Goal: Information Seeking & Learning: Find contact information

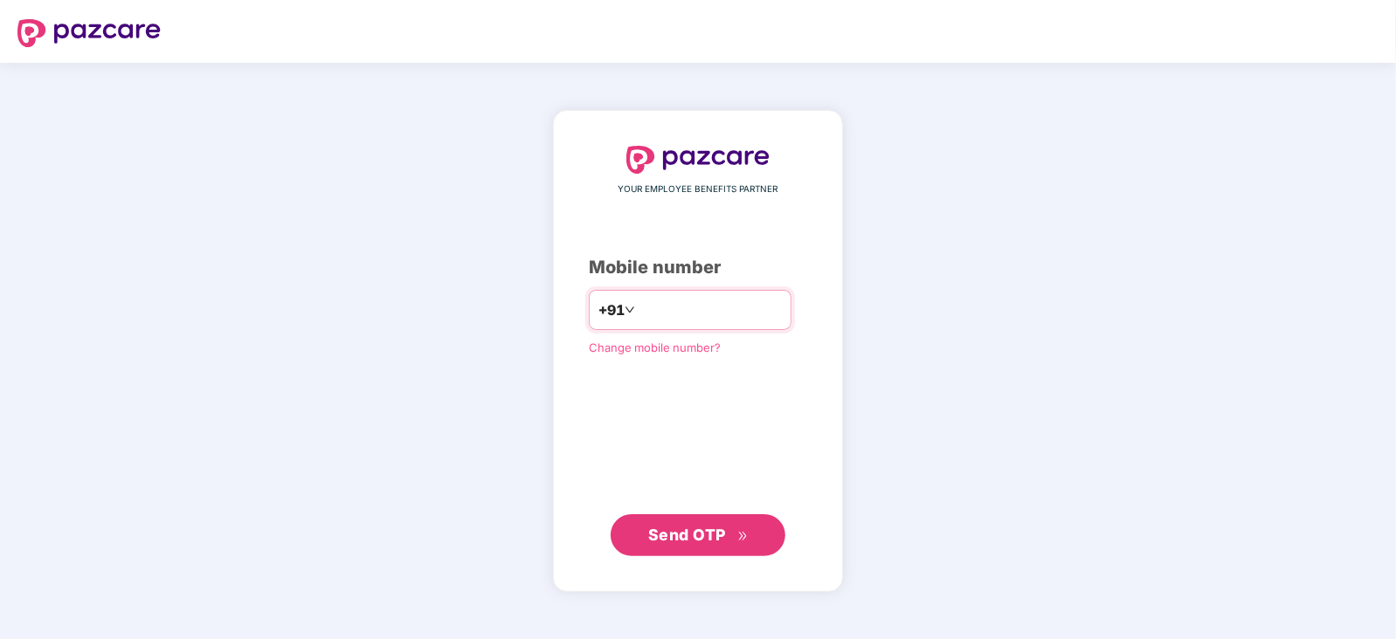
type input "**********"
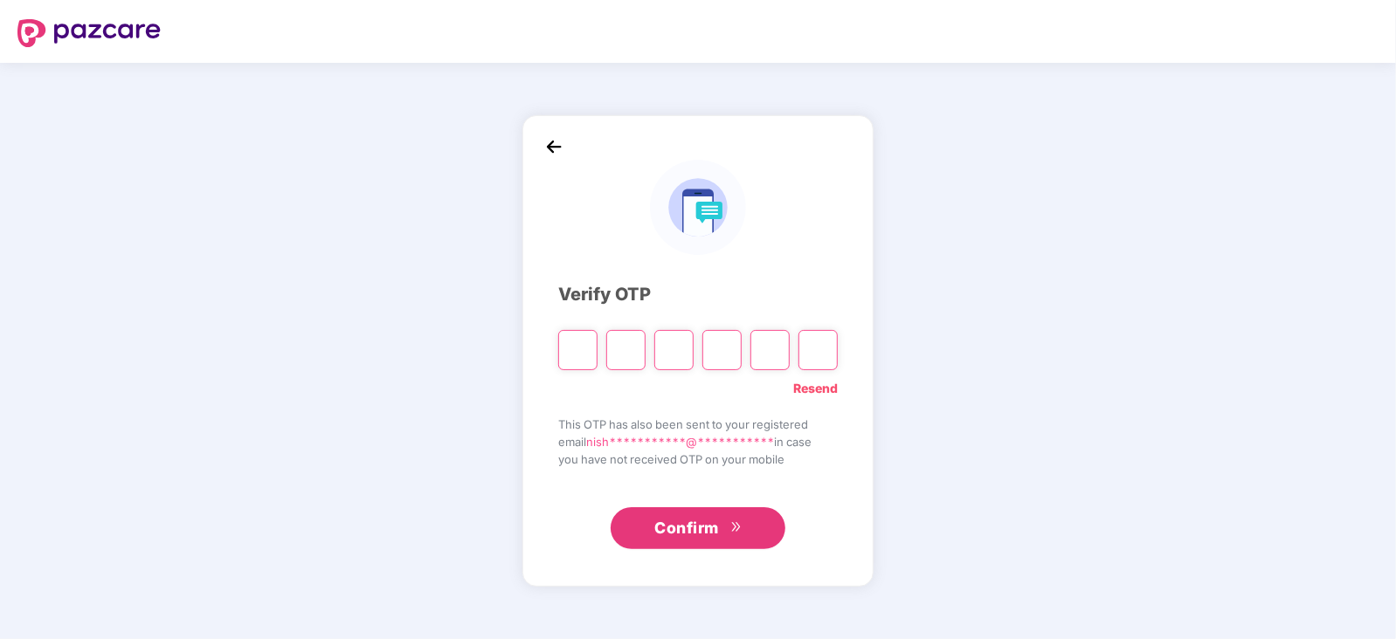
type input "*"
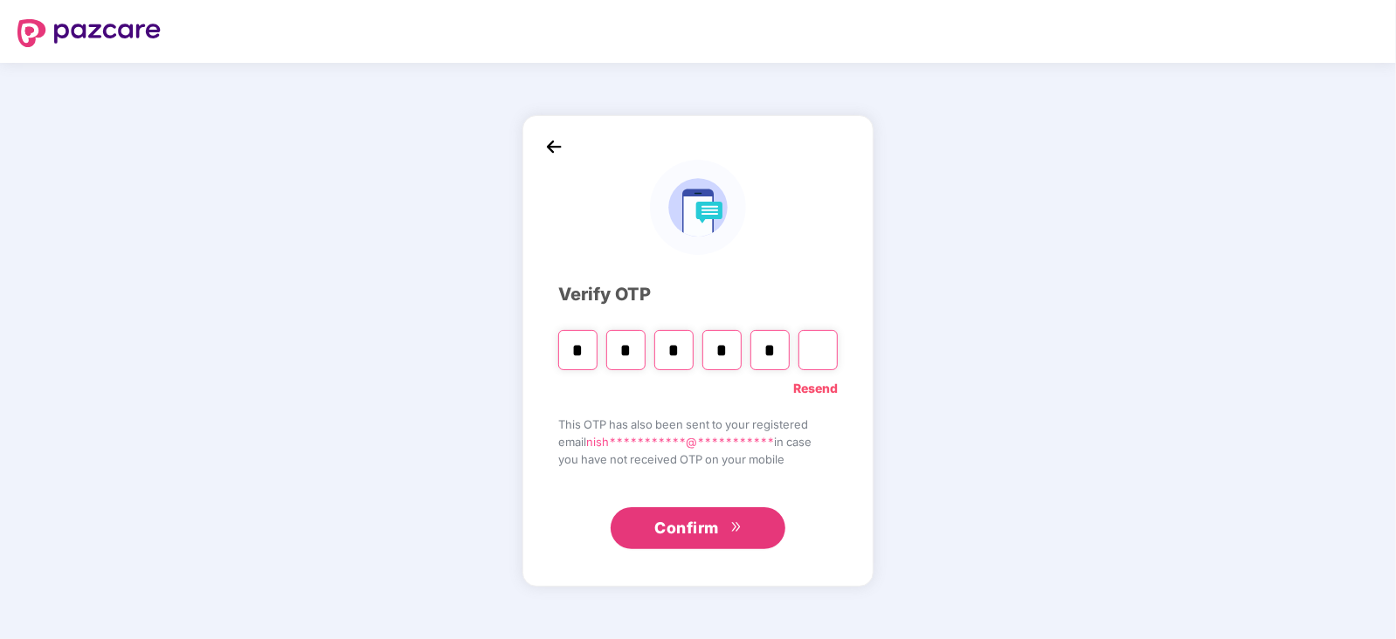
type input "*"
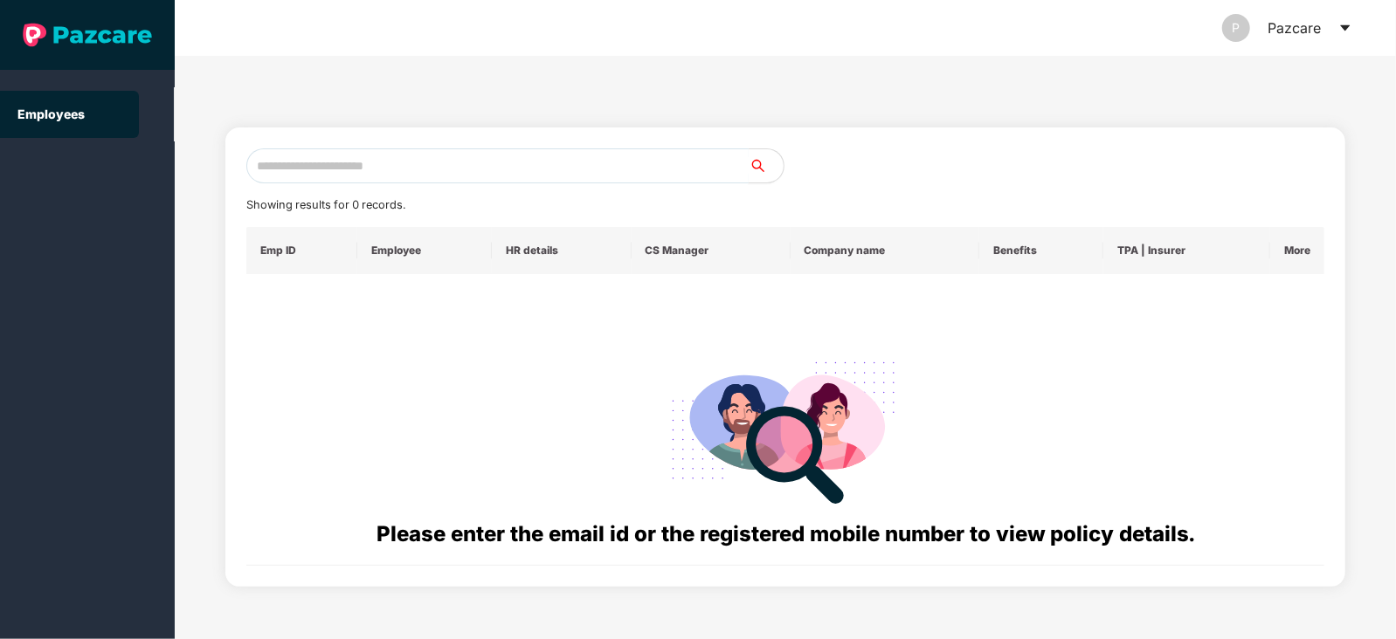
click at [356, 181] on input "text" at bounding box center [497, 166] width 502 height 35
paste input "**********"
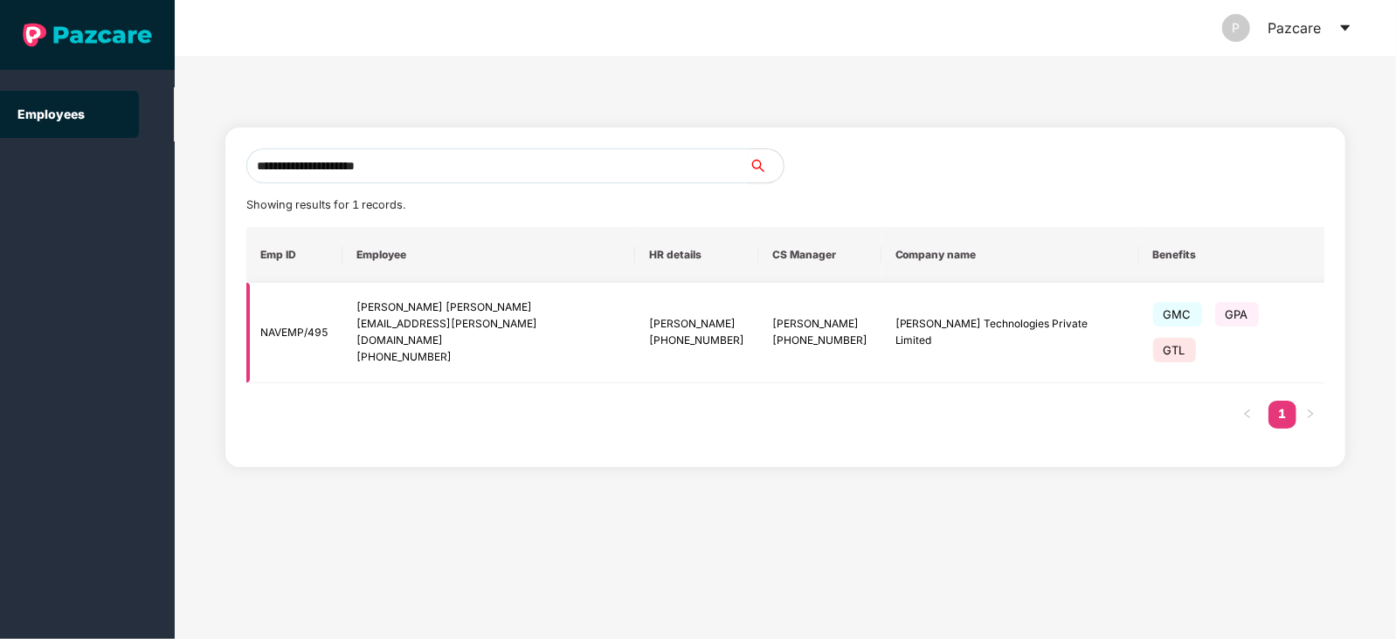
type input "**********"
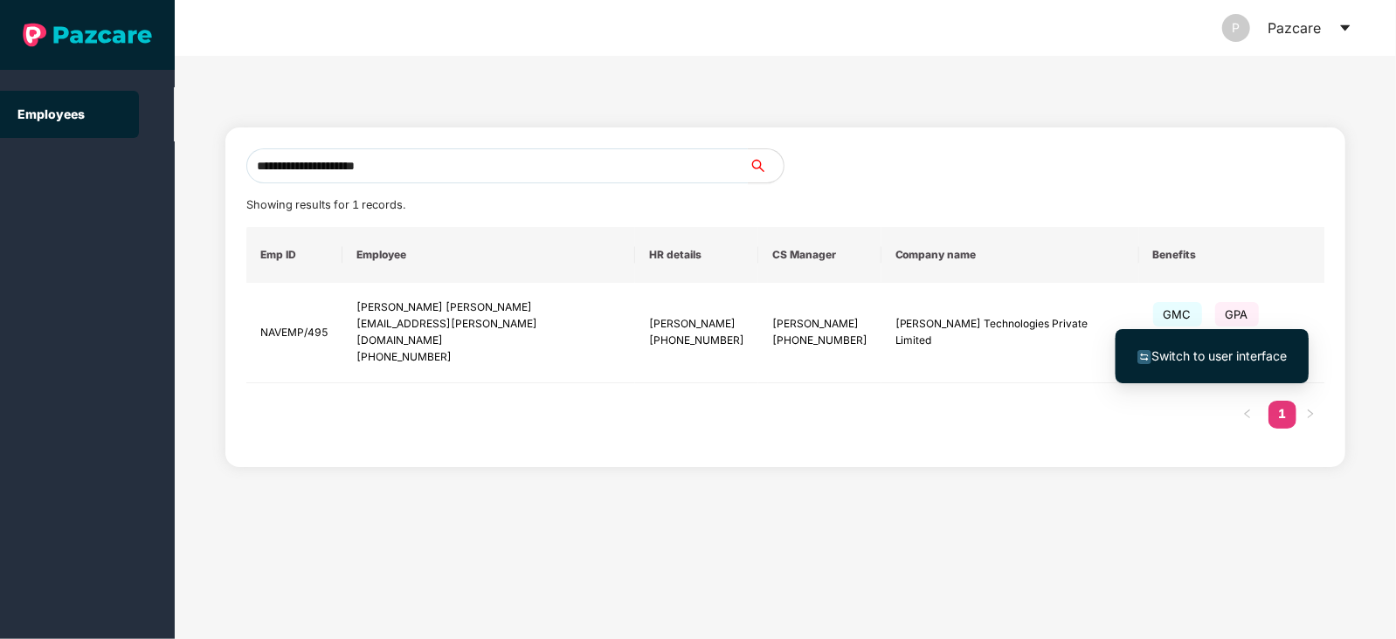
click at [1248, 347] on span "Switch to user interface" at bounding box center [1211, 356] width 149 height 19
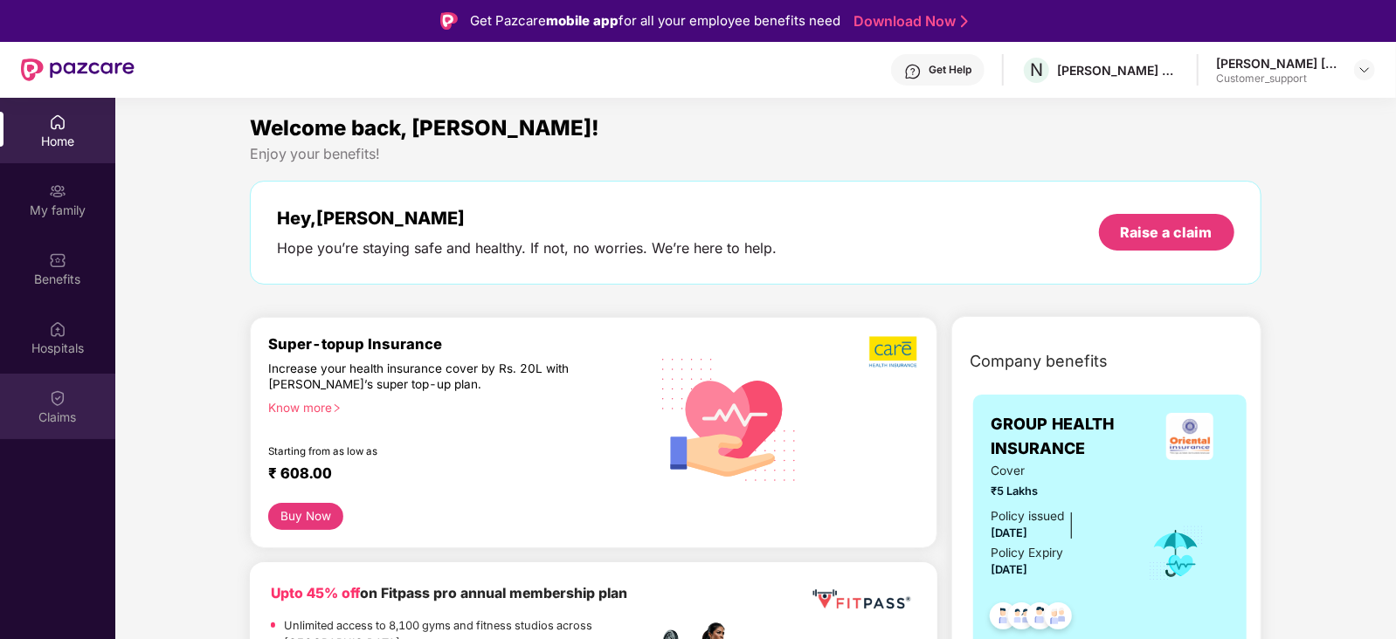
click at [59, 390] on img at bounding box center [57, 398] width 17 height 17
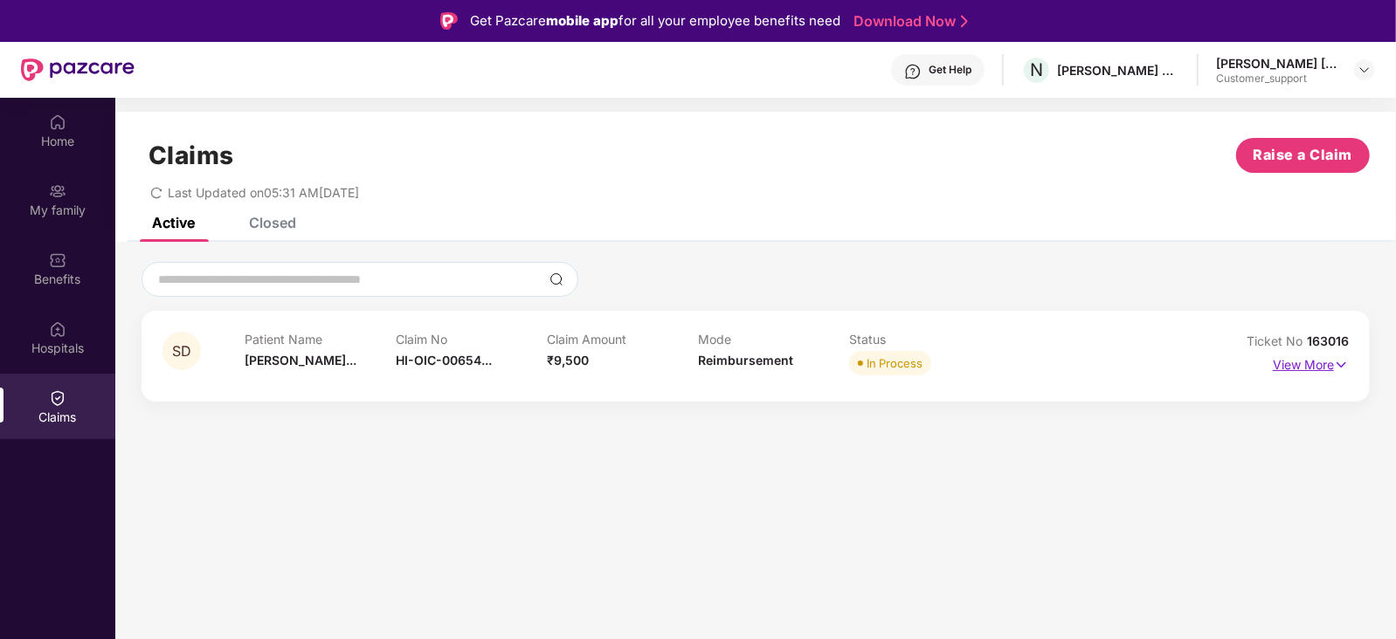
click at [1317, 363] on p "View More" at bounding box center [1311, 363] width 76 height 24
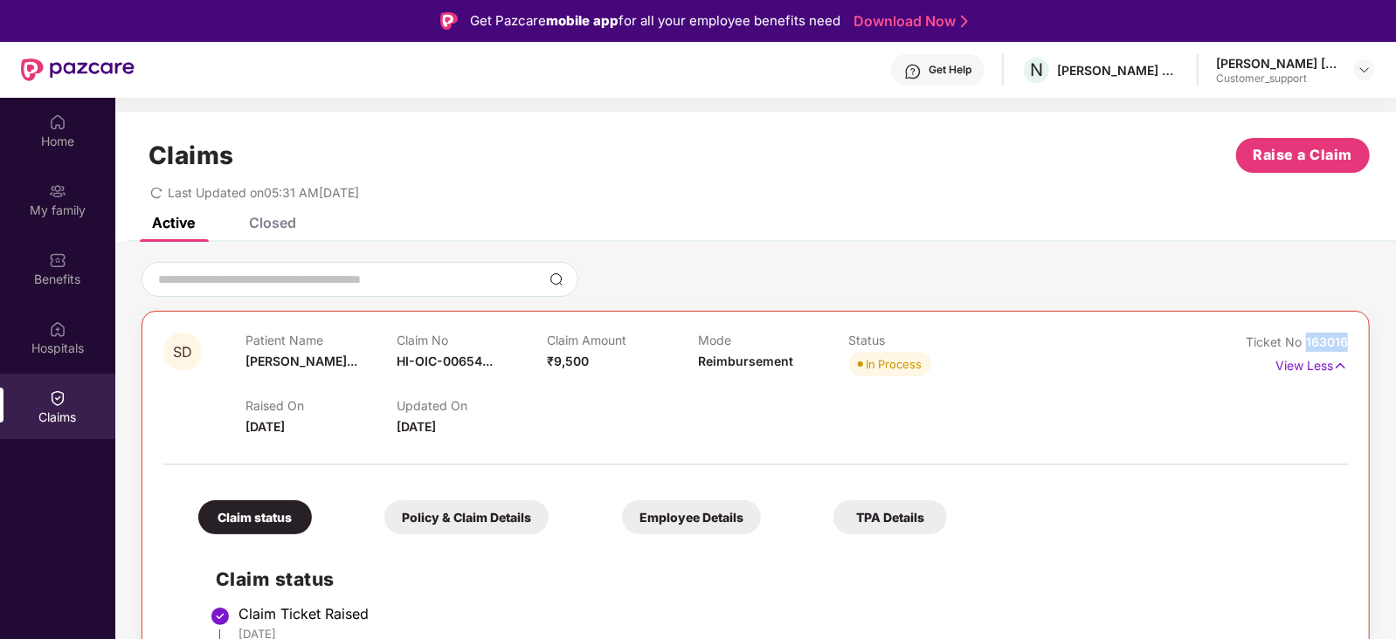
drag, startPoint x: 1350, startPoint y: 337, endPoint x: 1305, endPoint y: 342, distance: 44.9
copy span "163016"
click at [1365, 73] on img at bounding box center [1365, 70] width 14 height 14
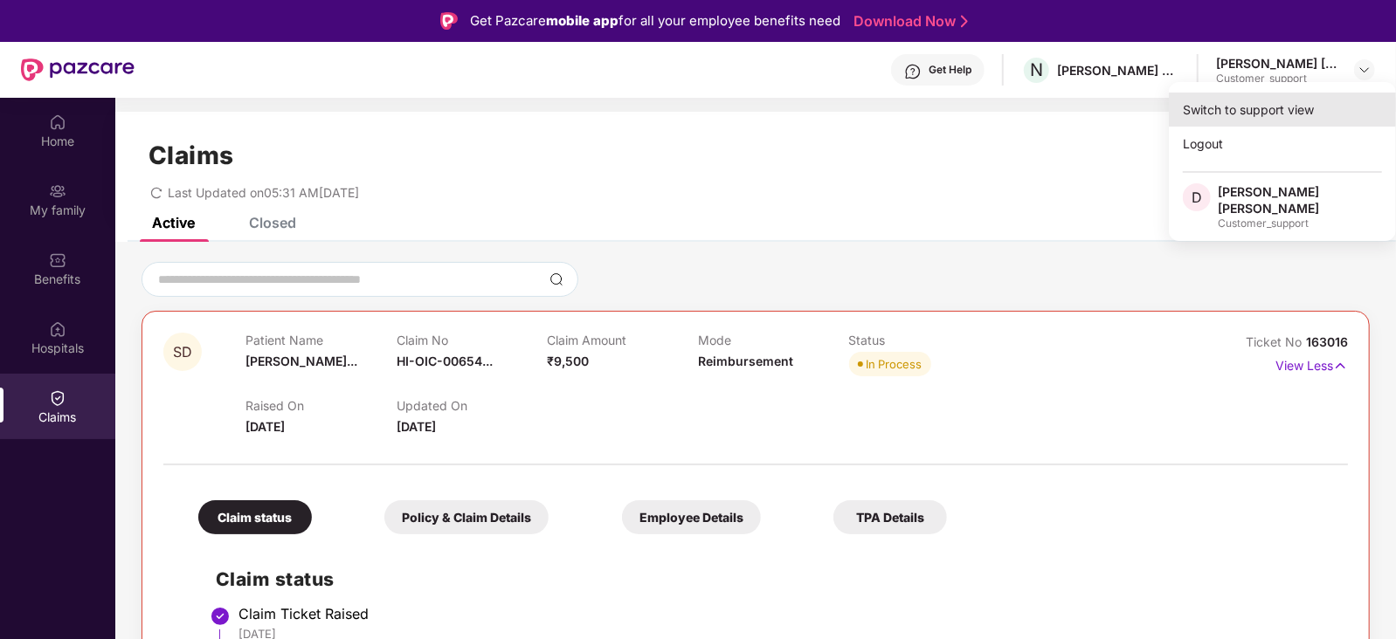
click at [1268, 124] on div "Switch to support view" at bounding box center [1282, 110] width 227 height 34
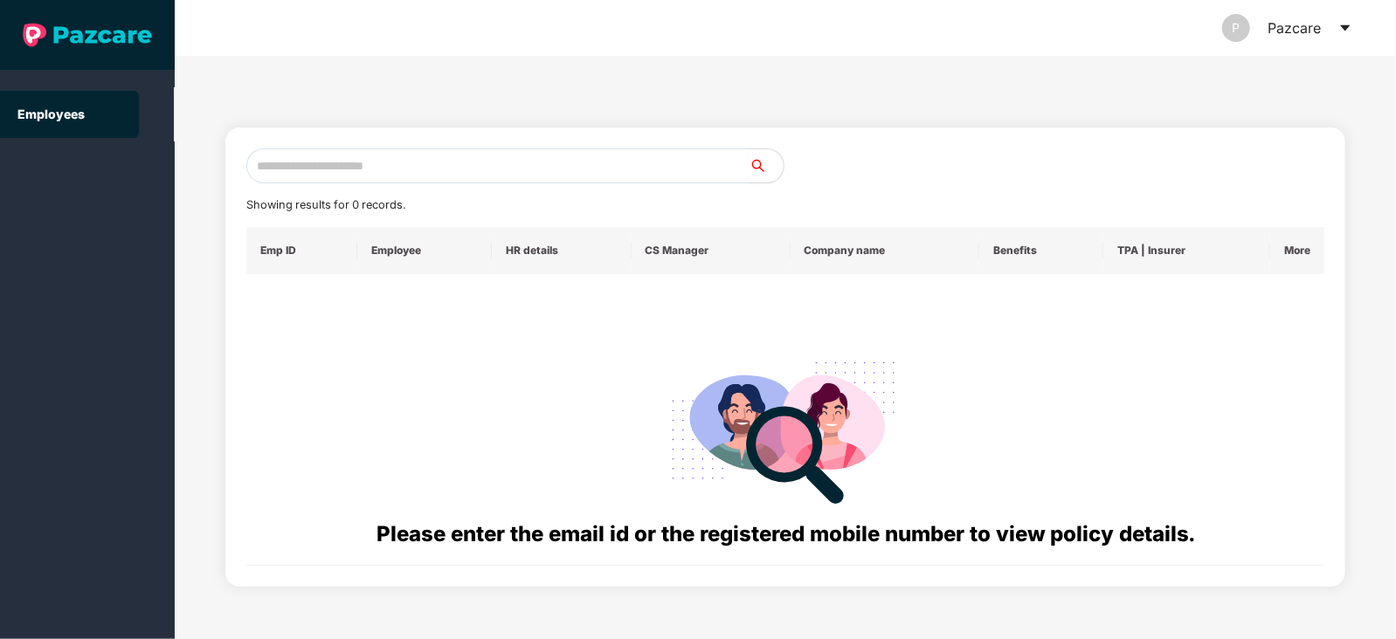
click at [393, 162] on input "text" at bounding box center [497, 166] width 502 height 35
paste input "**********"
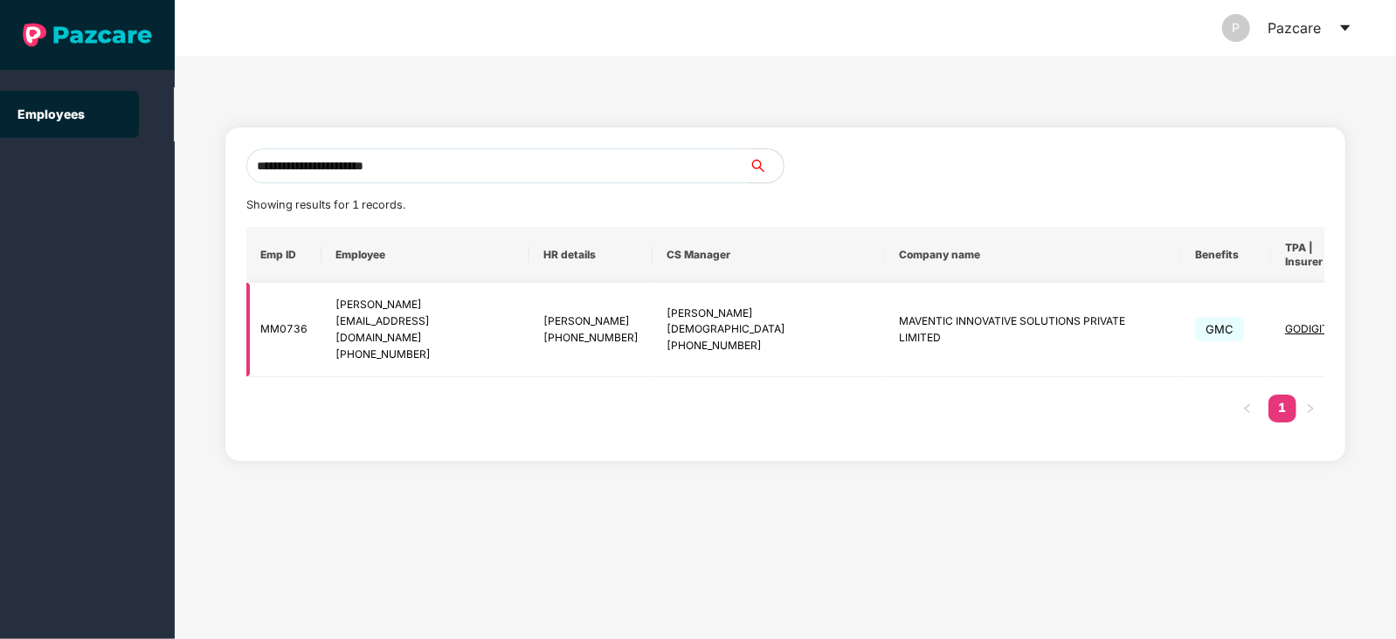
type input "**********"
click at [1387, 318] on img at bounding box center [1399, 330] width 24 height 24
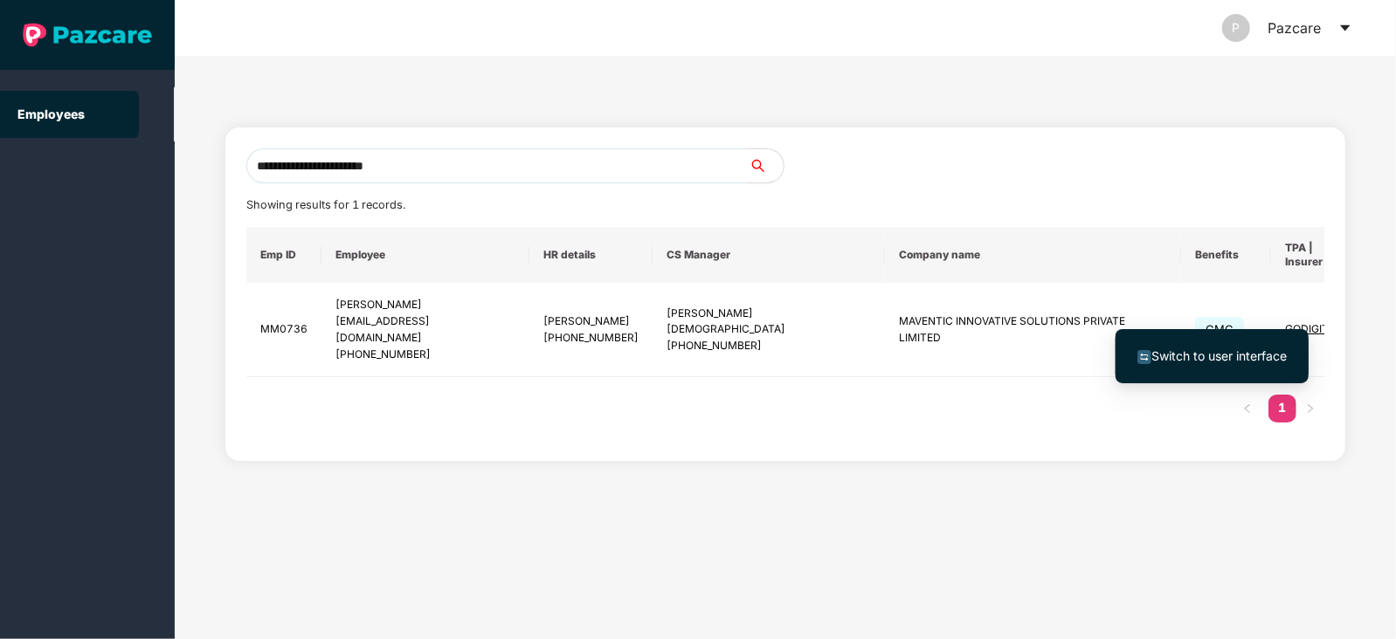
click at [1246, 356] on span "Switch to user interface" at bounding box center [1218, 356] width 135 height 15
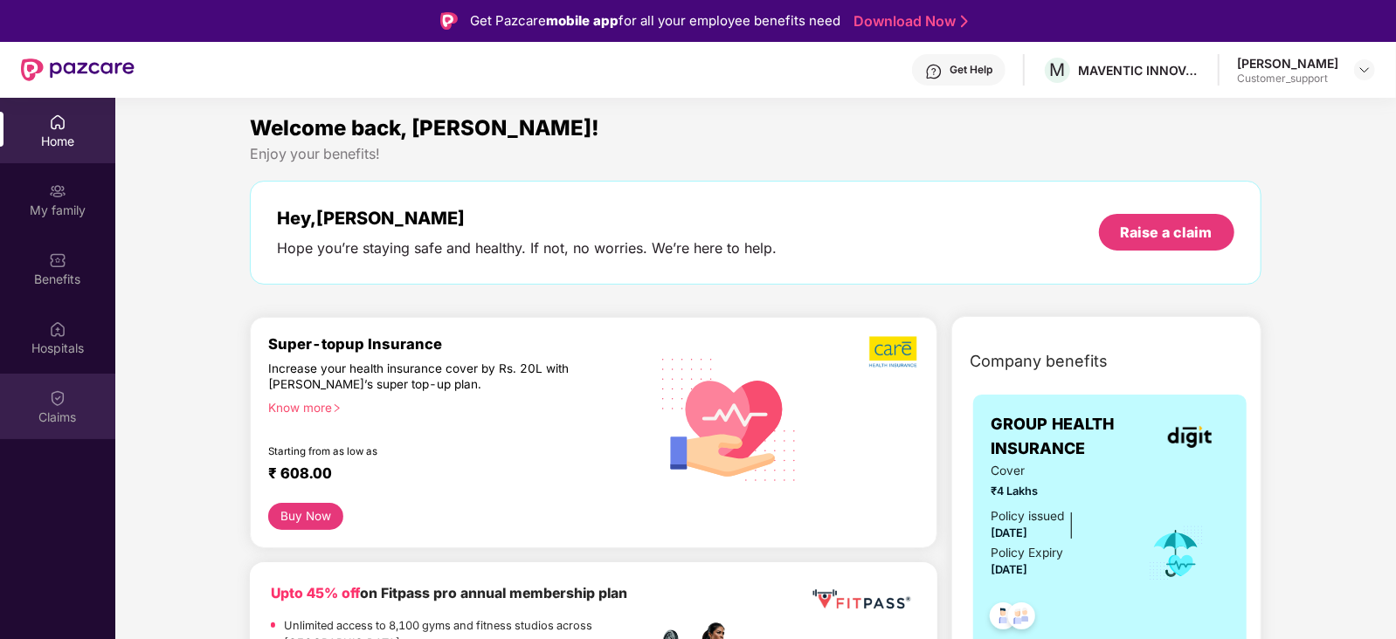
click at [63, 412] on div "Claims" at bounding box center [57, 417] width 115 height 17
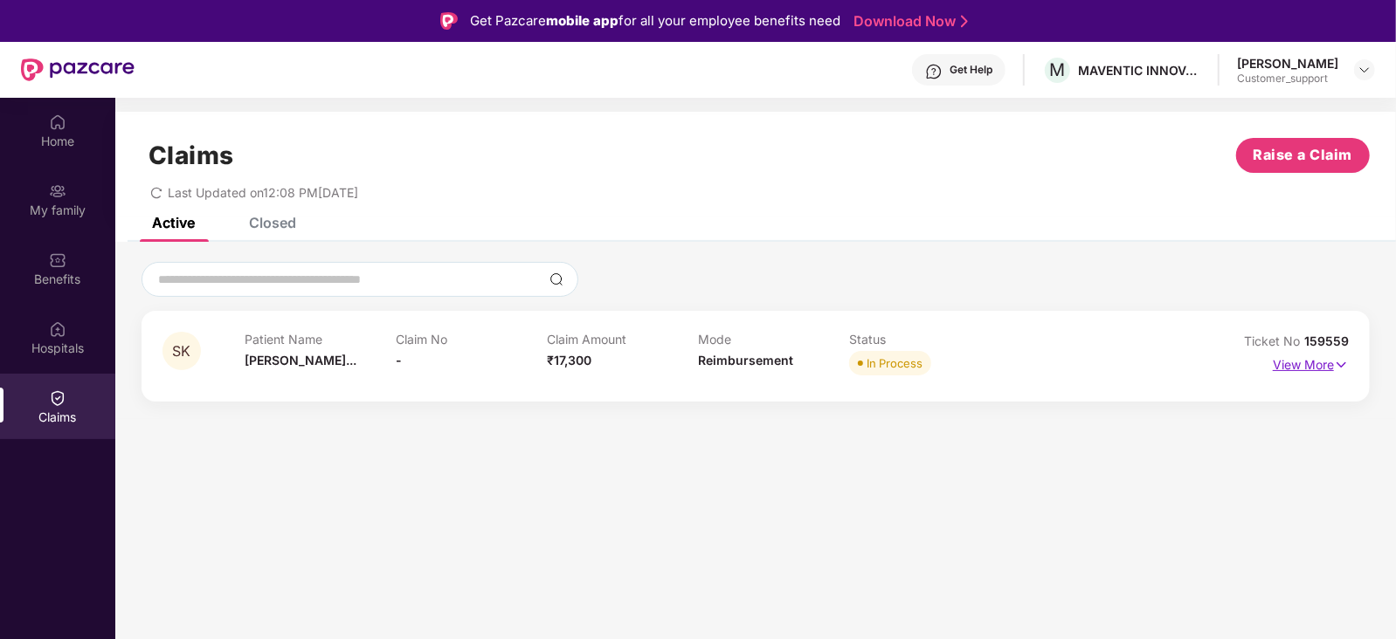
click at [1292, 362] on p "View More" at bounding box center [1311, 363] width 76 height 24
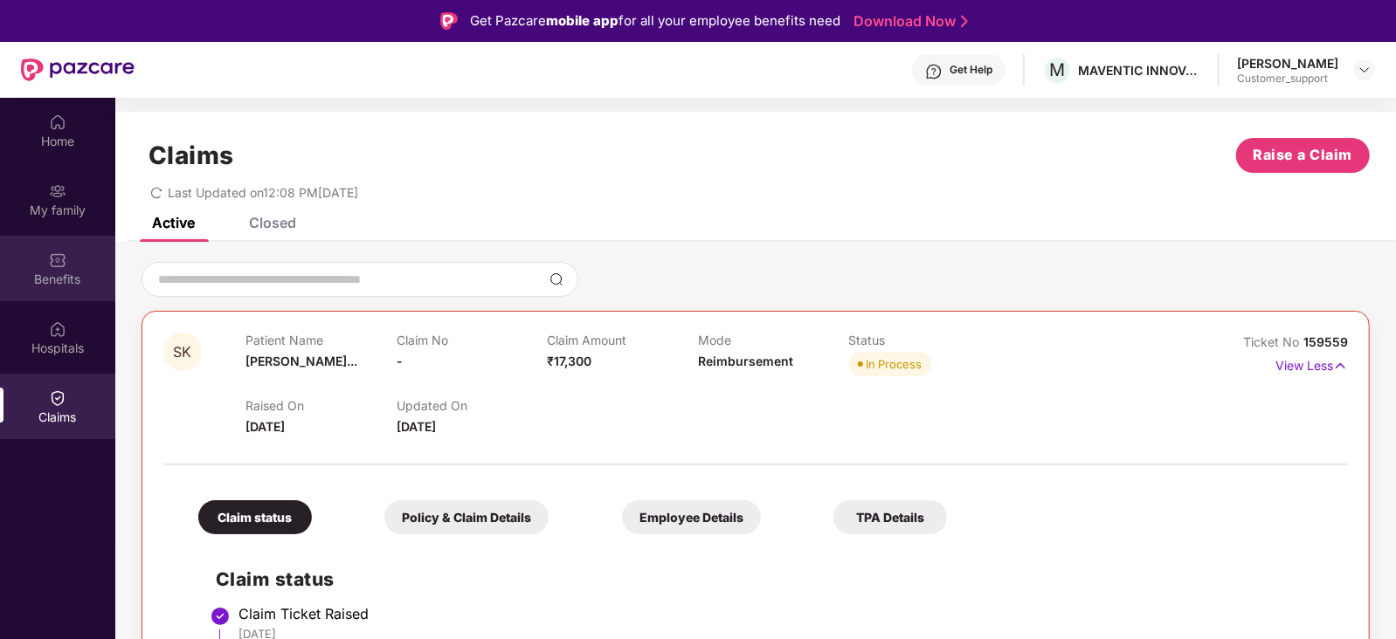
click at [41, 268] on div "Benefits" at bounding box center [57, 269] width 115 height 66
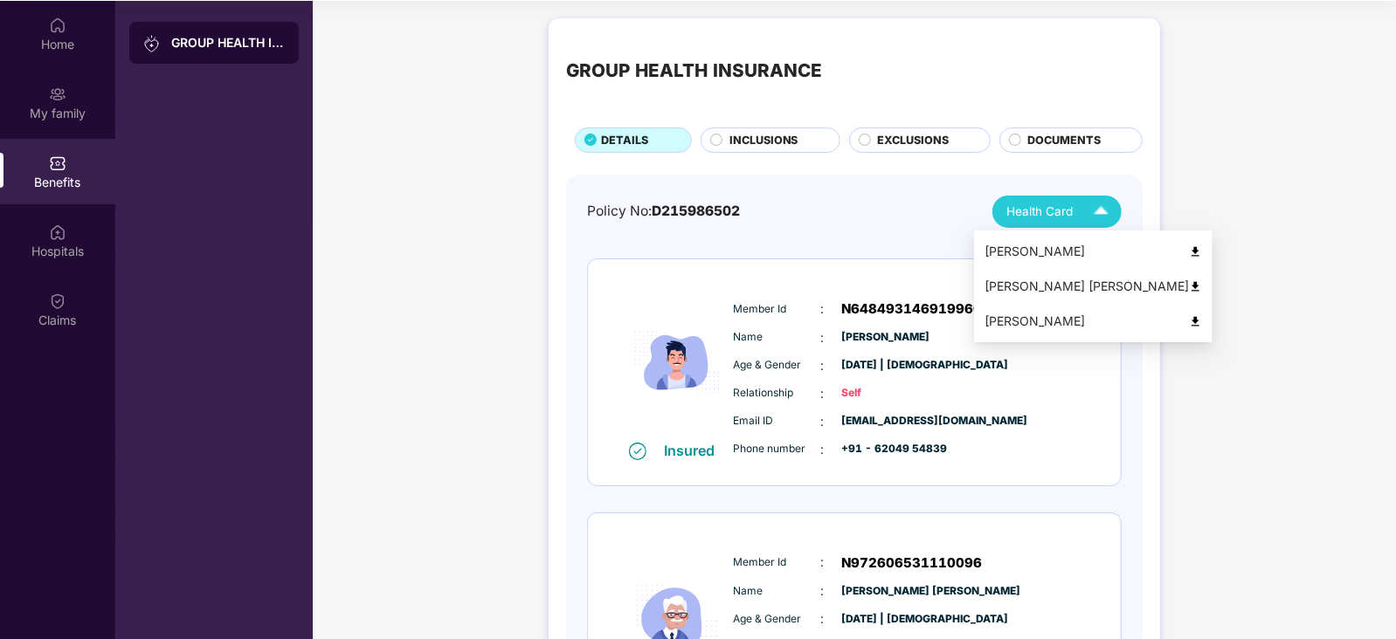
click at [1053, 212] on span "Health Card" at bounding box center [1039, 212] width 66 height 18
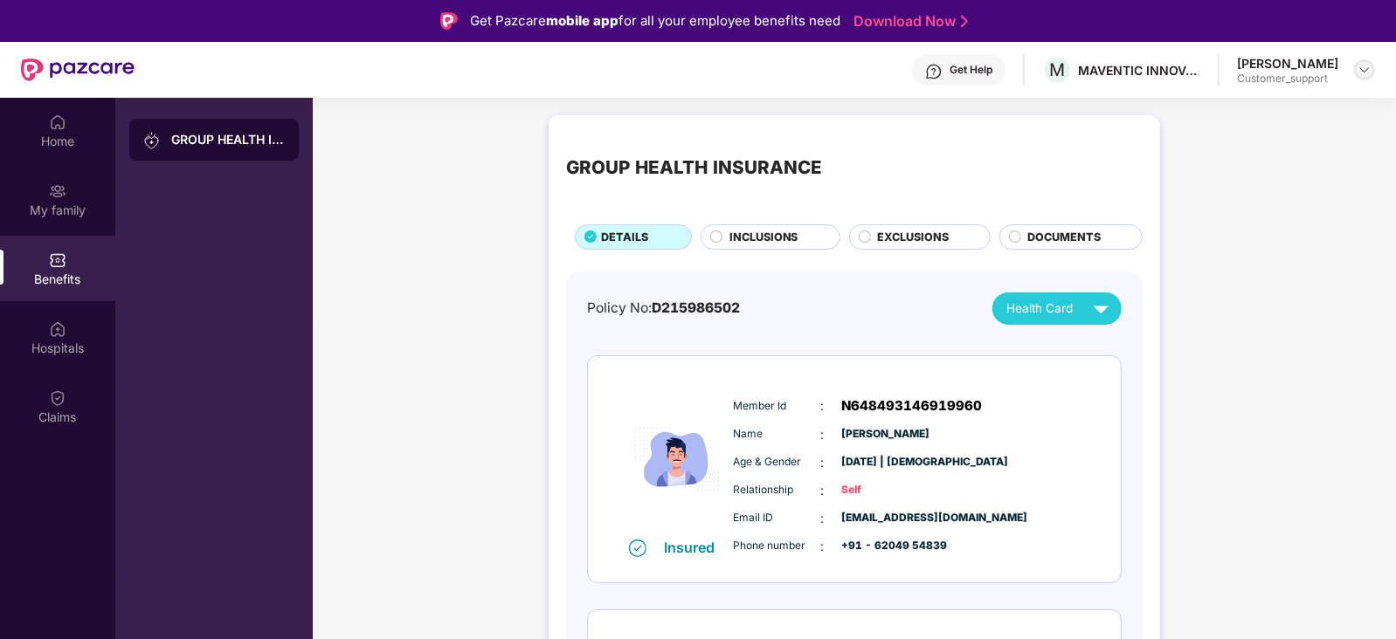
click at [1365, 70] on img at bounding box center [1365, 70] width 14 height 14
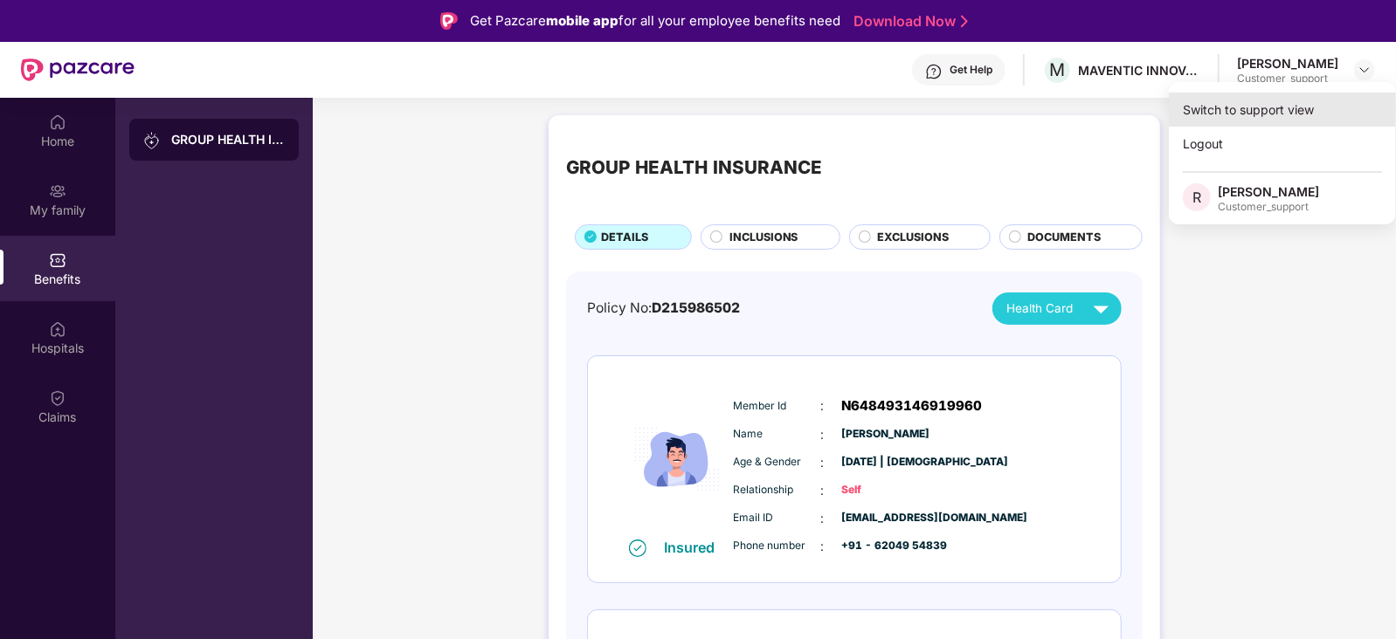
click at [1261, 114] on div "Switch to support view" at bounding box center [1282, 110] width 227 height 34
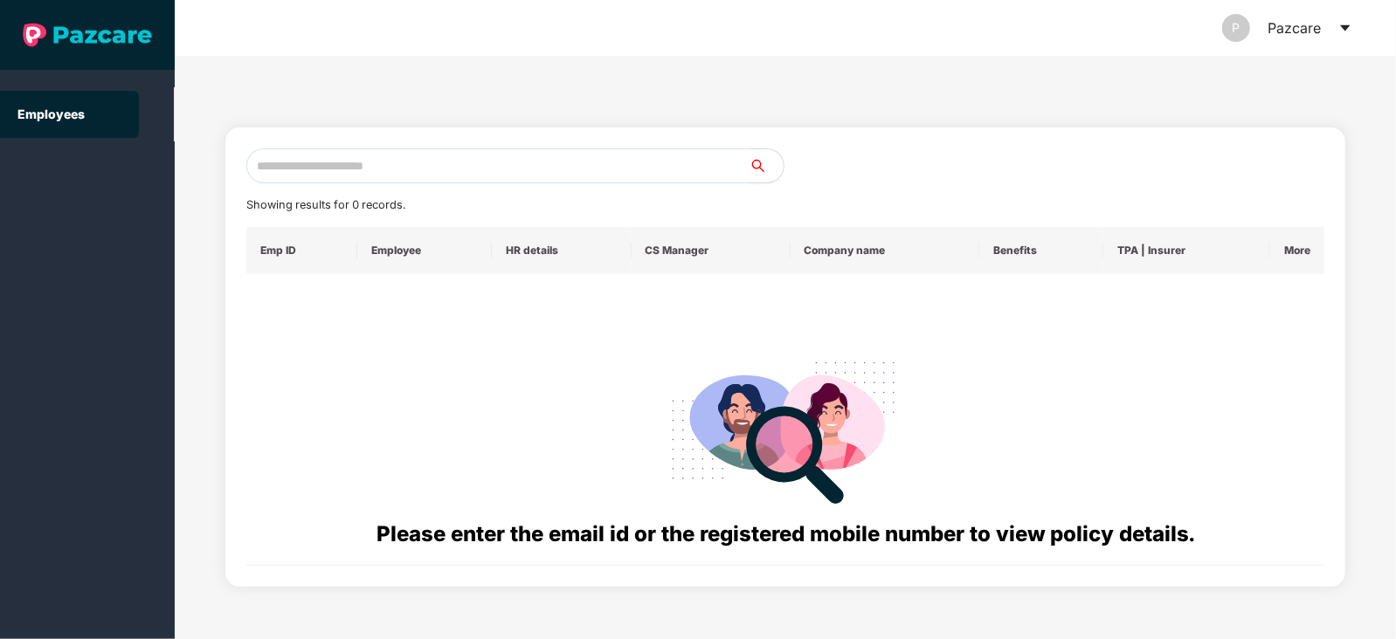
click at [532, 172] on input "text" at bounding box center [497, 166] width 502 height 35
paste input "**********"
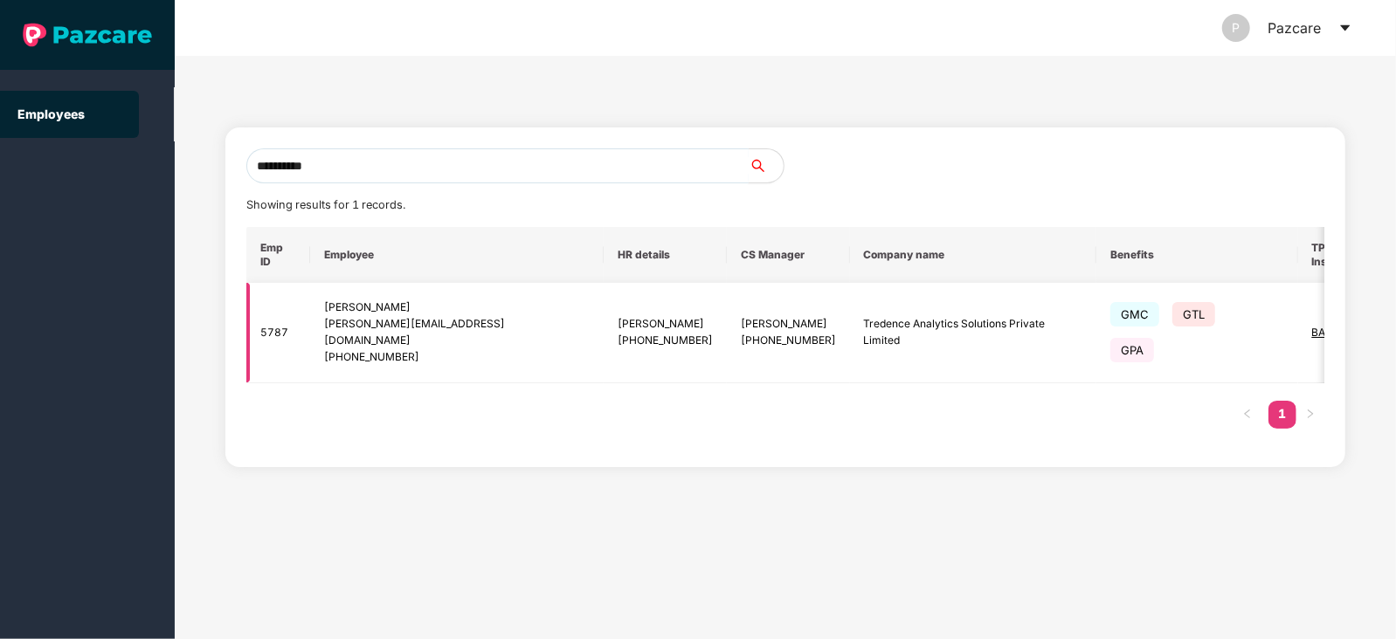
scroll to position [0, 45]
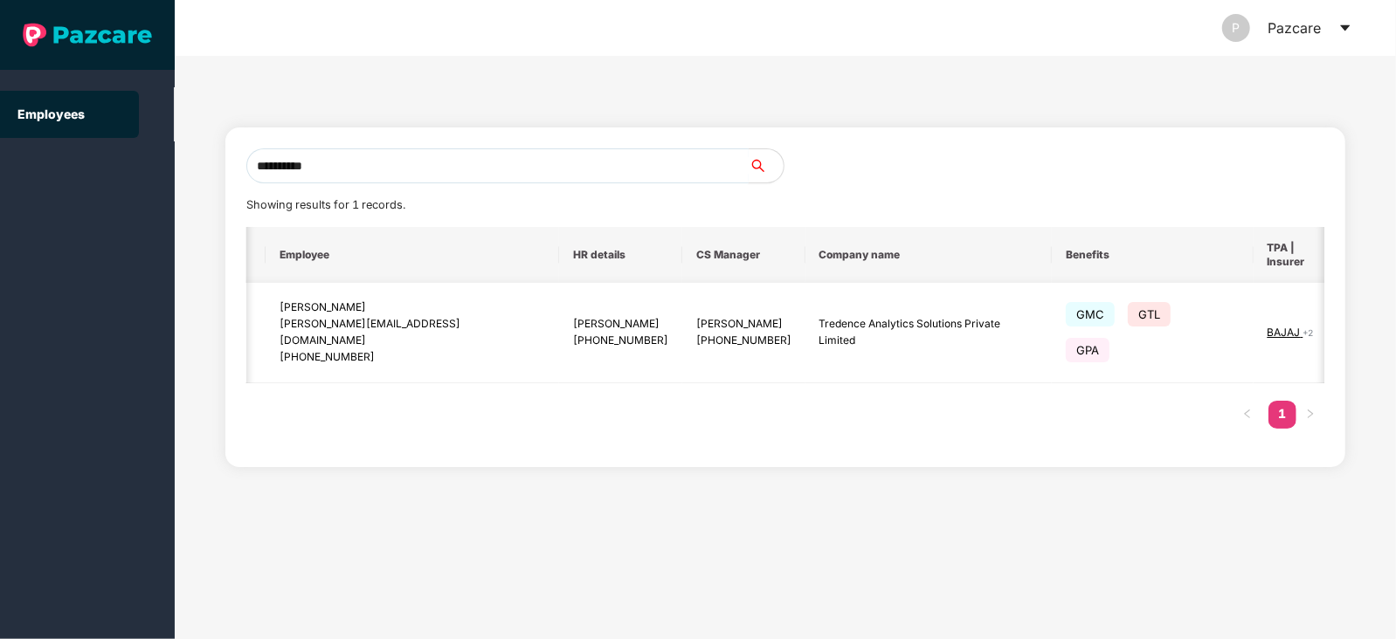
type input "**********"
click at [1371, 324] on img at bounding box center [1383, 333] width 24 height 24
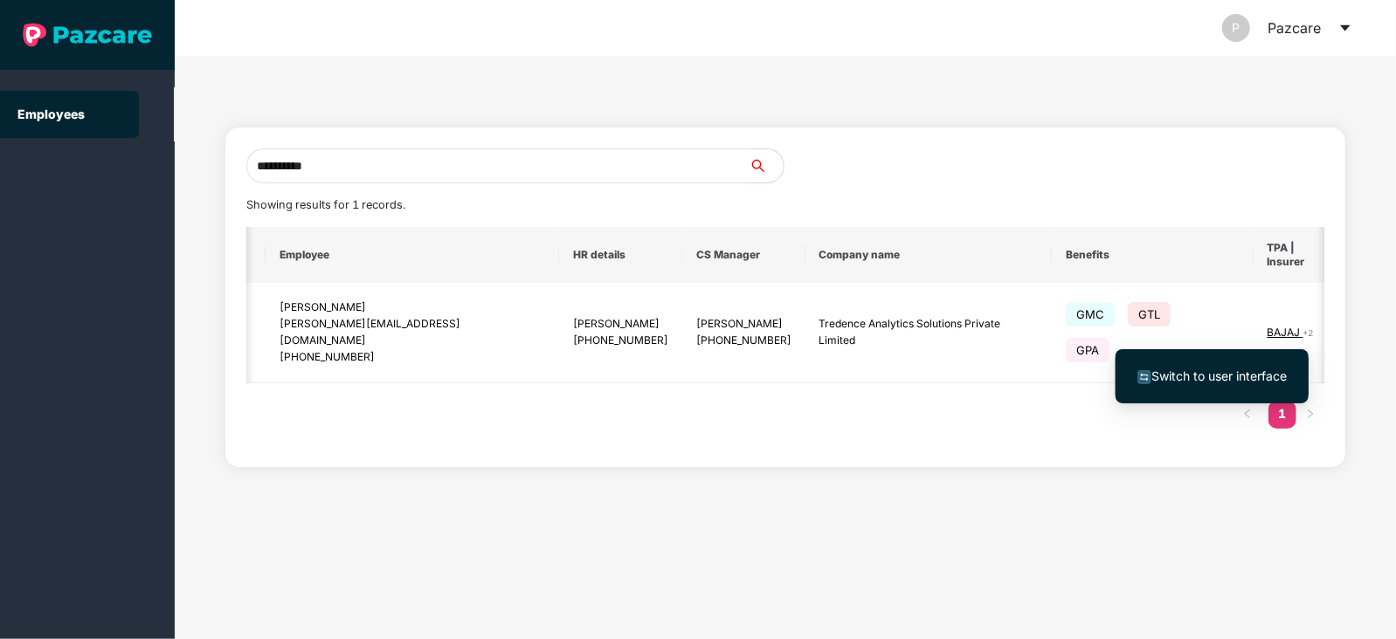
click at [1216, 376] on span "Switch to user interface" at bounding box center [1218, 376] width 135 height 15
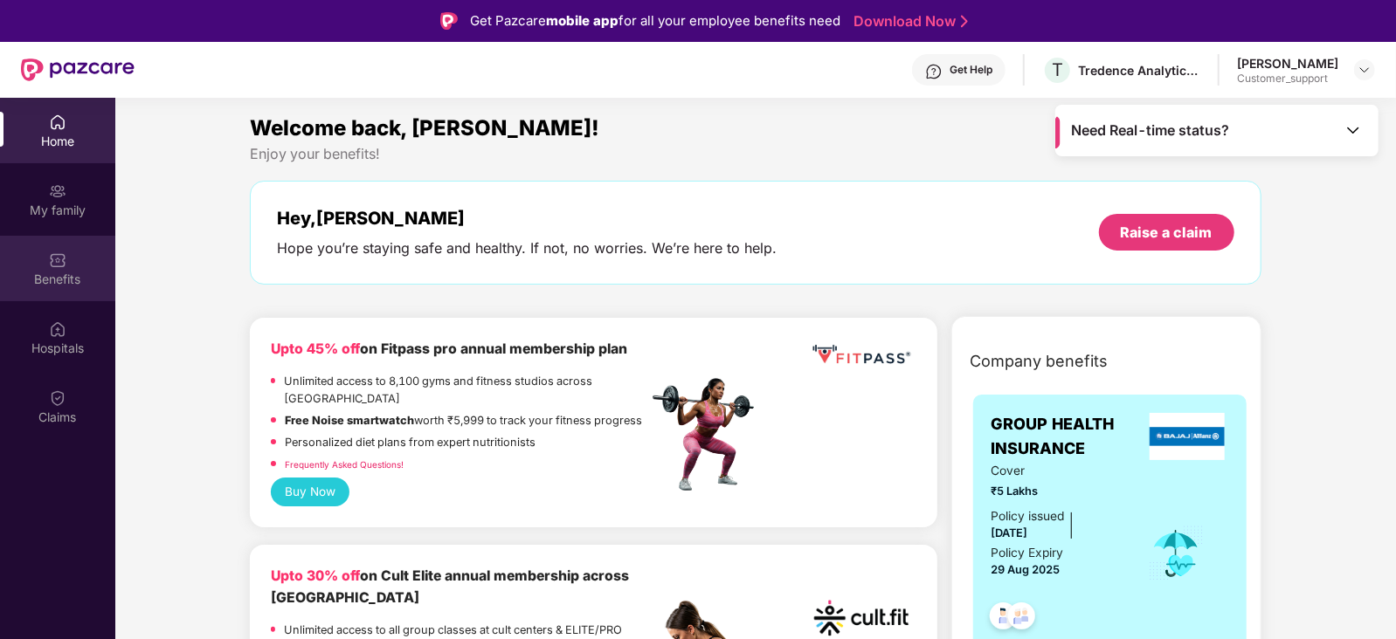
click at [59, 271] on div "Benefits" at bounding box center [57, 279] width 115 height 17
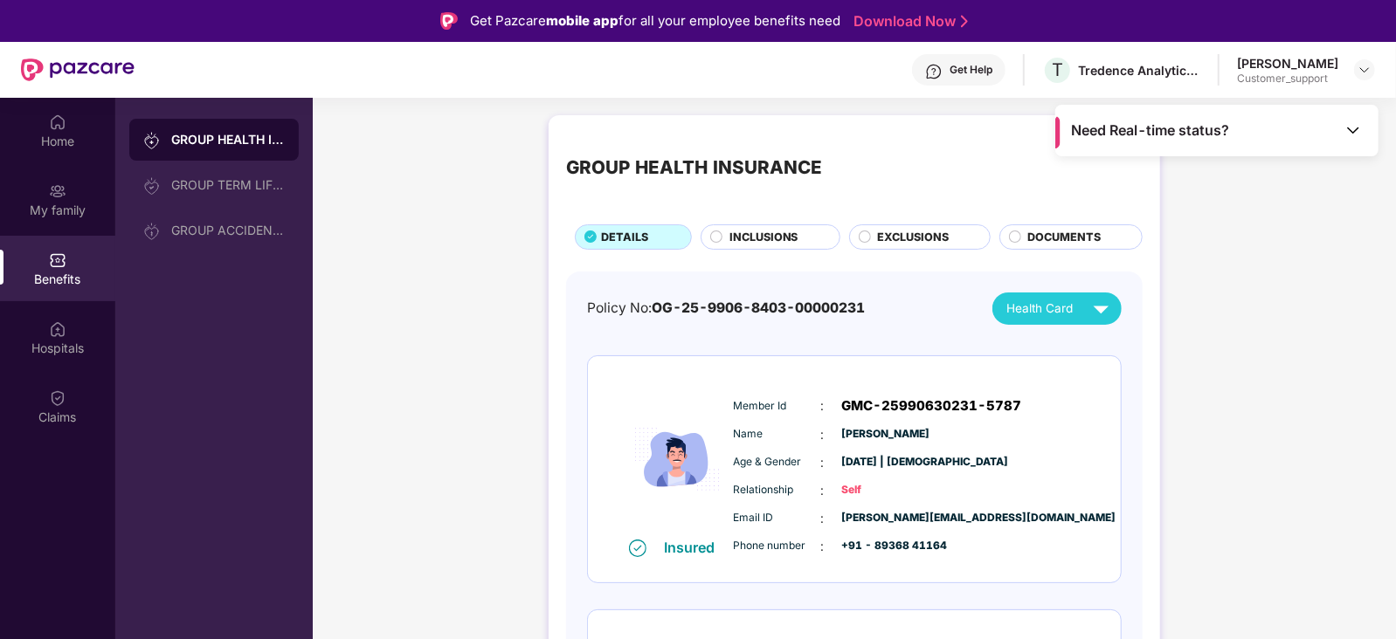
click at [743, 236] on span "INCLUSIONS" at bounding box center [763, 237] width 69 height 17
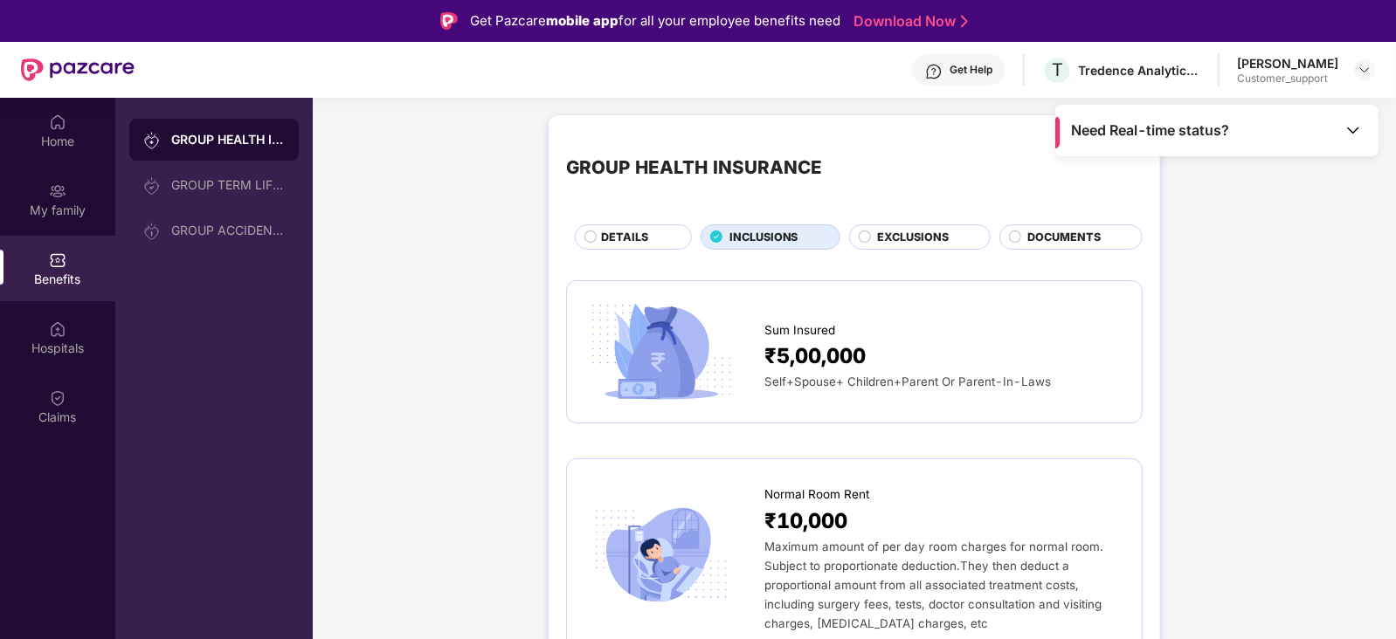
click at [653, 240] on div "DETAILS" at bounding box center [637, 239] width 90 height 20
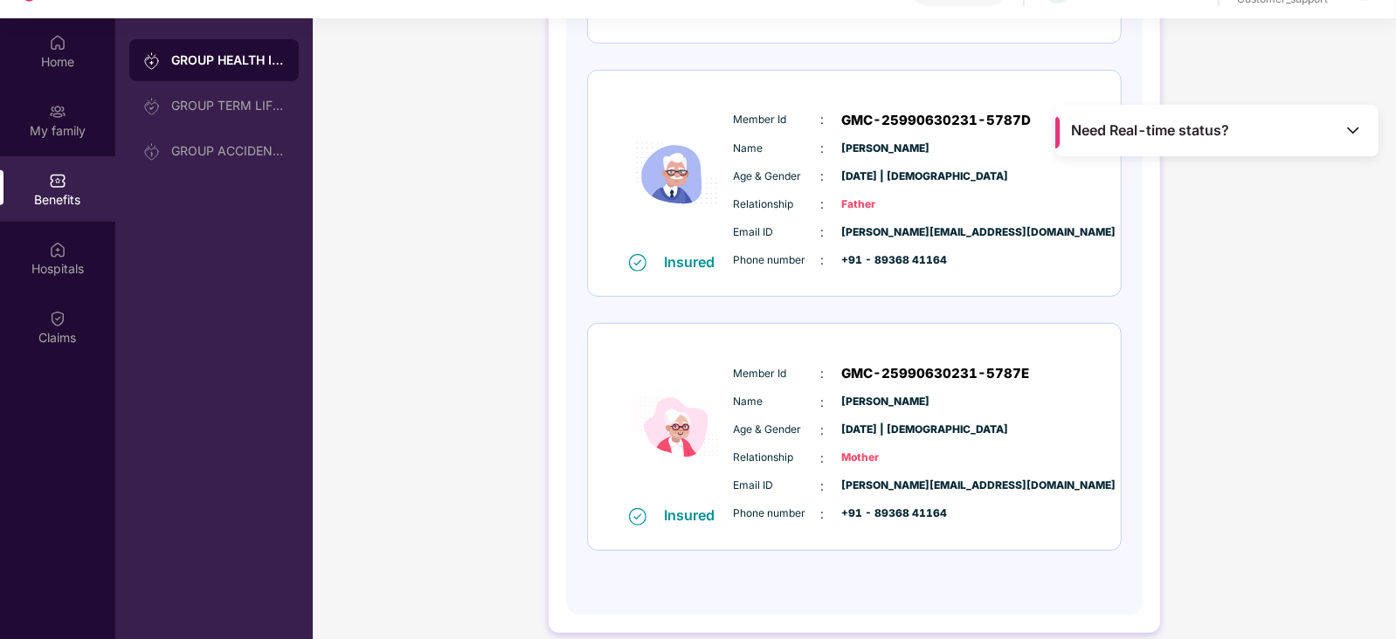
scroll to position [80, 0]
click at [72, 329] on div "Claims" at bounding box center [57, 336] width 115 height 17
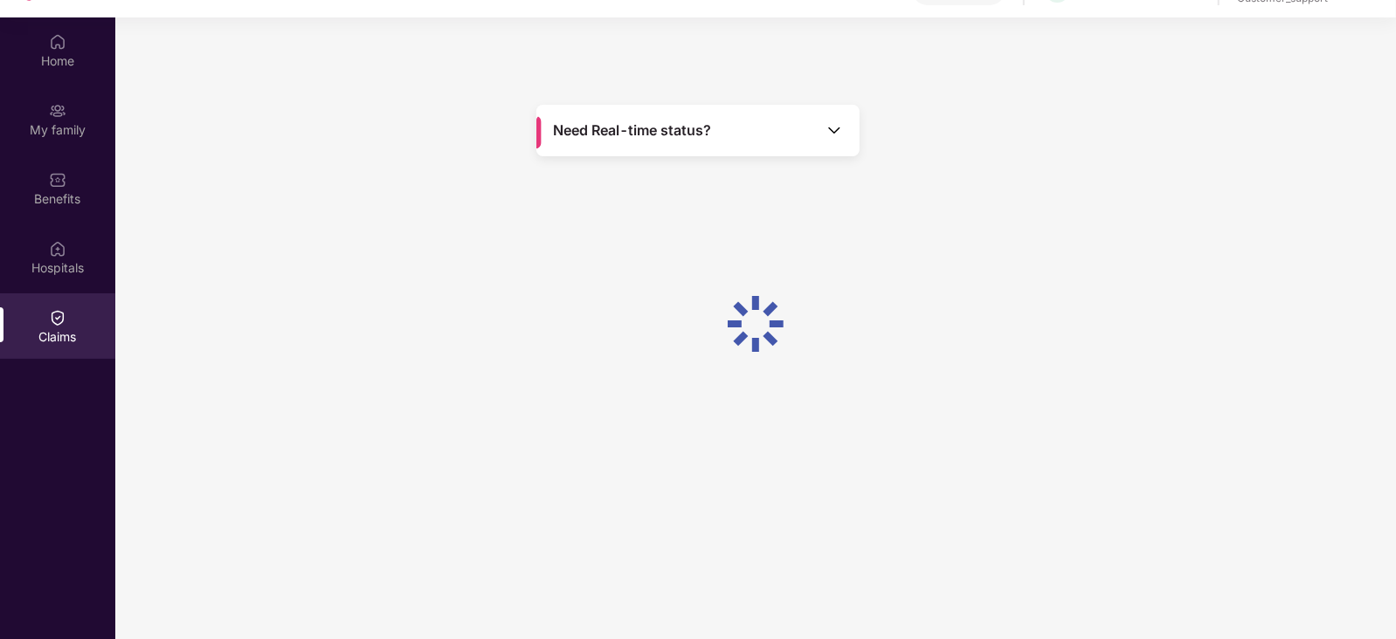
scroll to position [0, 0]
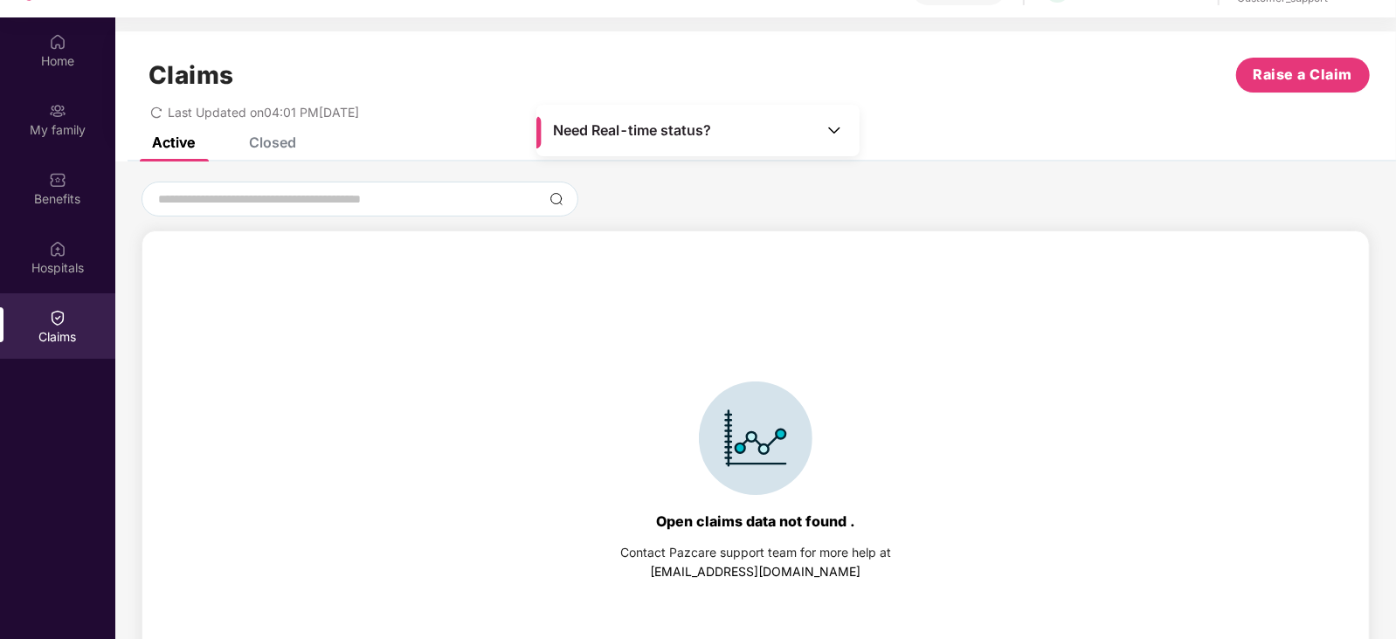
click at [274, 144] on div "Closed" at bounding box center [272, 142] width 47 height 17
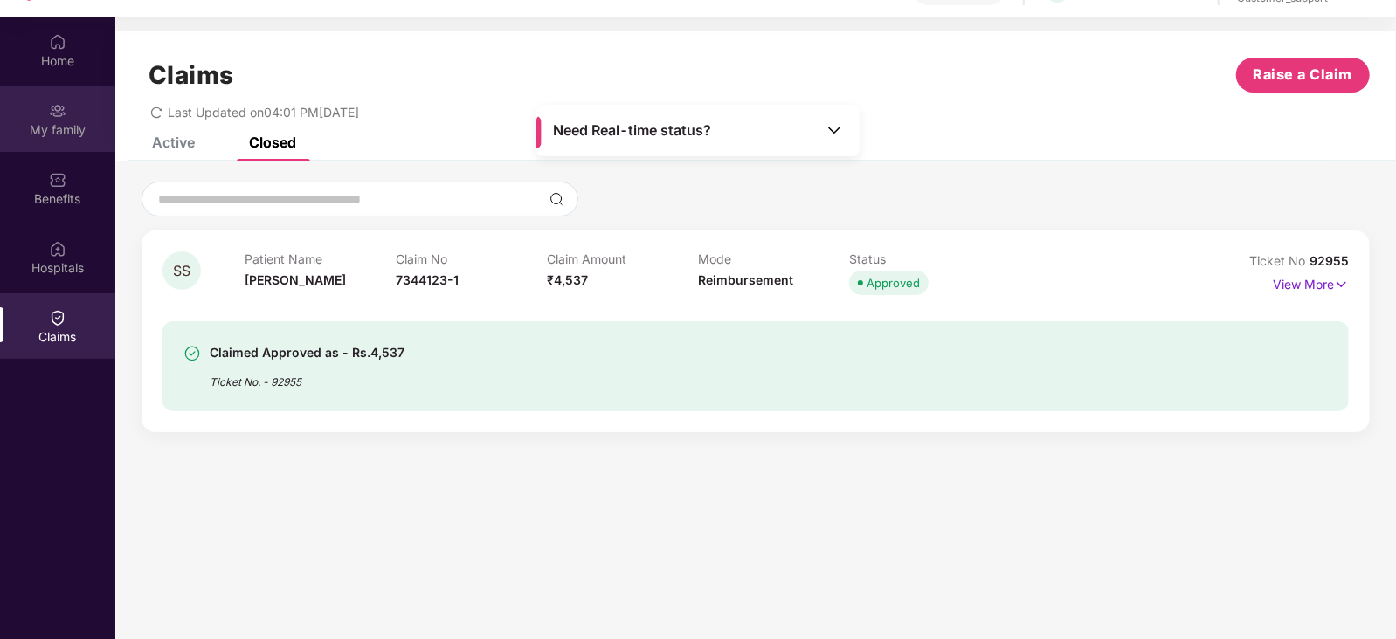
click at [70, 127] on div "My family" at bounding box center [57, 129] width 115 height 17
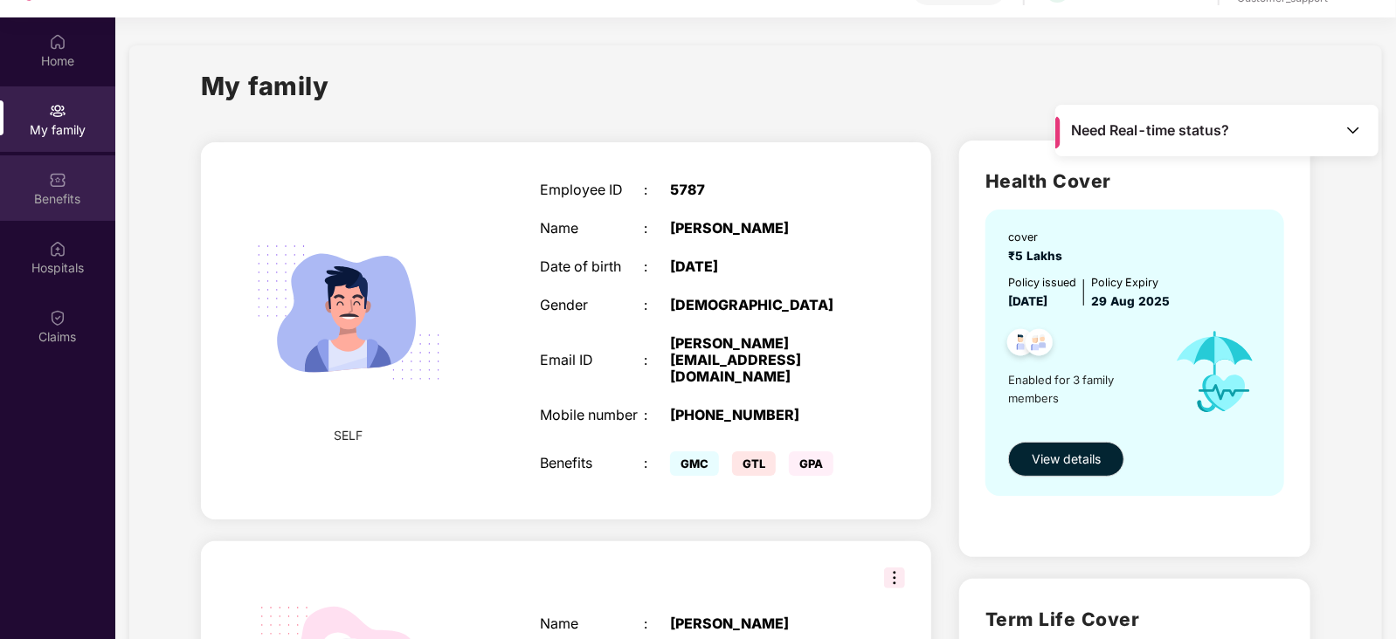
click at [44, 190] on div "Benefits" at bounding box center [57, 198] width 115 height 17
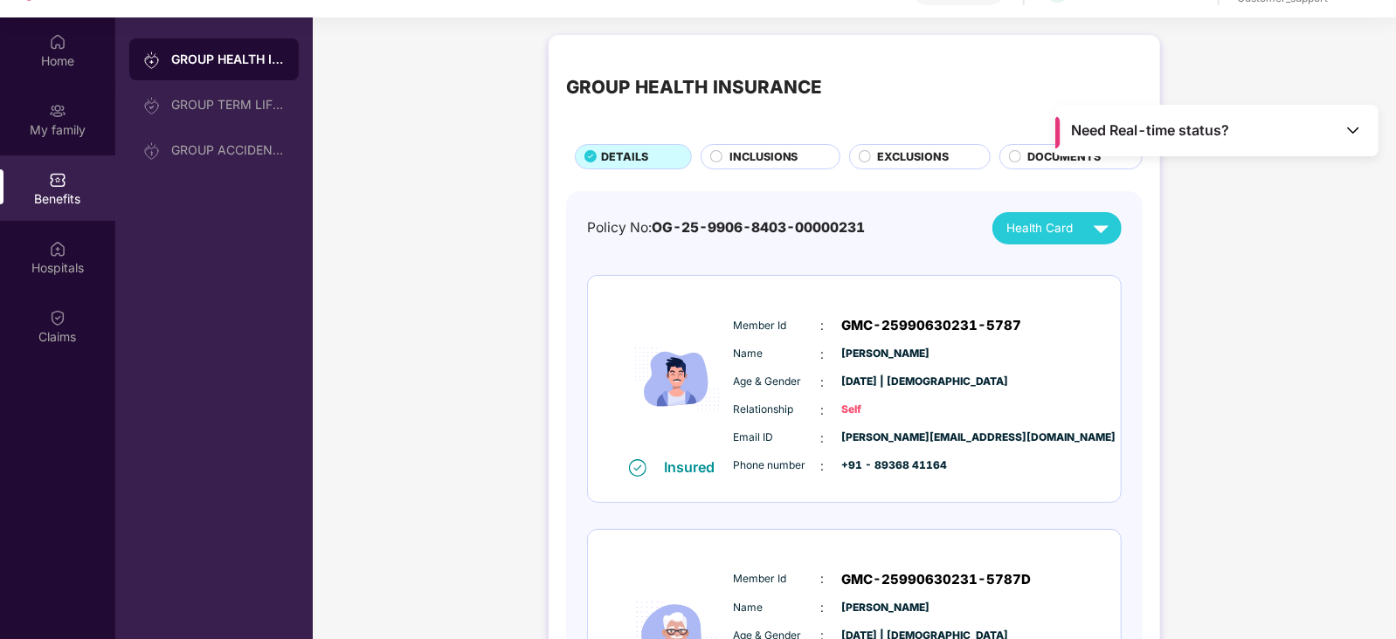
click at [777, 149] on span "INCLUSIONS" at bounding box center [763, 157] width 69 height 17
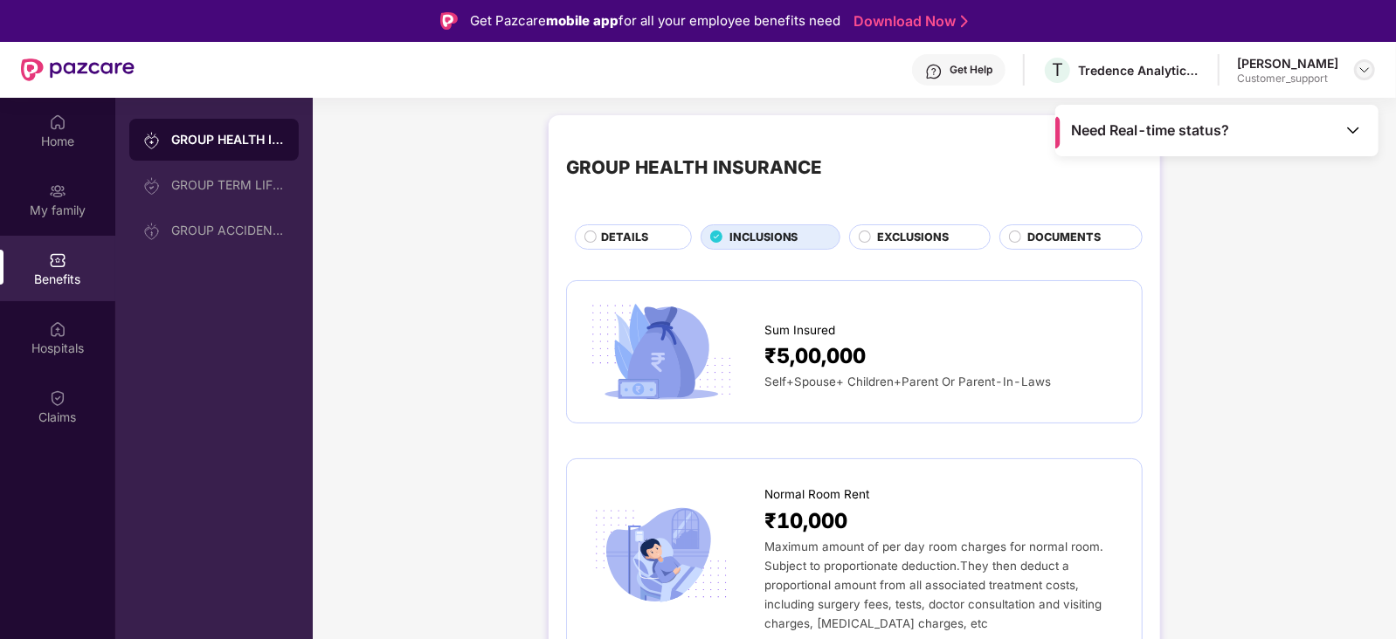
click at [1367, 71] on img at bounding box center [1365, 70] width 14 height 14
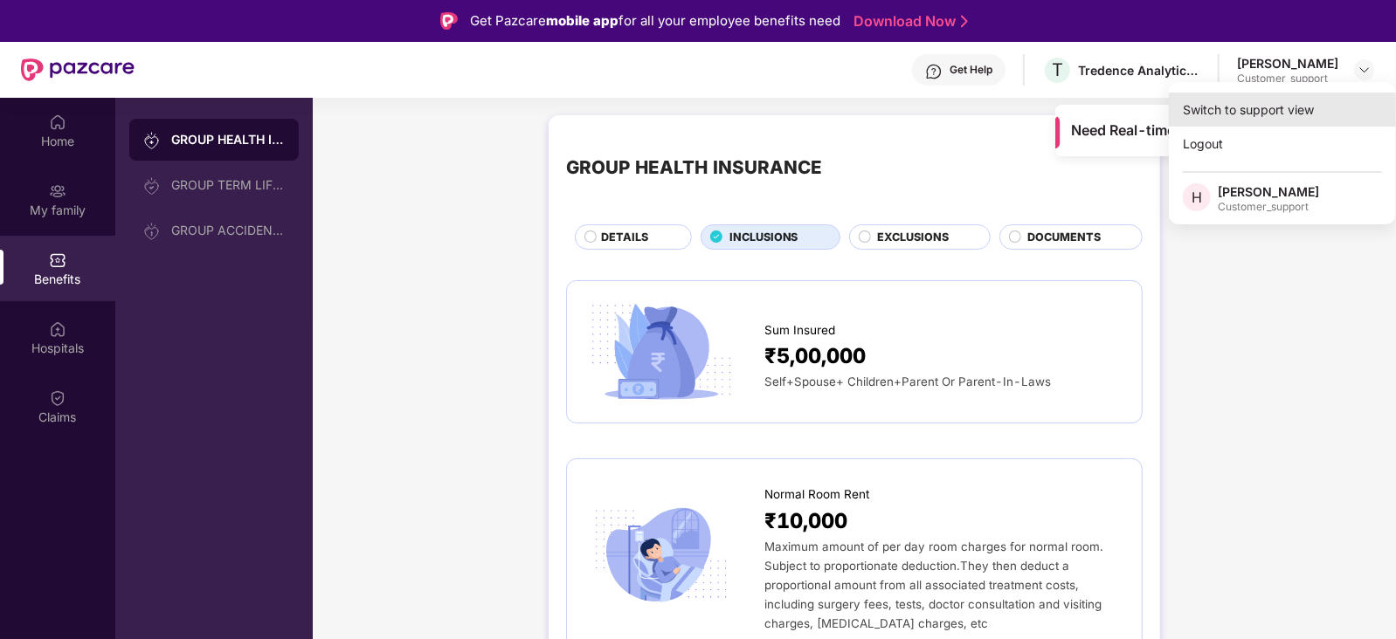
click at [1302, 110] on div "Switch to support view" at bounding box center [1282, 110] width 227 height 34
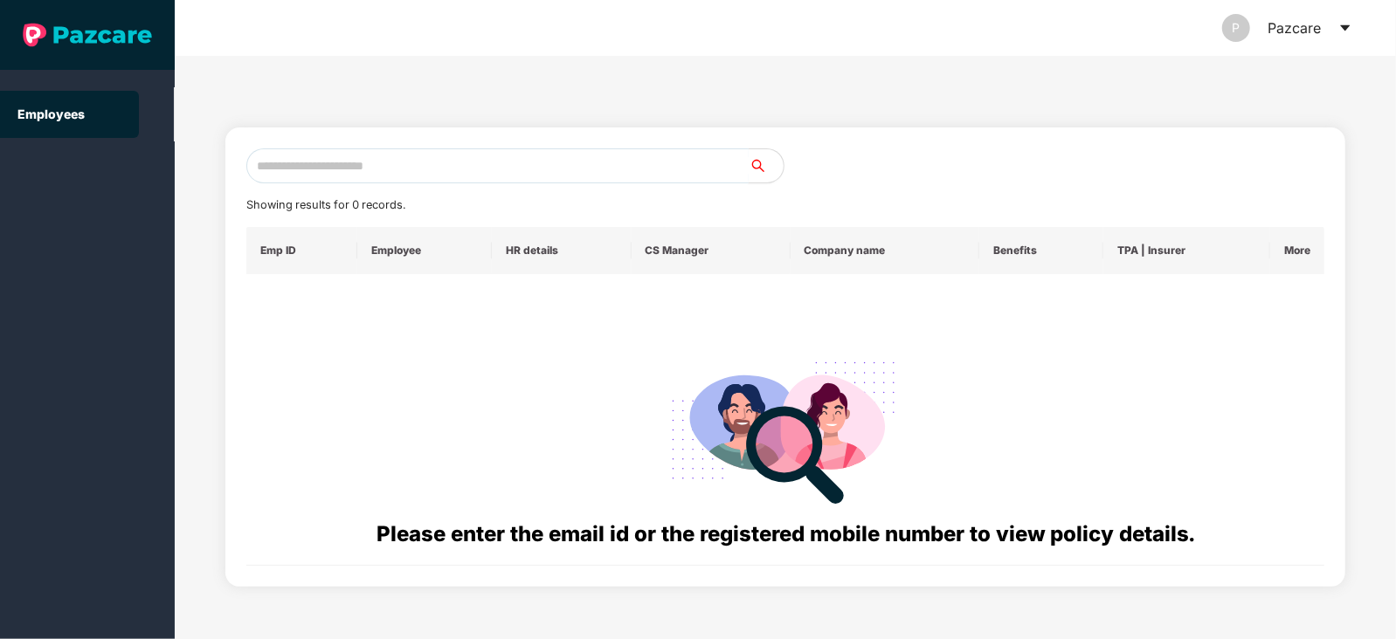
click at [612, 173] on input "text" at bounding box center [497, 166] width 502 height 35
paste input "**********"
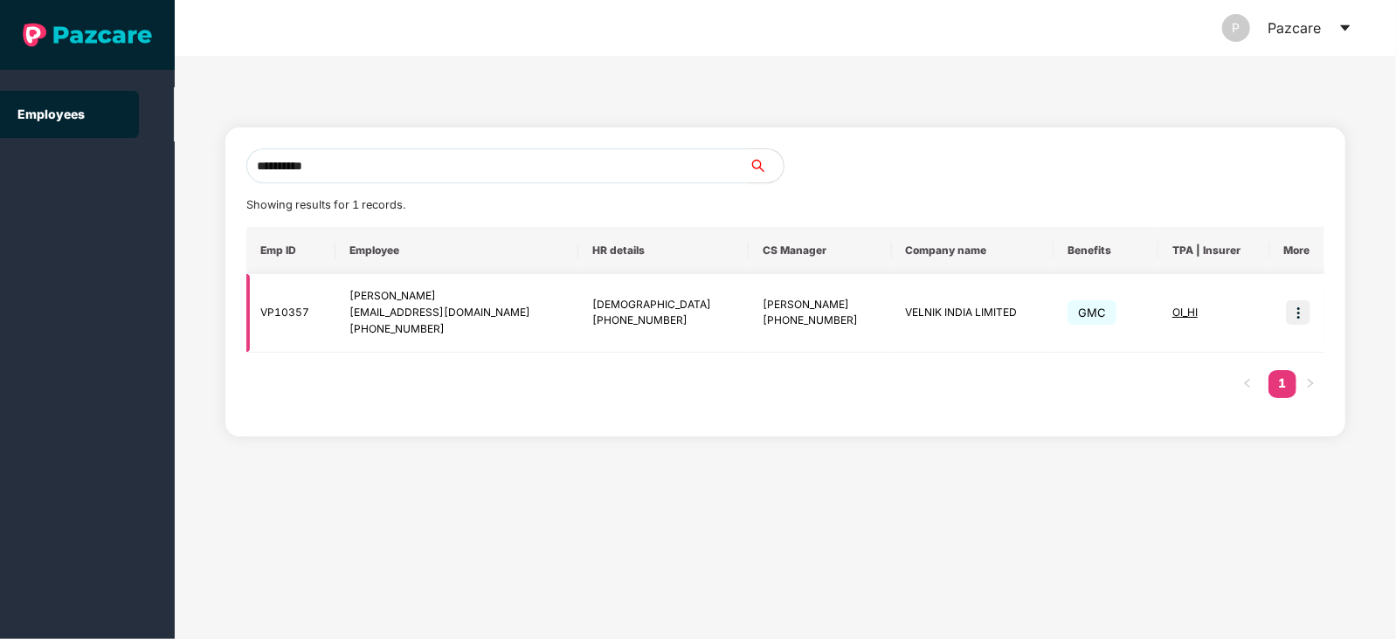
type input "**********"
click at [1304, 303] on img at bounding box center [1298, 313] width 24 height 24
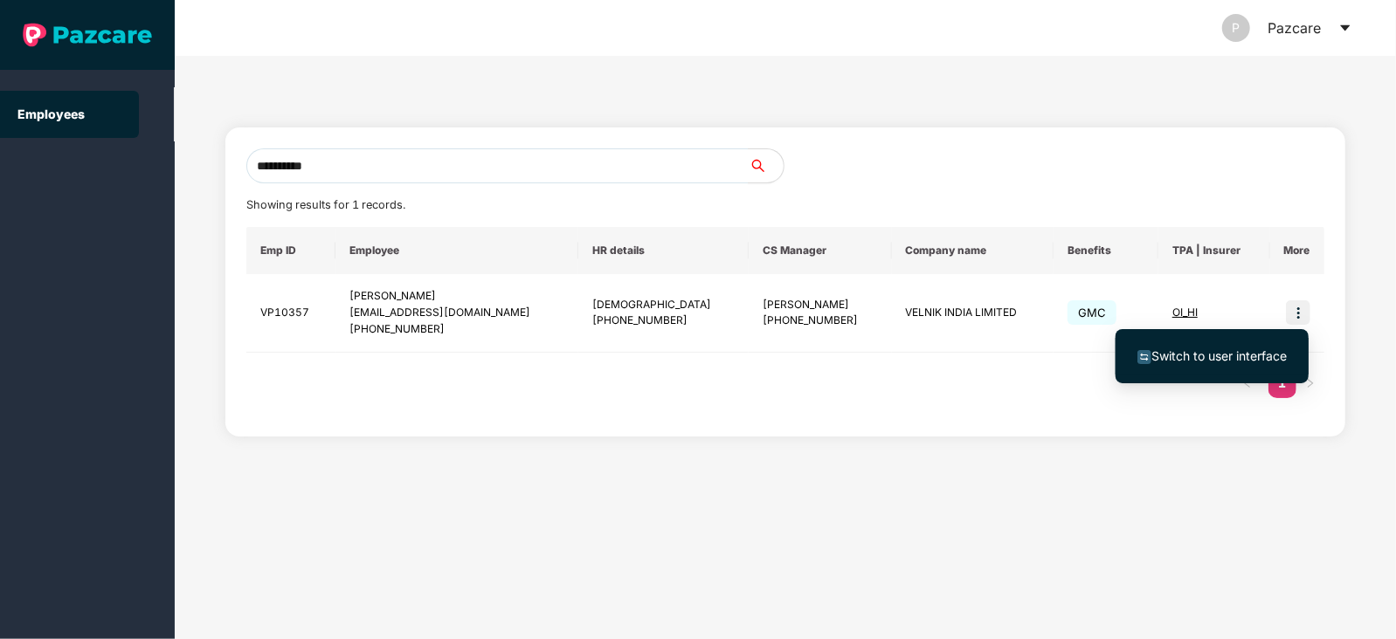
click at [1213, 364] on span "Switch to user interface" at bounding box center [1211, 356] width 149 height 19
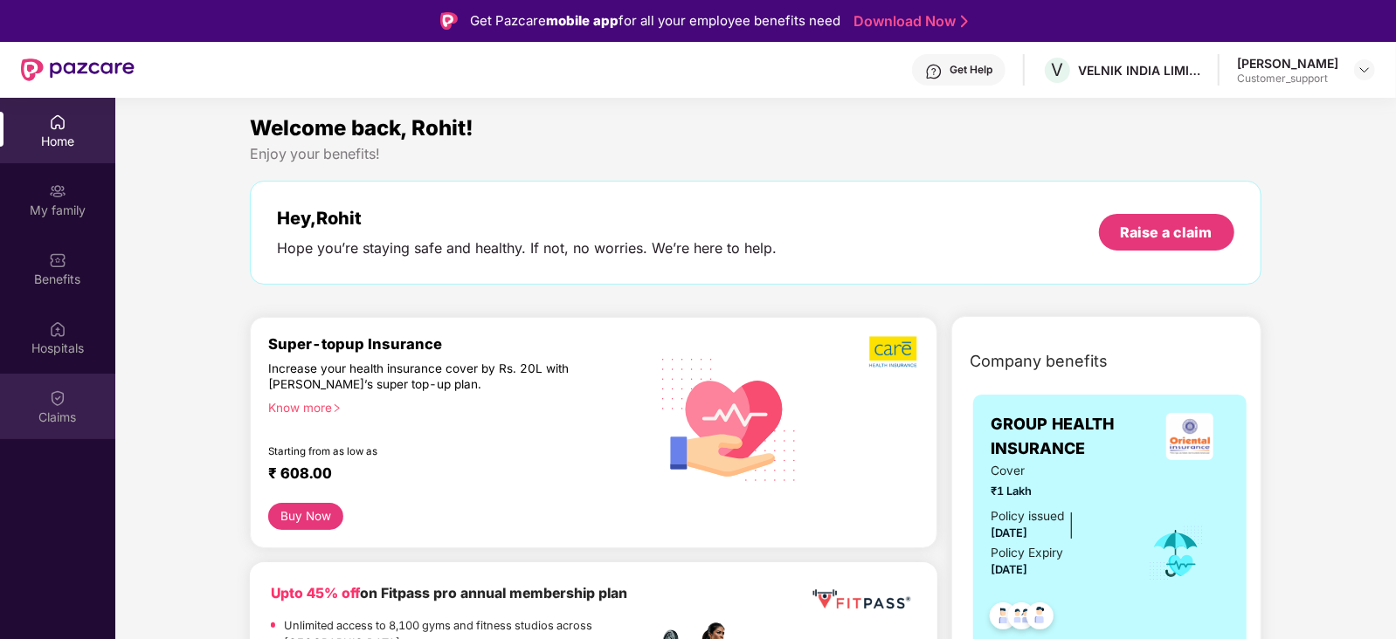
click at [44, 415] on div "Claims" at bounding box center [57, 417] width 115 height 17
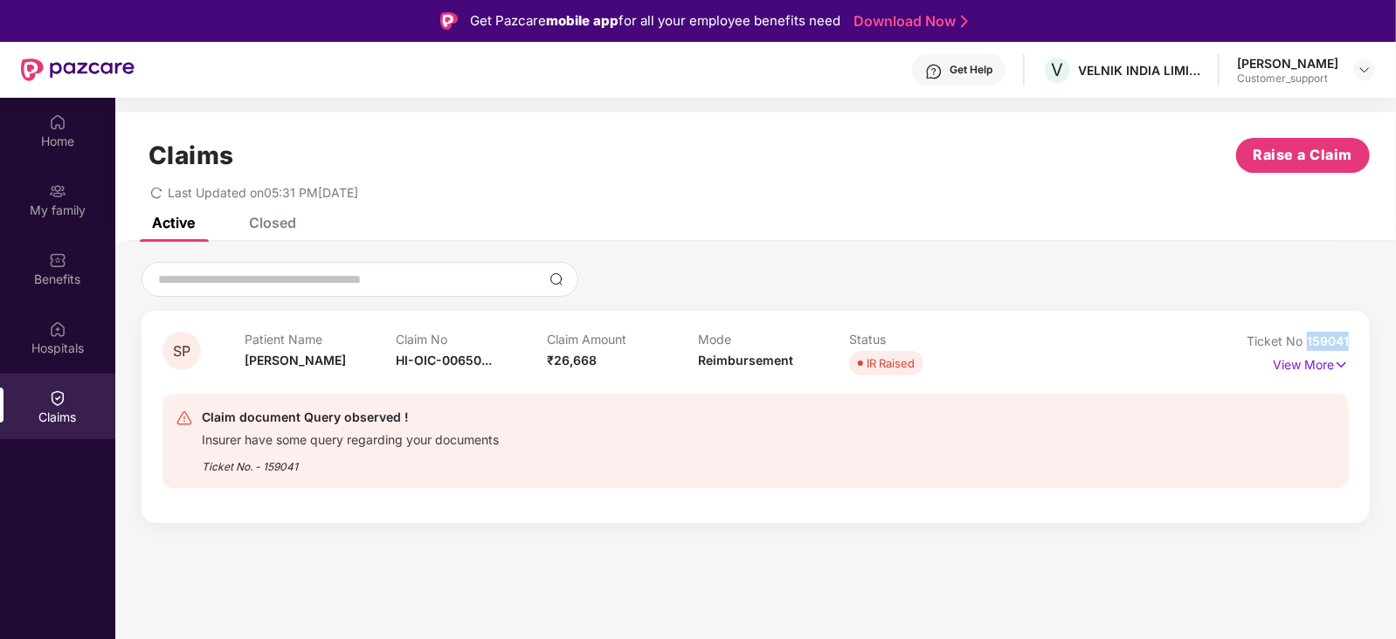
drag, startPoint x: 1351, startPoint y: 346, endPoint x: 1307, endPoint y: 344, distance: 43.7
click at [1307, 344] on div "SP Patient Name [PERSON_NAME] Claim No HI-OIC-00650... Claim Amount ₹26,668 Mod…" at bounding box center [756, 417] width 1228 height 212
copy span "159041"
click at [1299, 365] on p "View More" at bounding box center [1311, 363] width 76 height 24
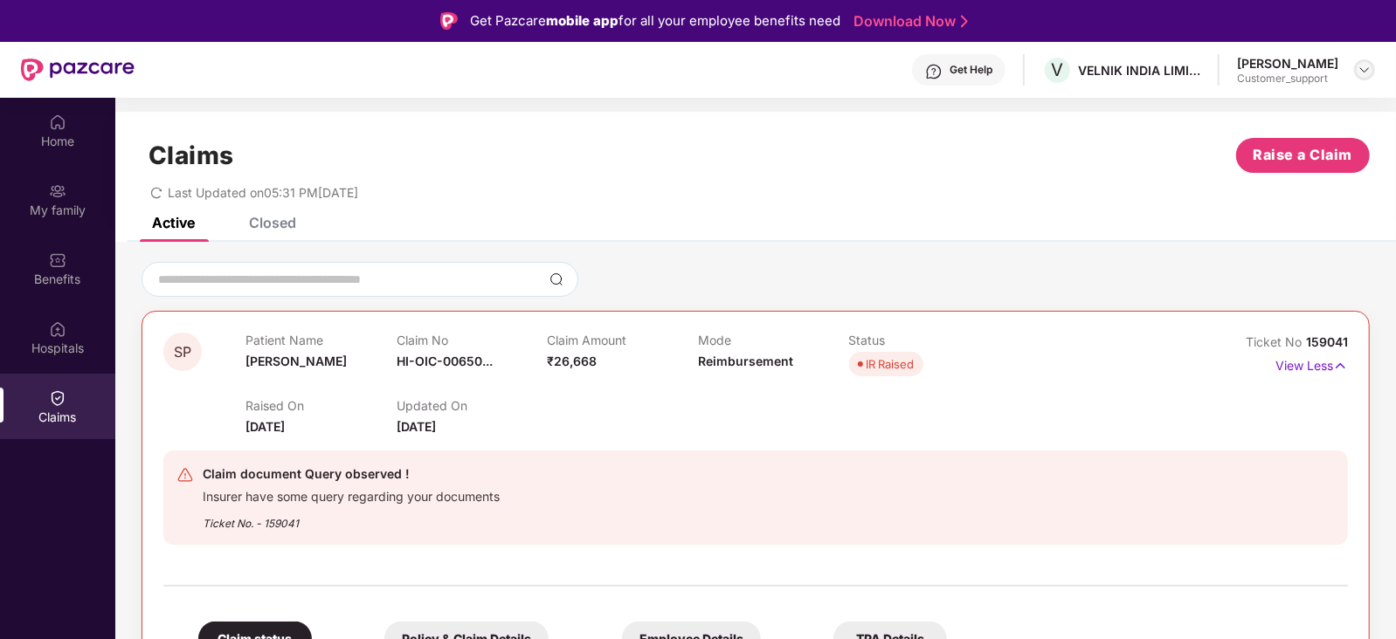
click at [1359, 69] on img at bounding box center [1365, 70] width 14 height 14
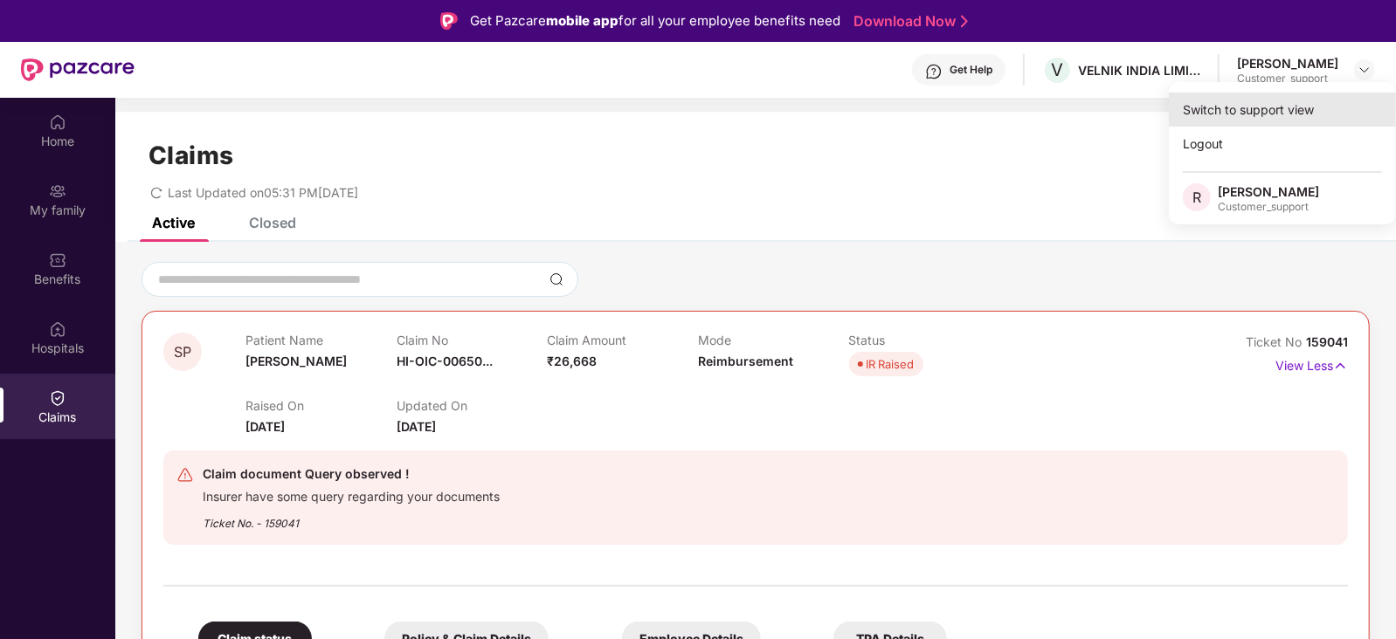
click at [1302, 102] on div "Switch to support view" at bounding box center [1282, 110] width 227 height 34
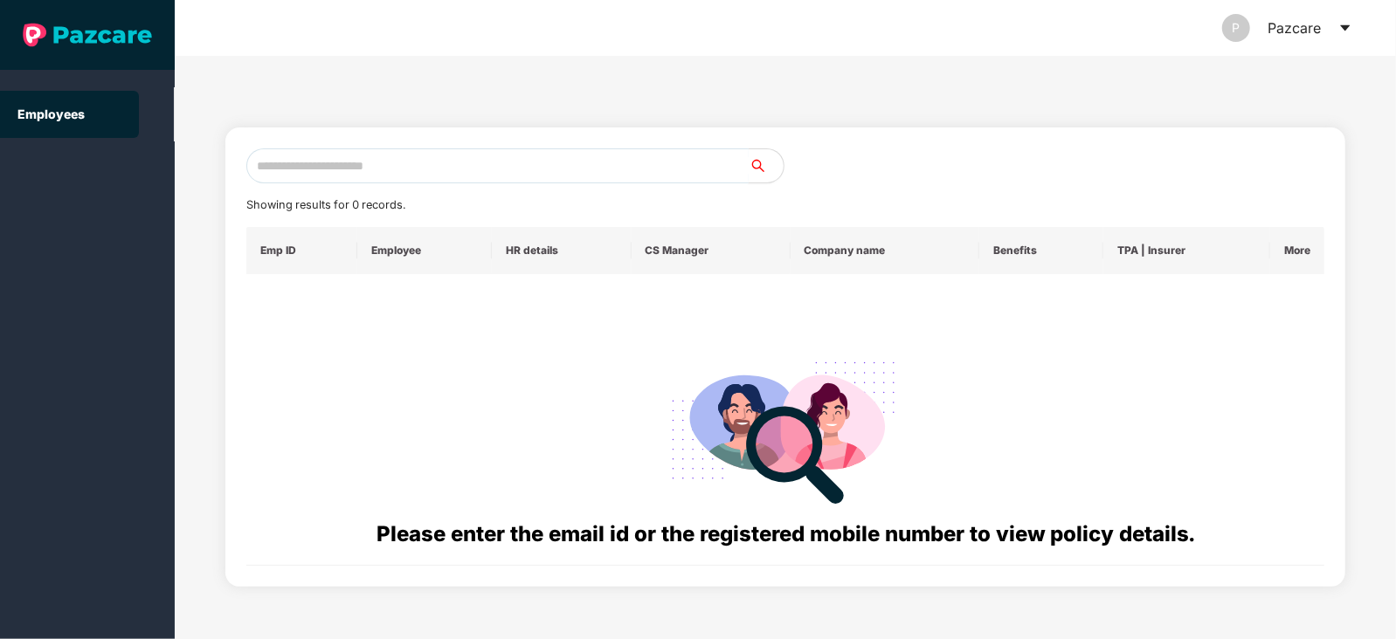
click at [585, 161] on input "text" at bounding box center [497, 166] width 502 height 35
paste input "**********"
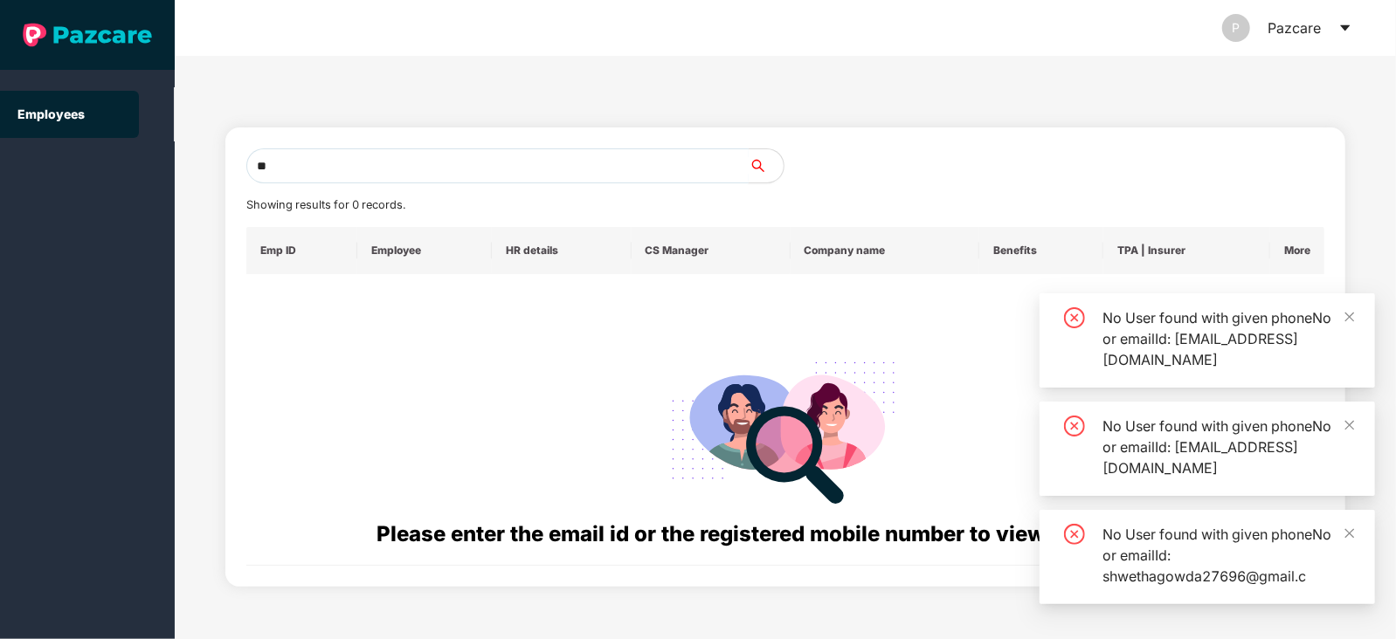
type input "*"
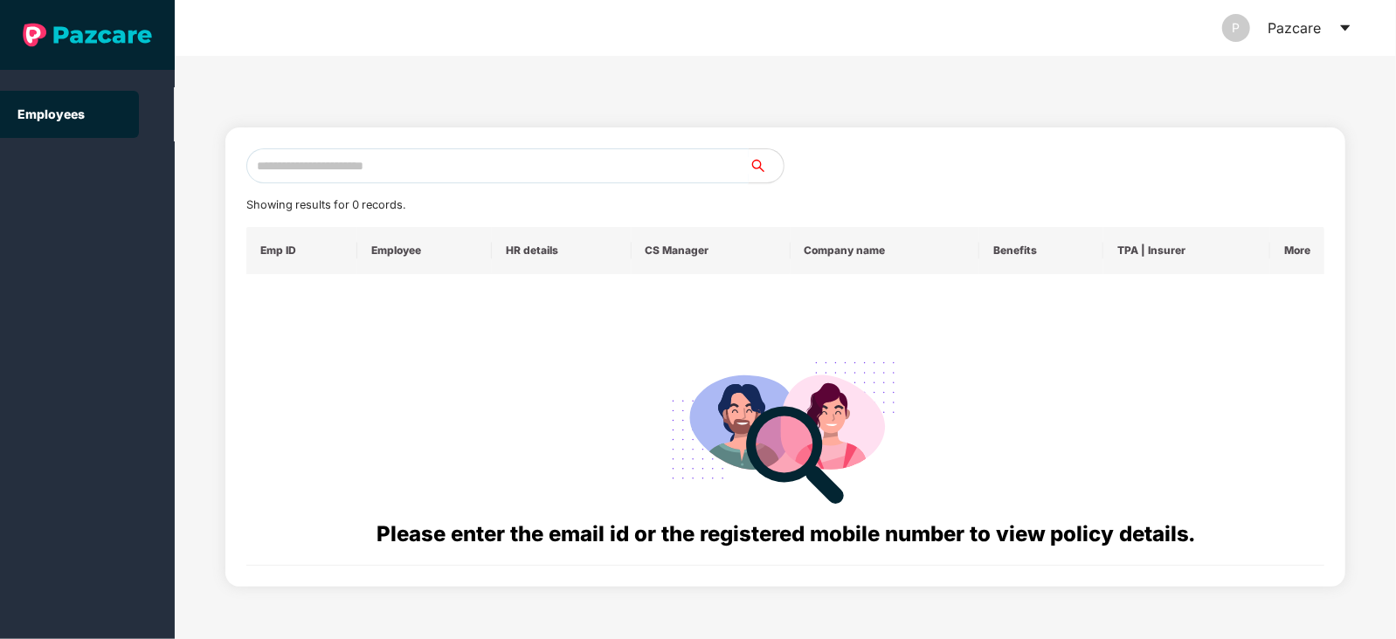
click at [407, 172] on input "text" at bounding box center [497, 166] width 502 height 35
paste input "**********"
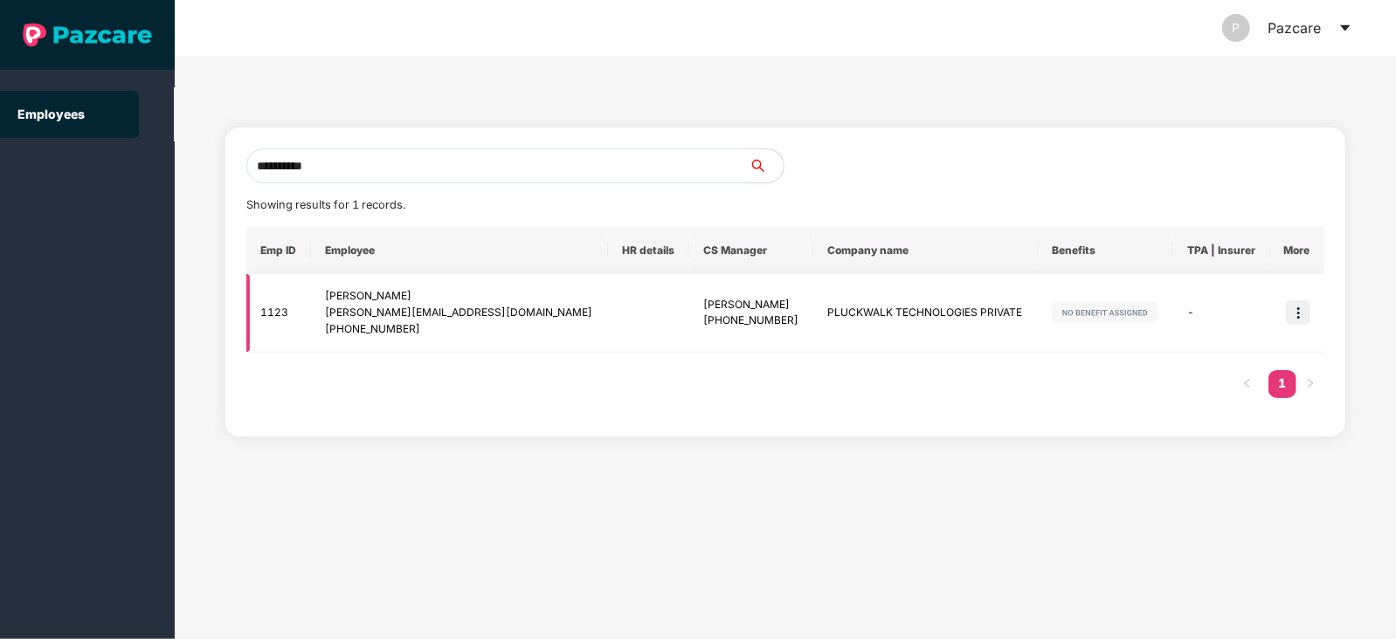
type input "**********"
click at [1299, 308] on img at bounding box center [1298, 313] width 24 height 24
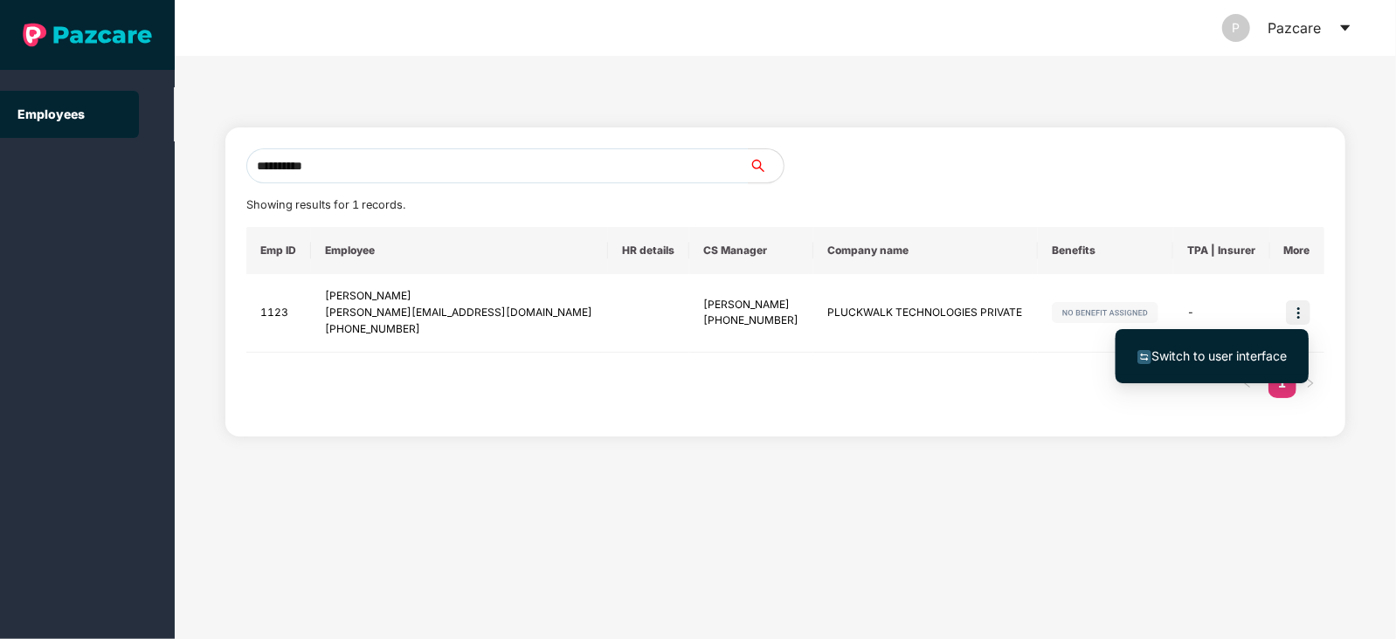
click at [1222, 351] on span "Switch to user interface" at bounding box center [1218, 356] width 135 height 15
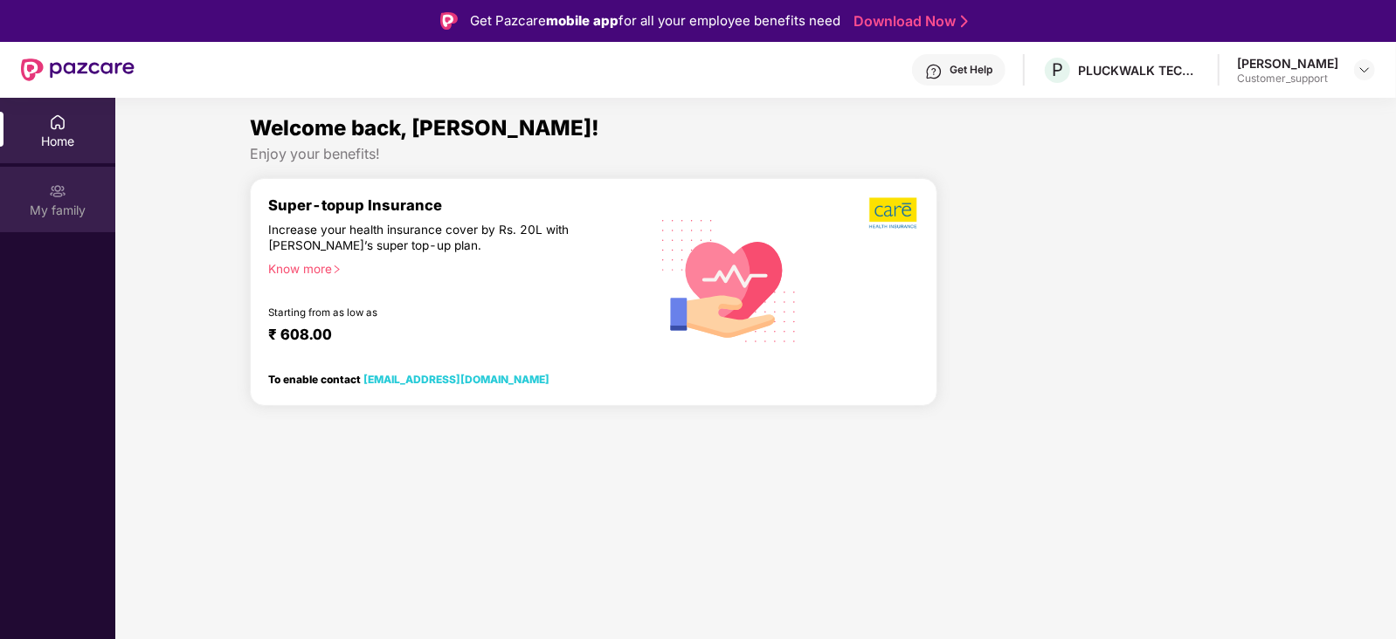
click at [69, 191] on div "My family" at bounding box center [57, 200] width 115 height 66
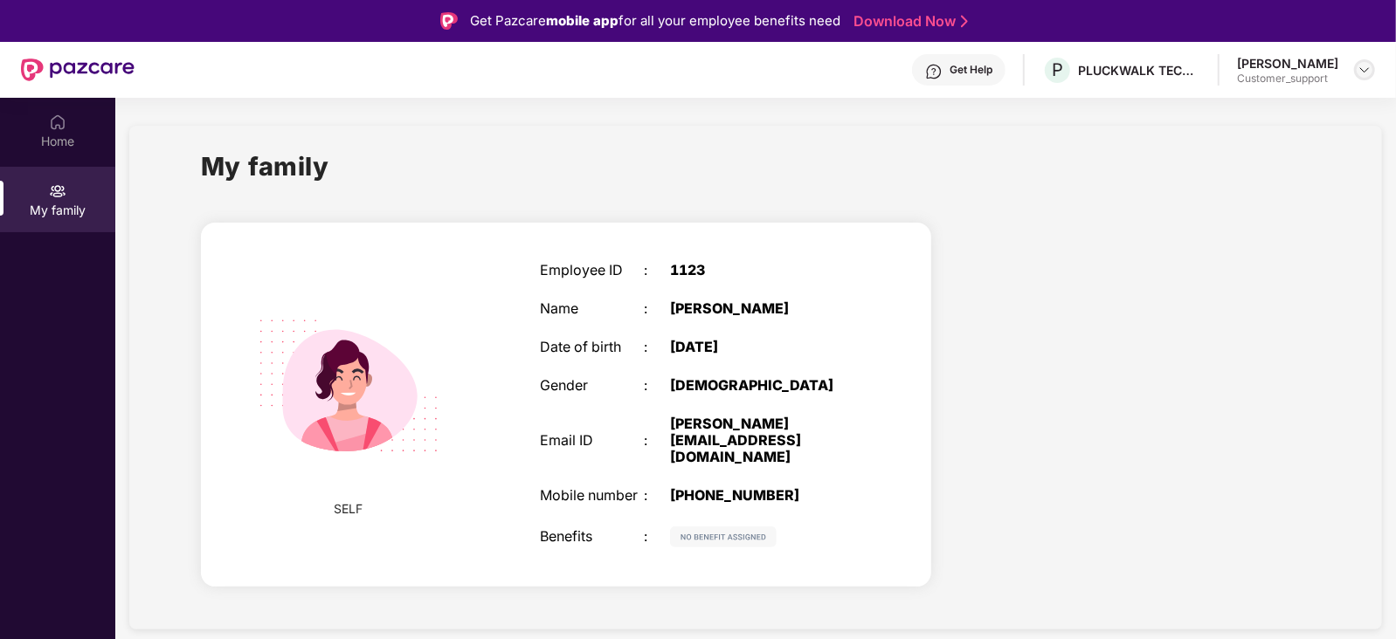
click at [1369, 68] on img at bounding box center [1365, 70] width 14 height 14
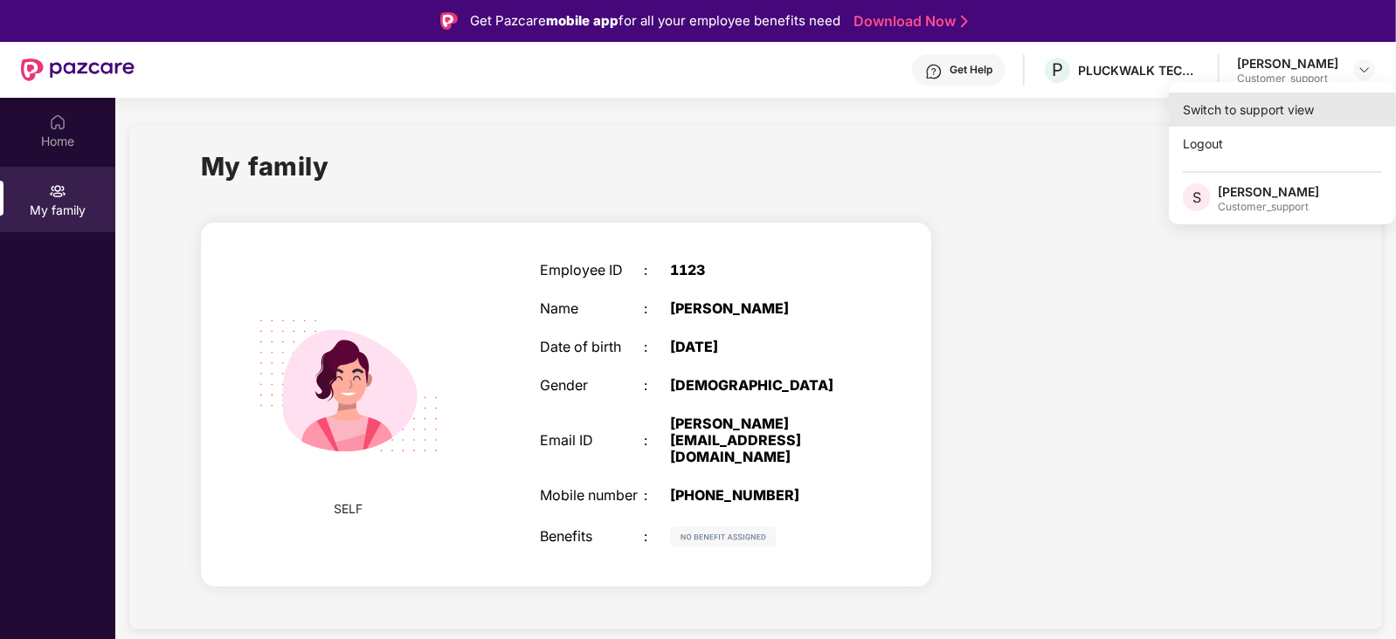
click at [1315, 108] on div "Switch to support view" at bounding box center [1282, 110] width 227 height 34
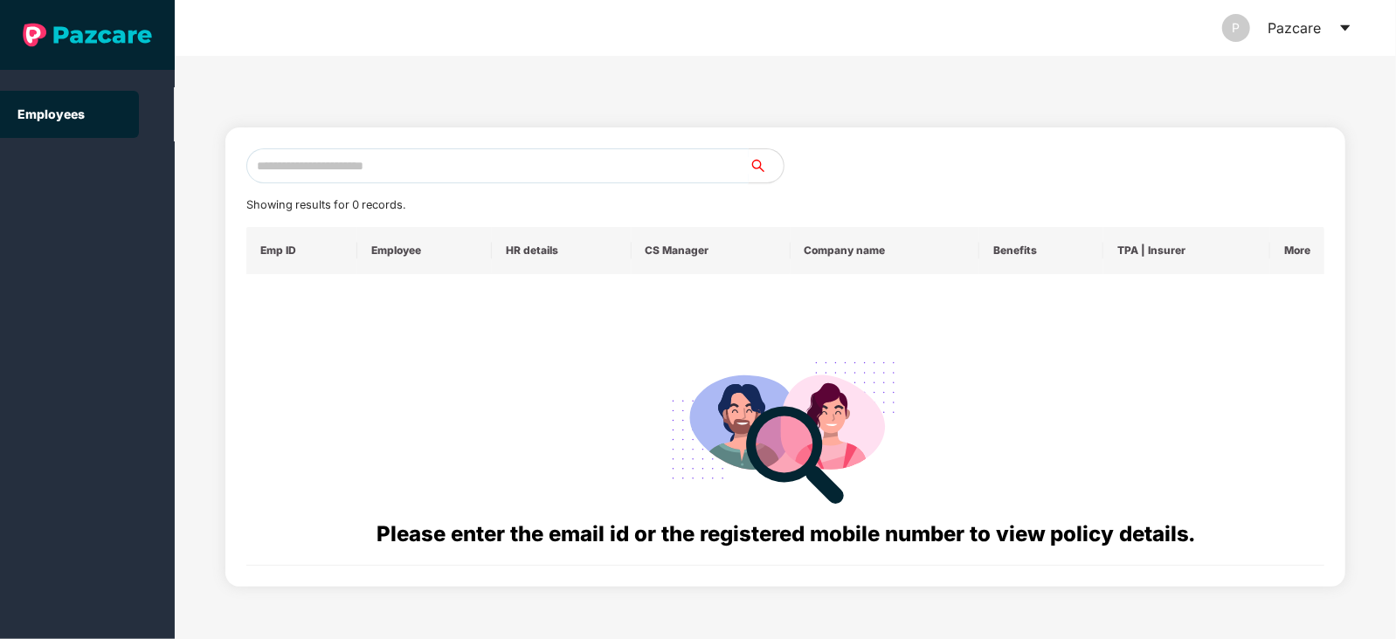
click at [681, 171] on input "text" at bounding box center [497, 166] width 502 height 35
paste input "**********"
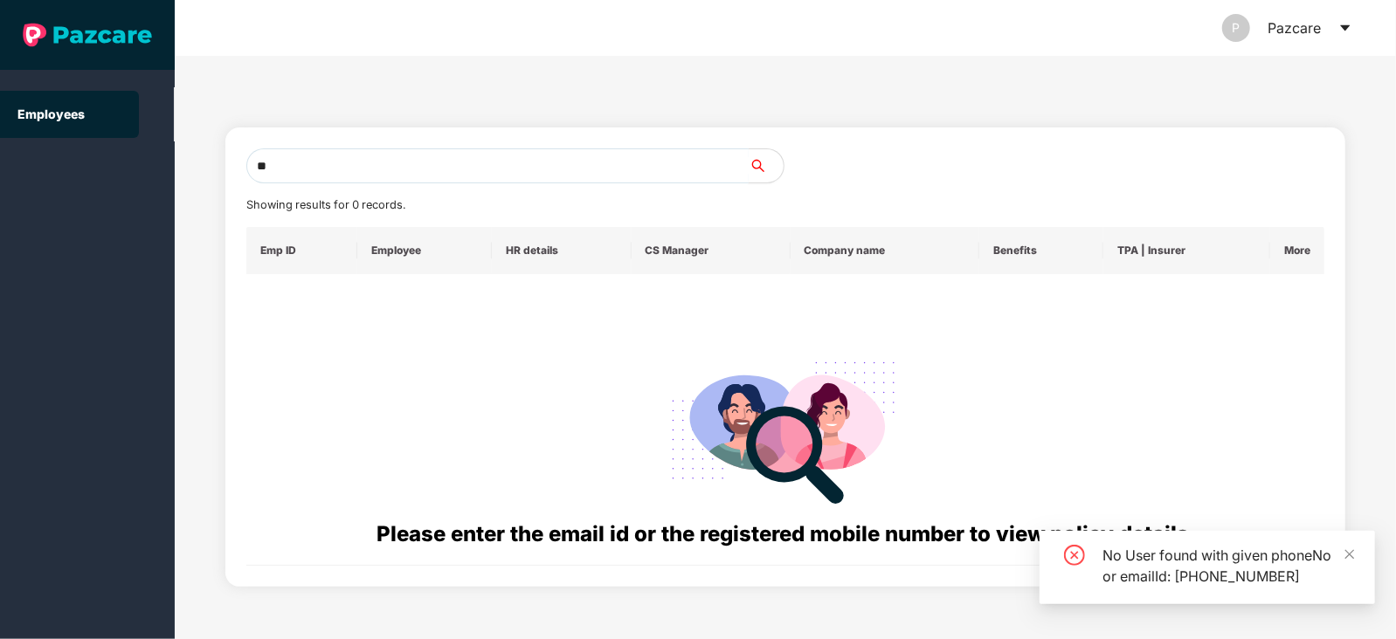
type input "*"
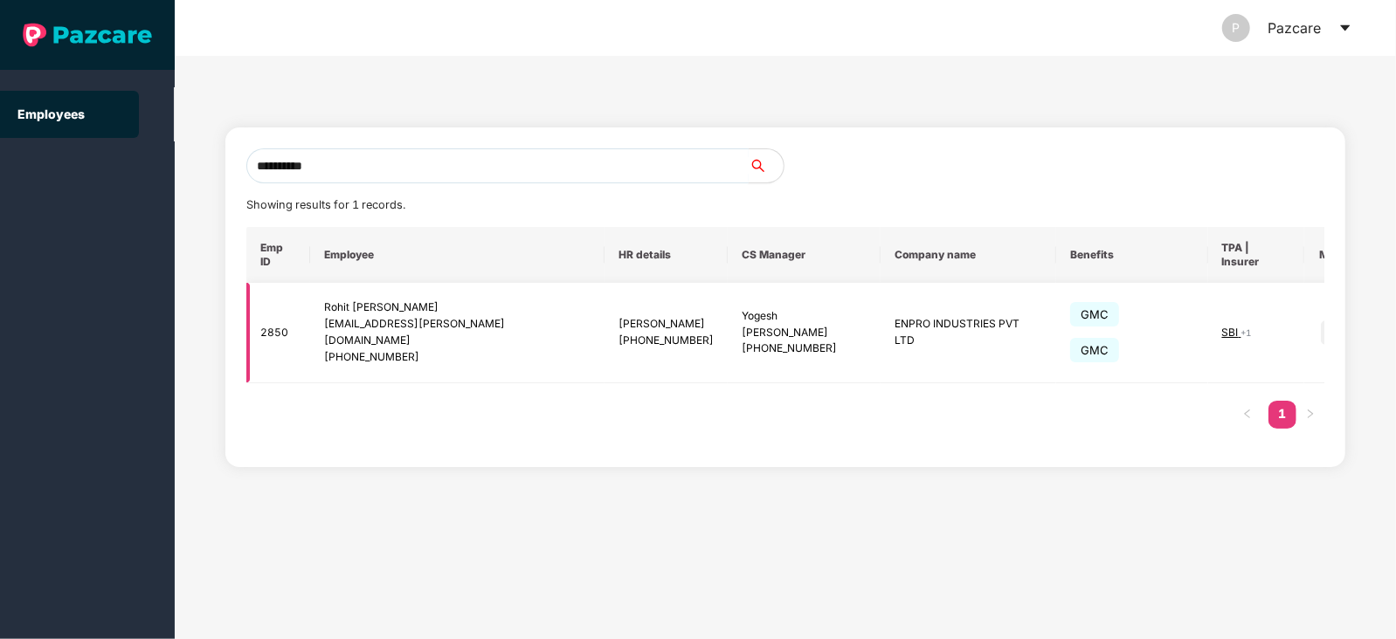
type input "**********"
click at [1321, 321] on img at bounding box center [1333, 333] width 24 height 24
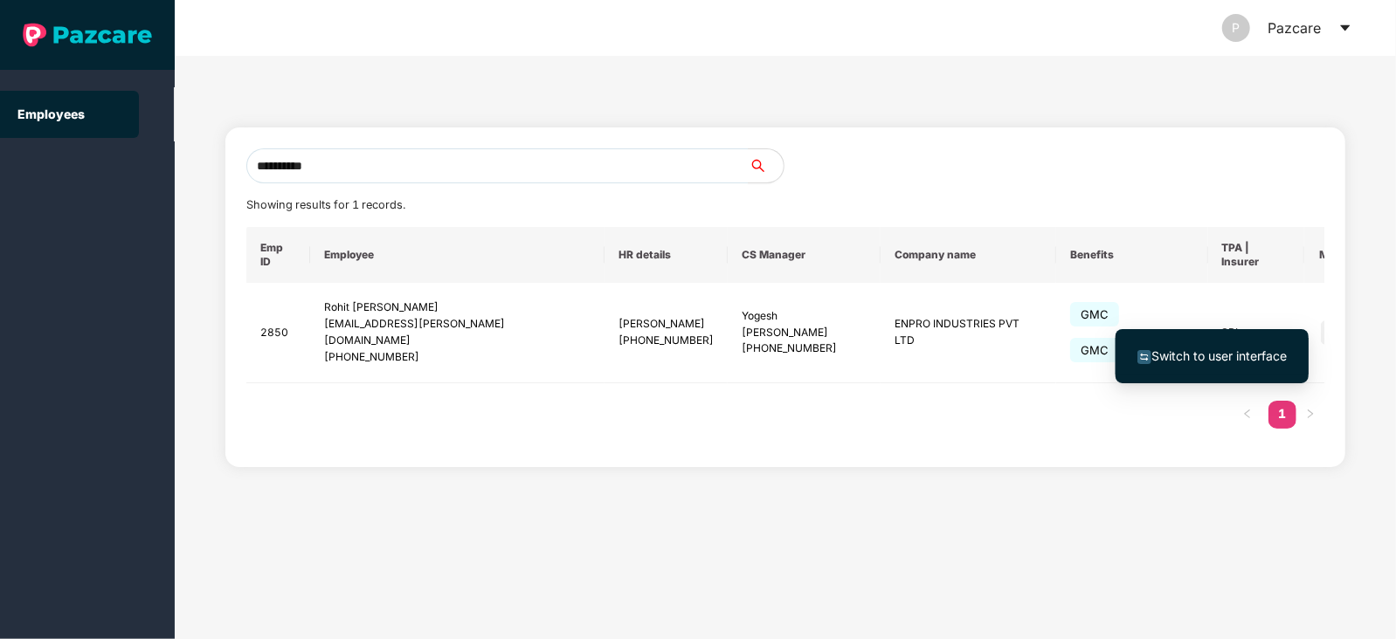
click at [1221, 354] on span "Switch to user interface" at bounding box center [1218, 356] width 135 height 15
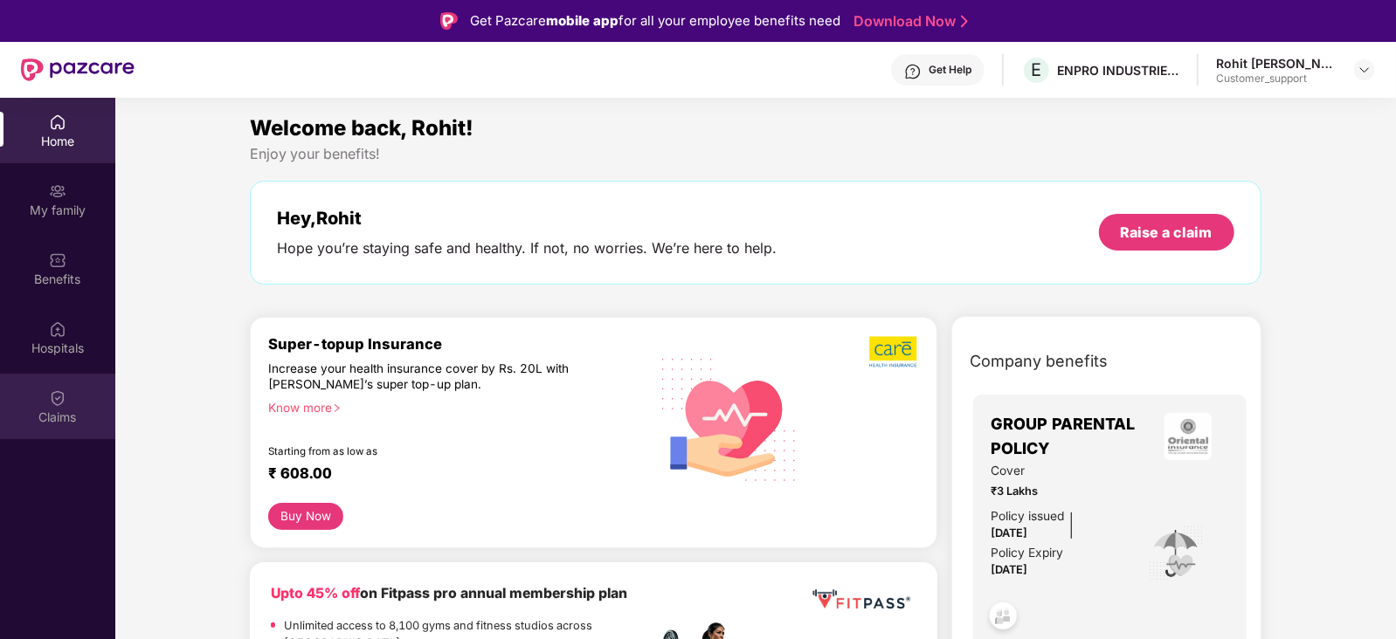
click at [66, 418] on div "Claims" at bounding box center [57, 417] width 115 height 17
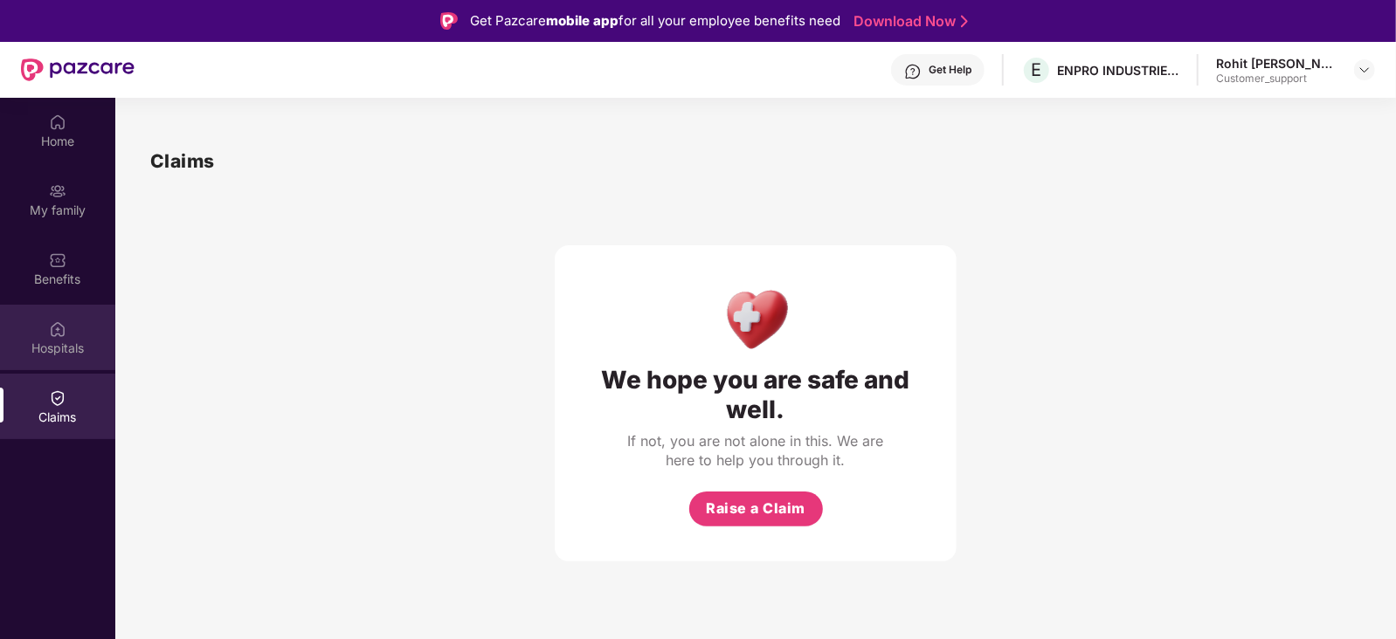
click at [26, 331] on div "Hospitals" at bounding box center [57, 338] width 115 height 66
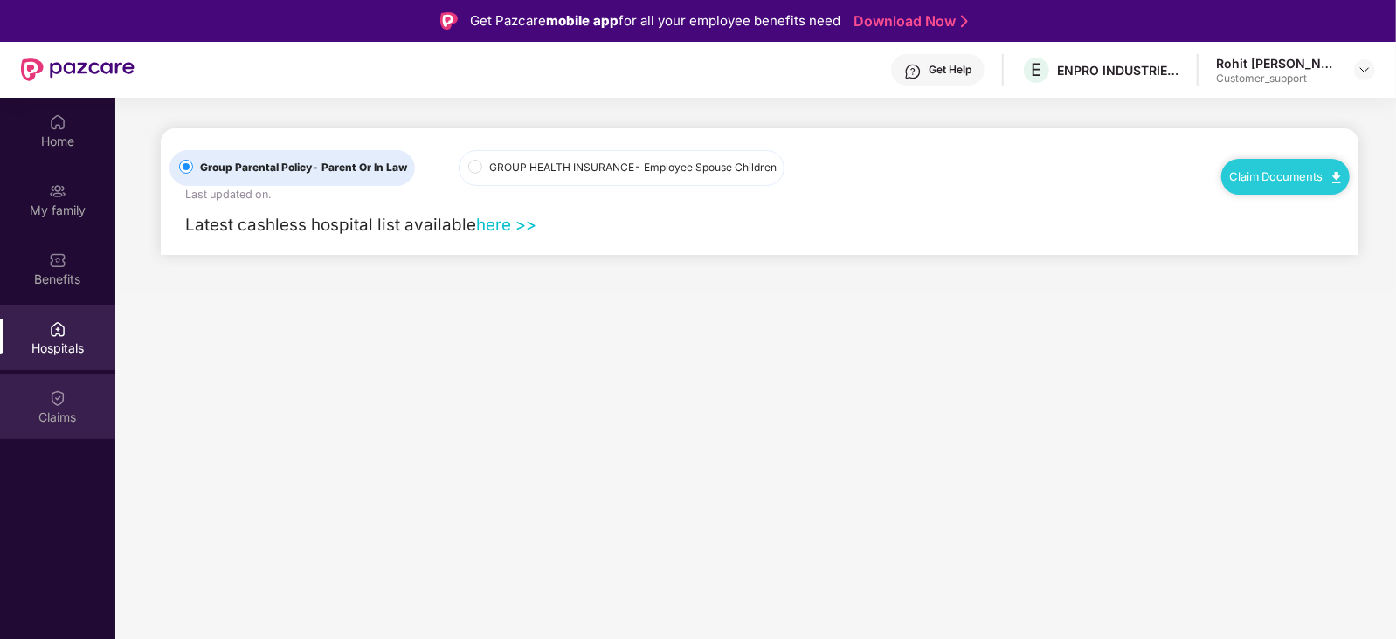
click at [53, 391] on img at bounding box center [57, 398] width 17 height 17
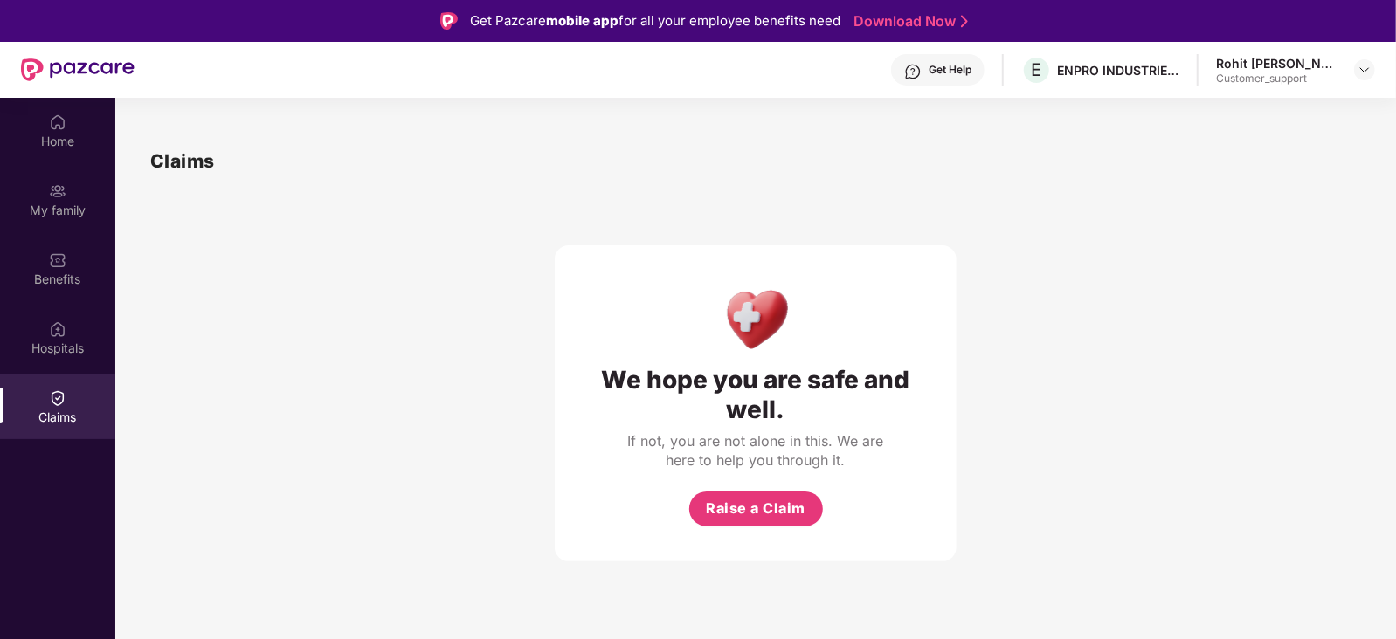
click at [921, 61] on div "Get Help" at bounding box center [937, 69] width 93 height 31
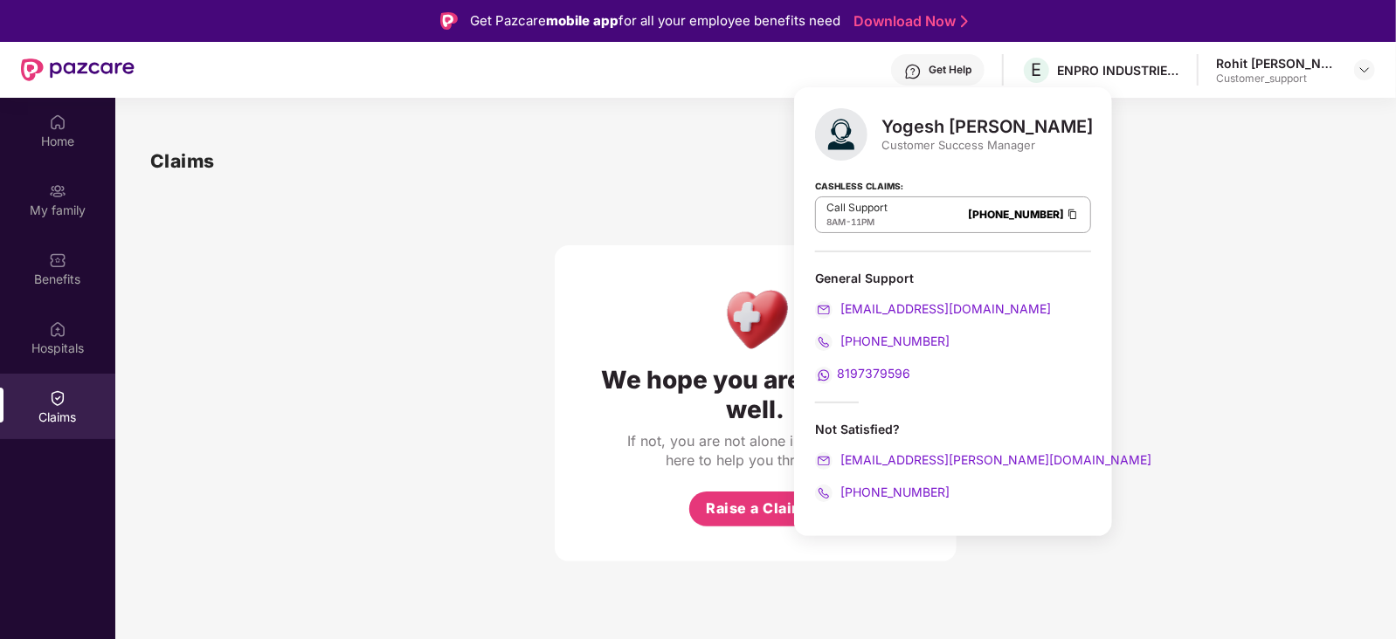
click at [921, 61] on div "Get Help" at bounding box center [937, 69] width 93 height 31
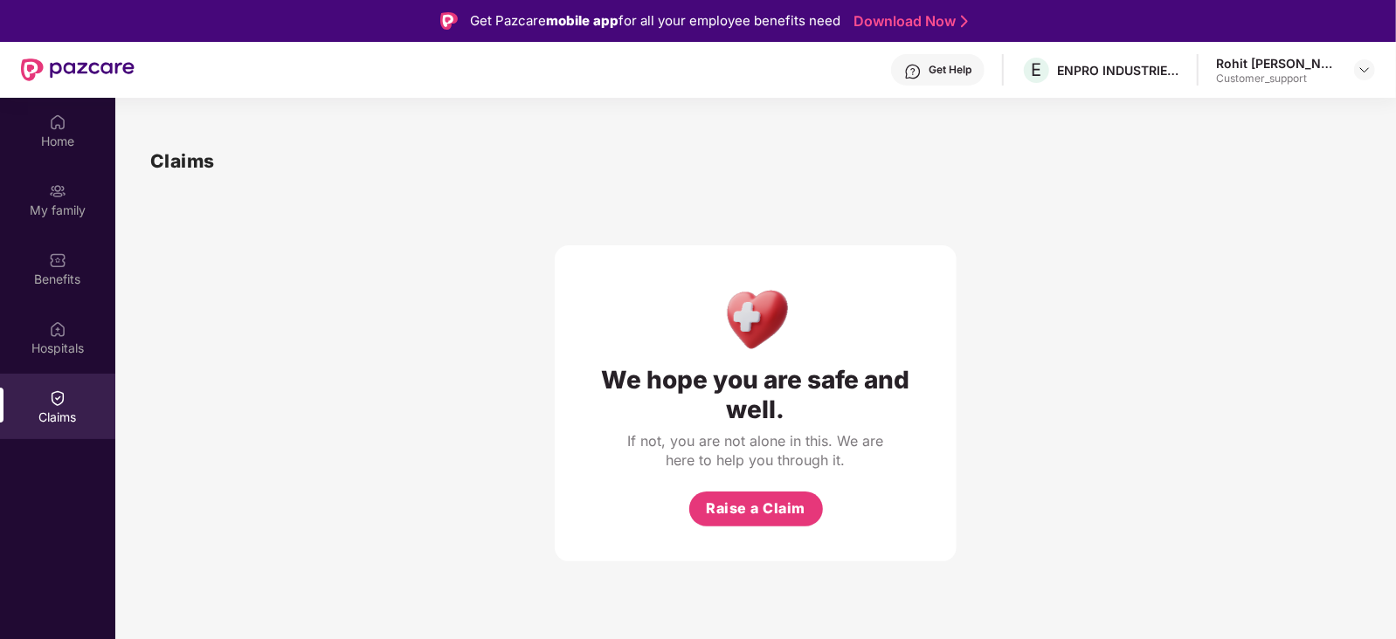
click at [921, 61] on div "Get Help" at bounding box center [937, 69] width 93 height 31
click at [696, 148] on div "Claims" at bounding box center [755, 161] width 1211 height 29
click at [1322, 66] on div "Rohit [PERSON_NAME]" at bounding box center [1277, 63] width 122 height 17
click at [1365, 70] on img at bounding box center [1365, 70] width 14 height 14
click at [977, 77] on div "Get Help" at bounding box center [937, 69] width 93 height 31
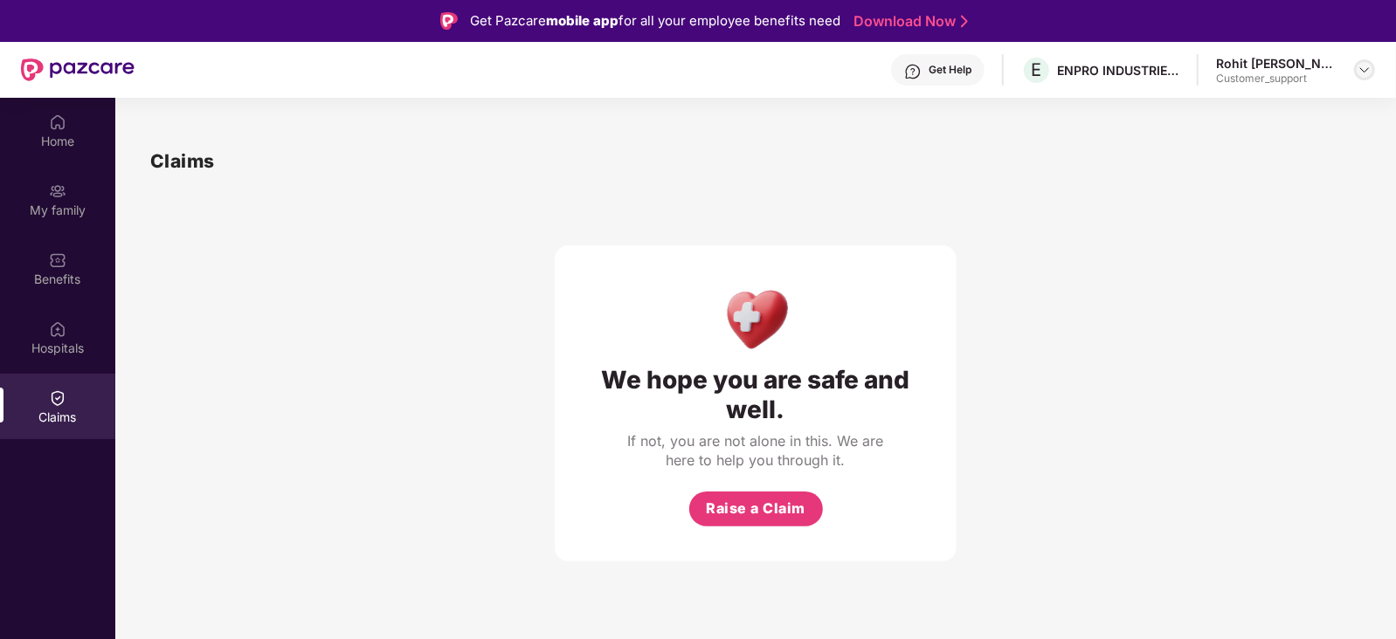
click at [1362, 73] on img at bounding box center [1365, 70] width 14 height 14
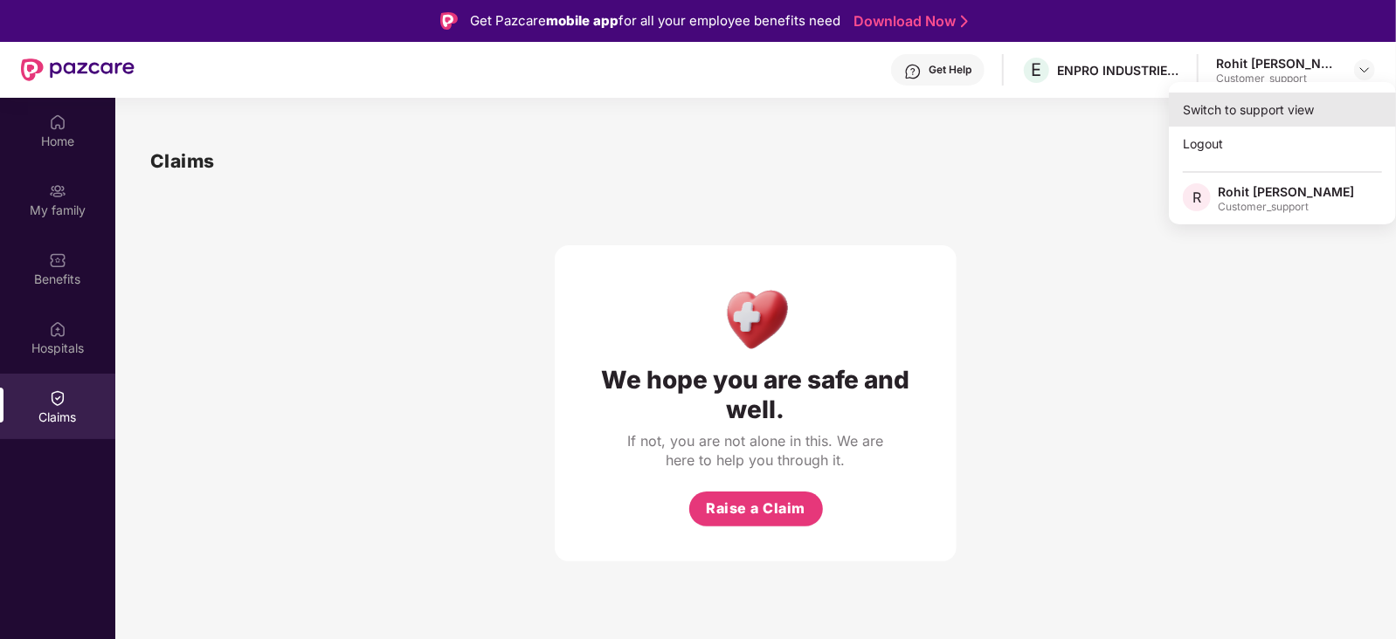
click at [1299, 102] on div "Switch to support view" at bounding box center [1282, 110] width 227 height 34
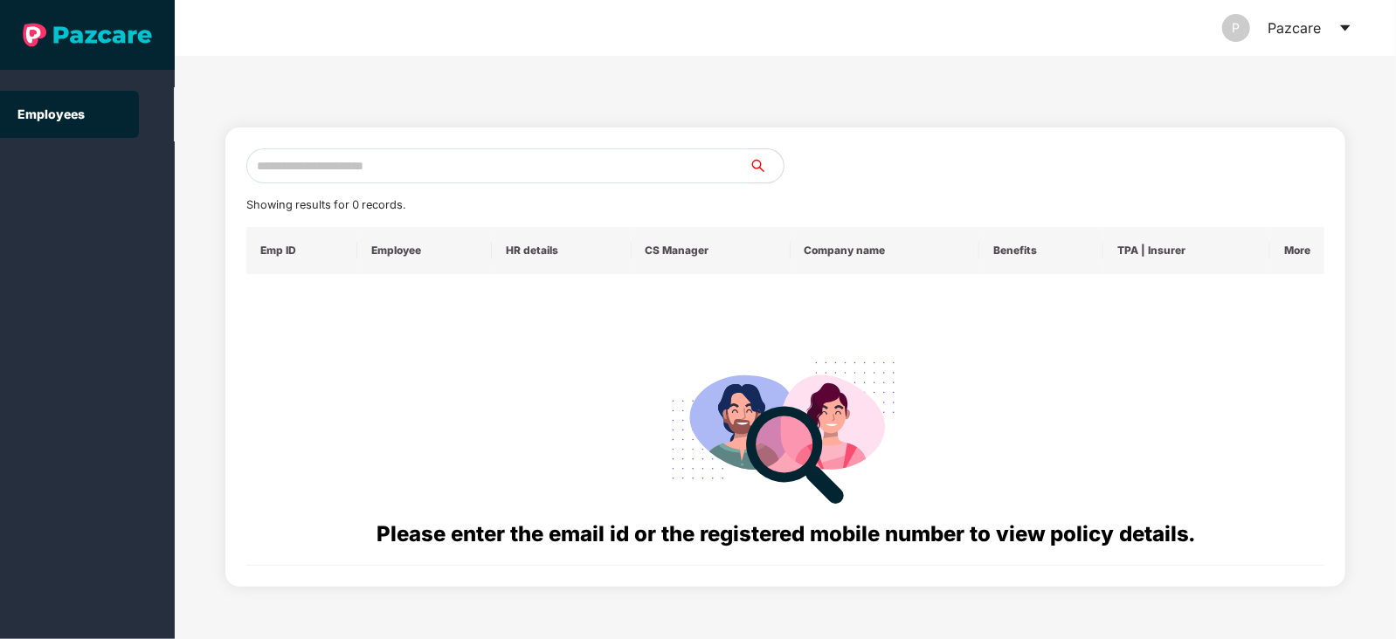
click at [611, 172] on input "text" at bounding box center [497, 166] width 502 height 35
paste input "**********"
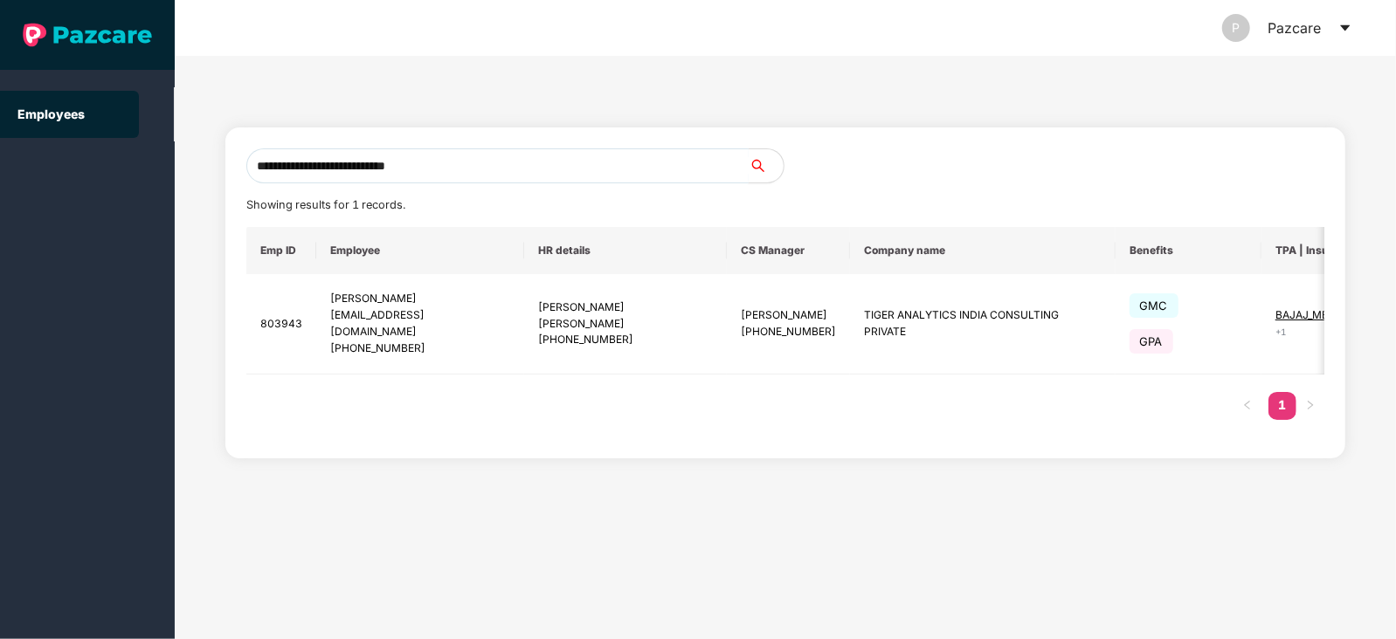
type input "**********"
click at [473, 169] on input "**********" at bounding box center [497, 166] width 502 height 35
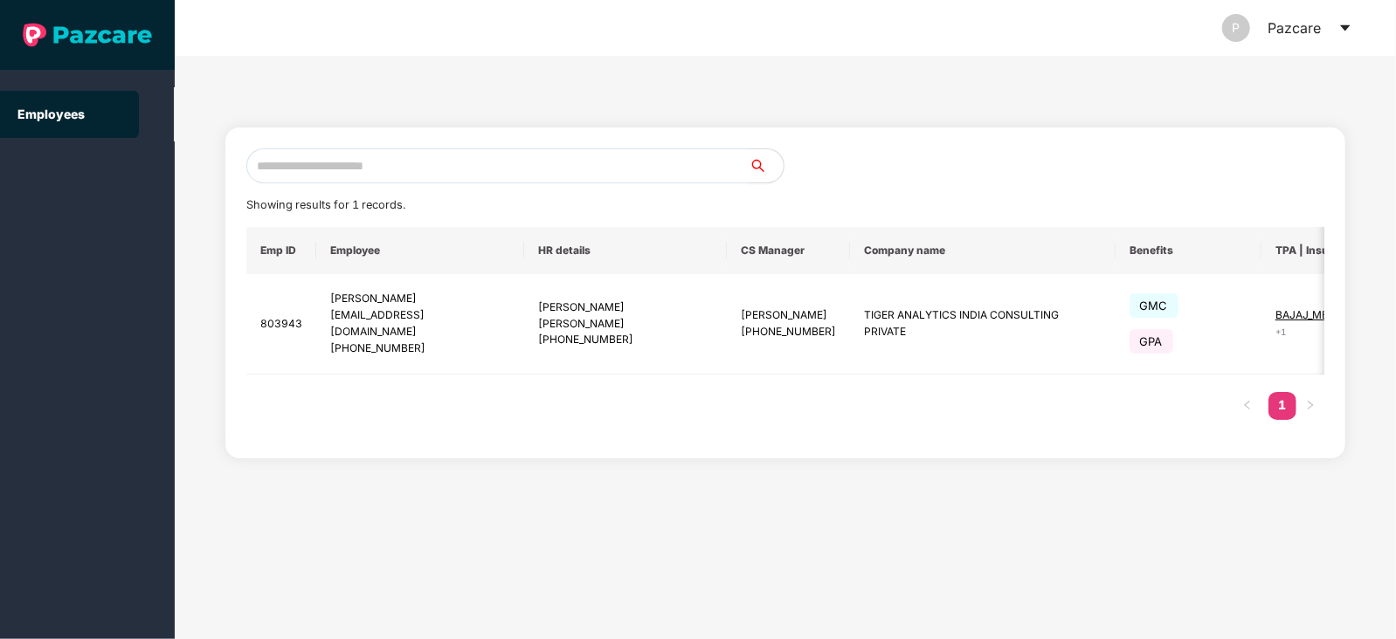
paste input "**********"
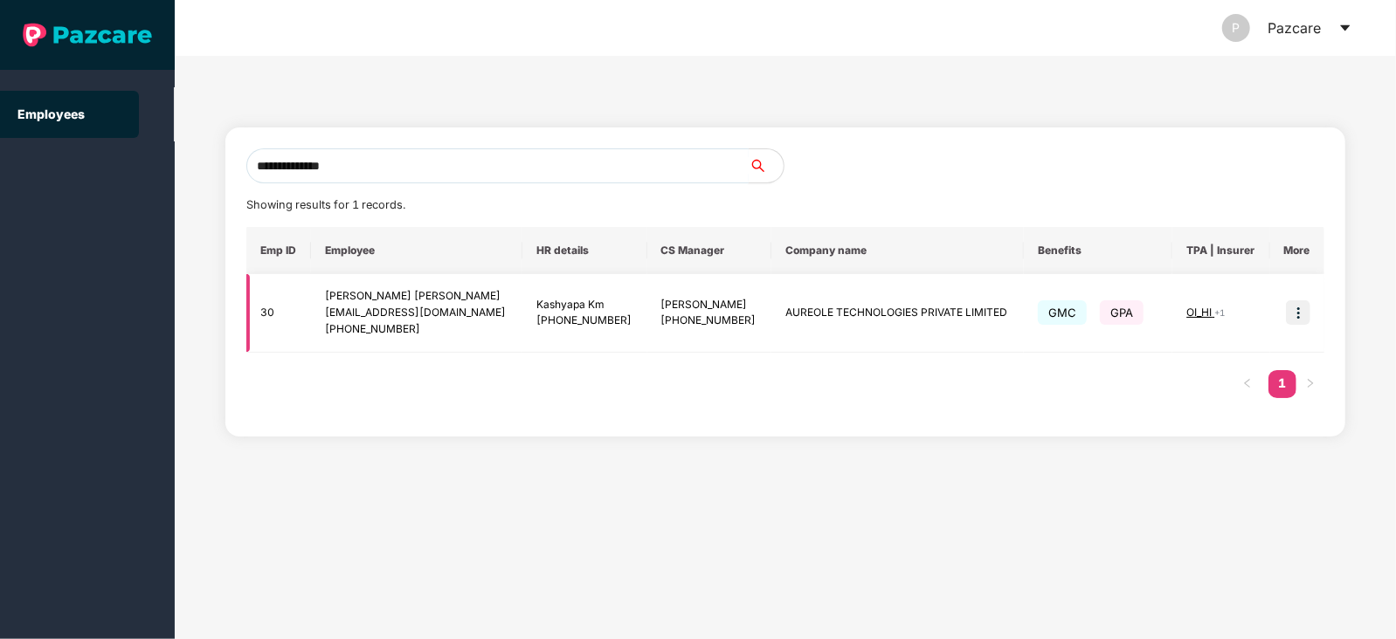
type input "**********"
click at [1296, 308] on img at bounding box center [1298, 313] width 24 height 24
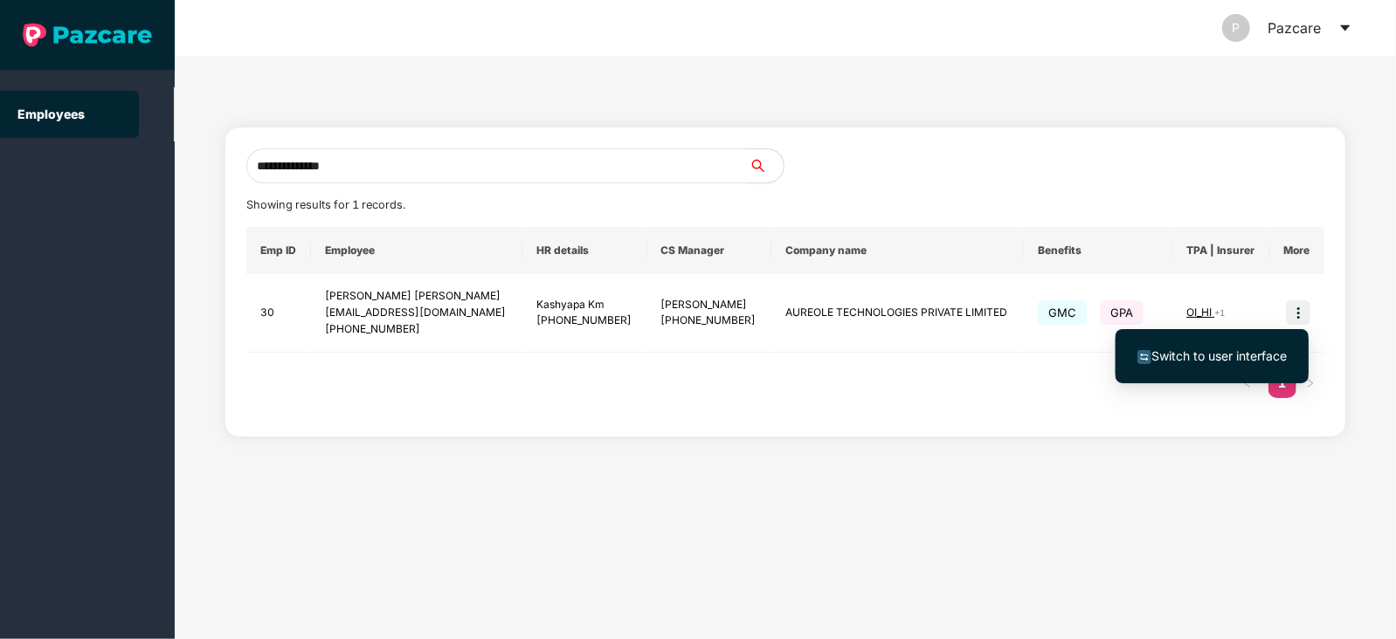
click at [1232, 356] on span "Switch to user interface" at bounding box center [1218, 356] width 135 height 15
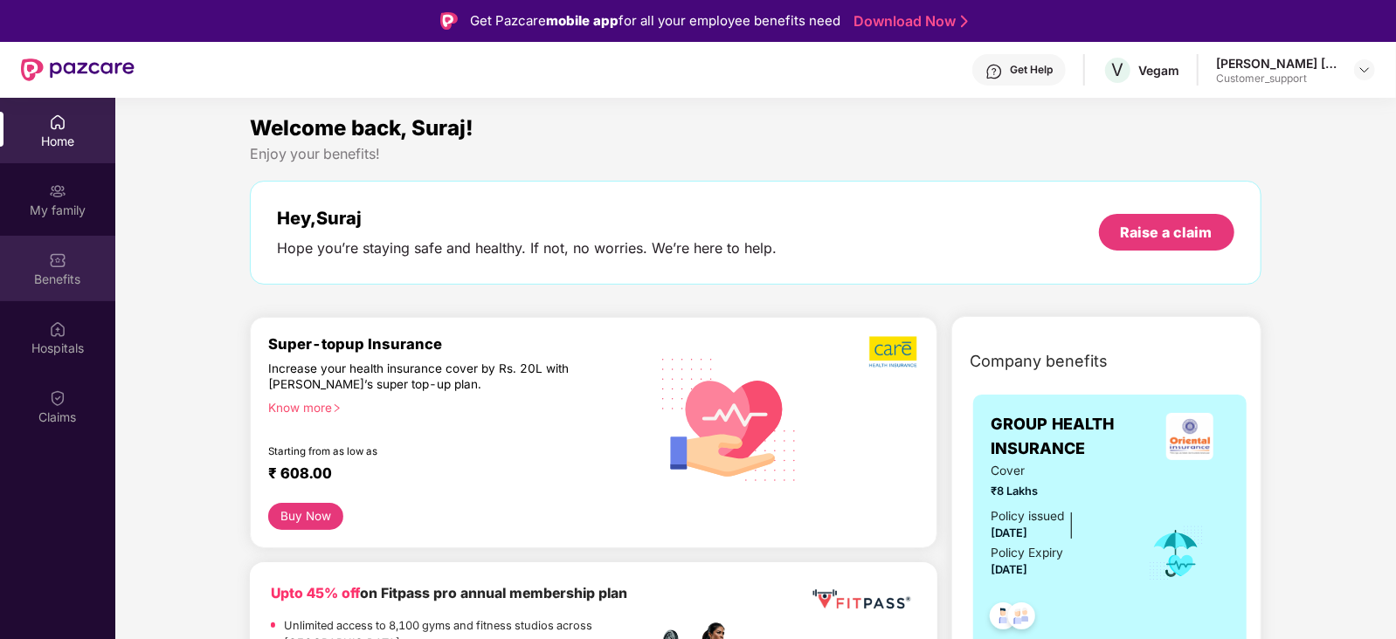
click at [68, 272] on div "Benefits" at bounding box center [57, 279] width 115 height 17
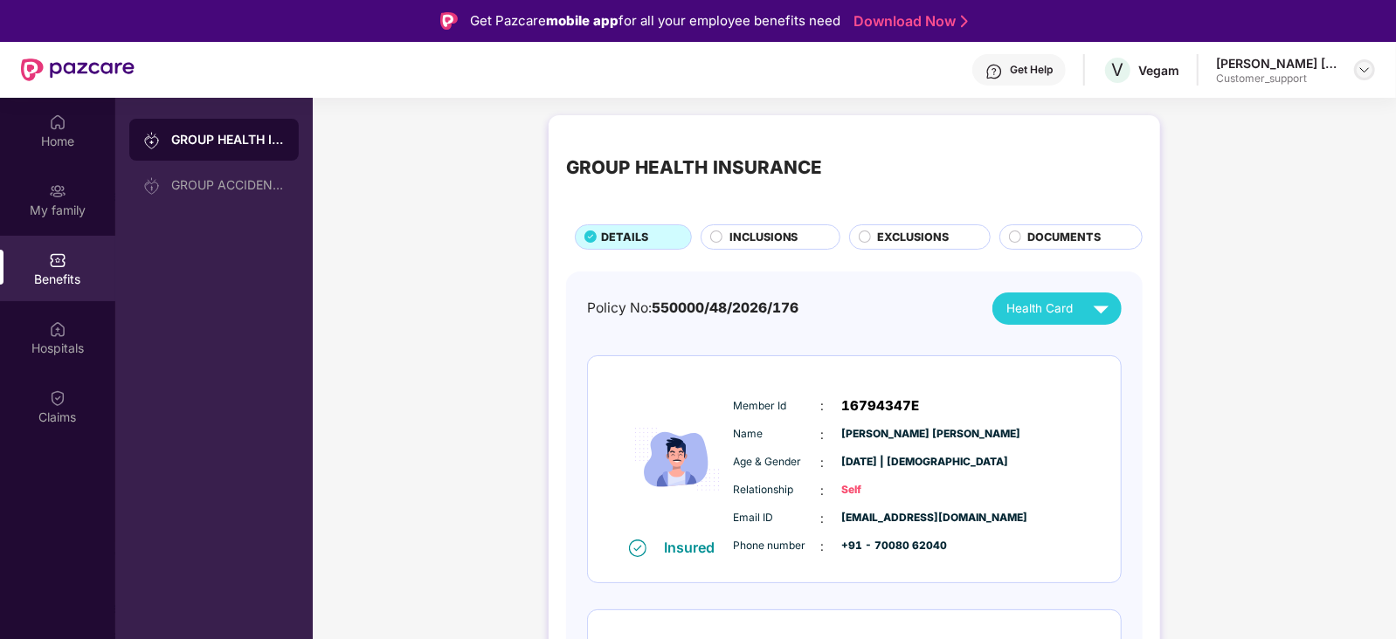
click at [1368, 73] on img at bounding box center [1365, 70] width 14 height 14
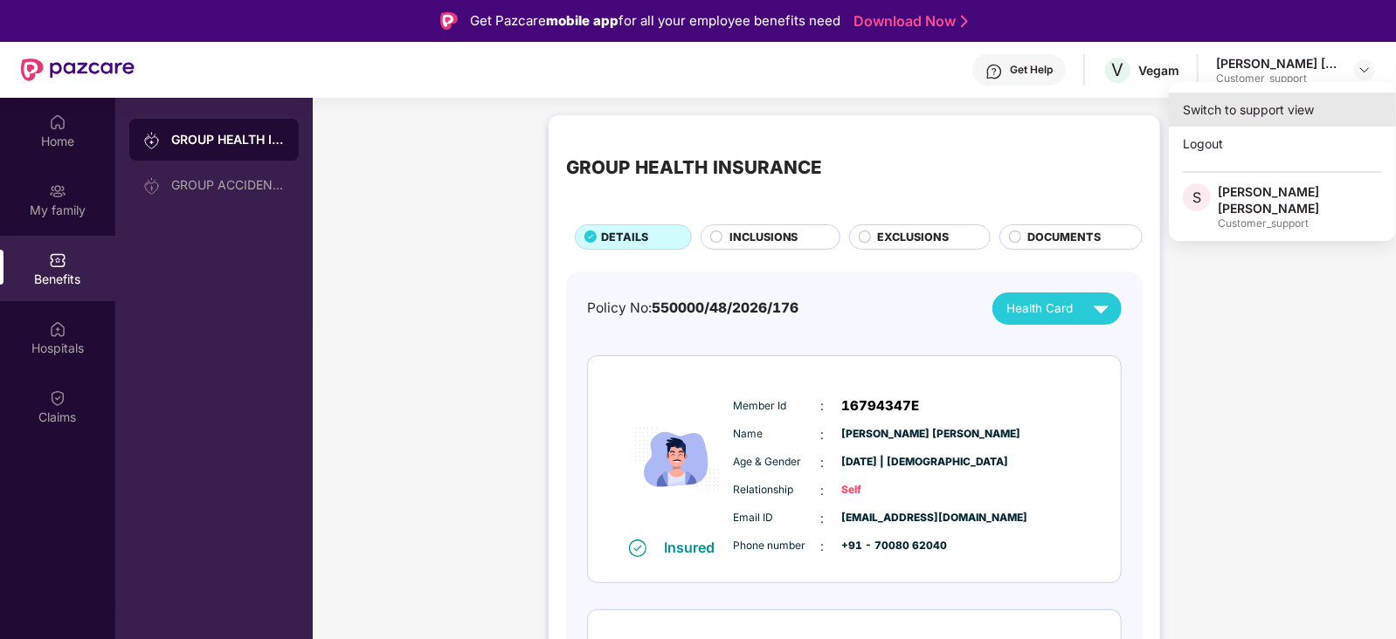
click at [1304, 102] on div "Switch to support view" at bounding box center [1282, 110] width 227 height 34
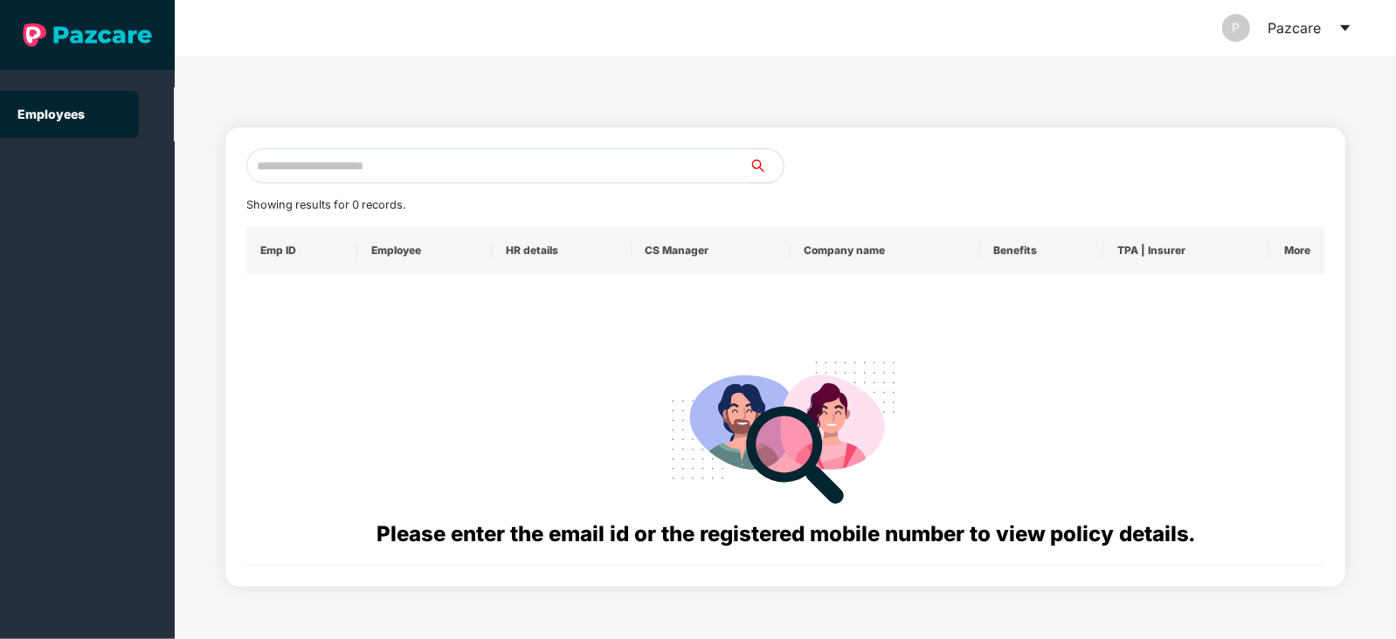
click at [591, 167] on input "text" at bounding box center [497, 166] width 502 height 35
paste input "**********"
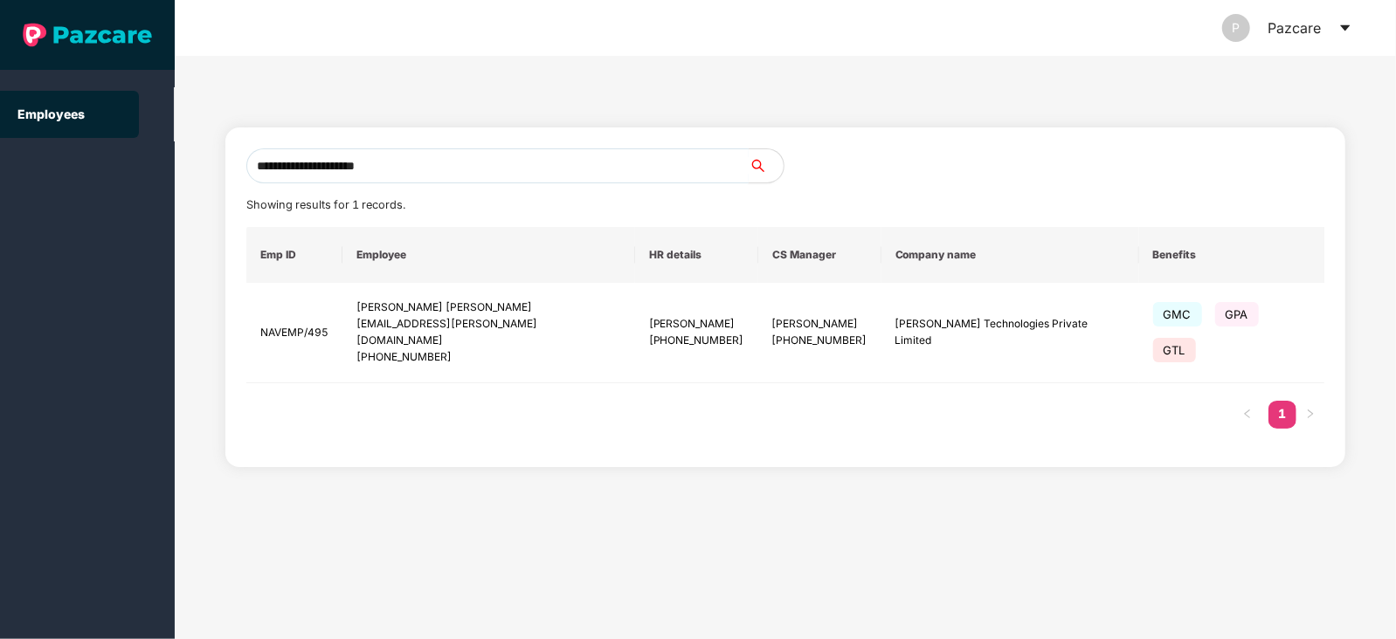
type input "**********"
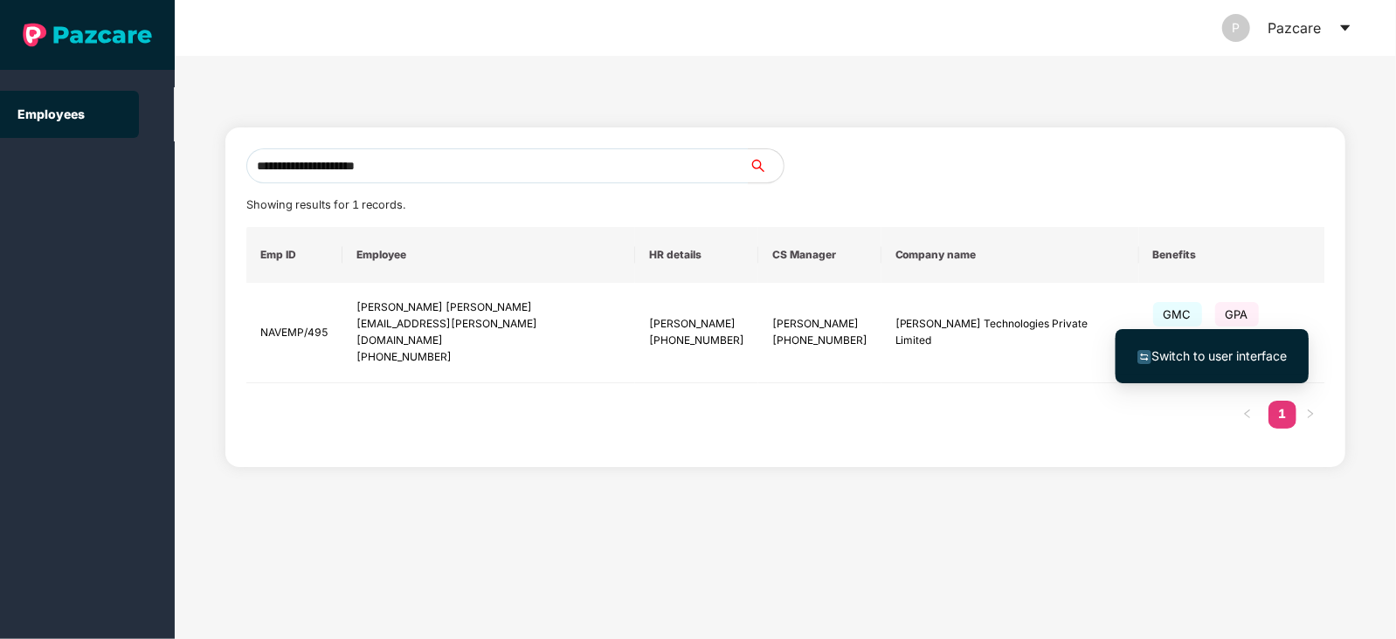
click at [1189, 360] on span "Switch to user interface" at bounding box center [1218, 356] width 135 height 15
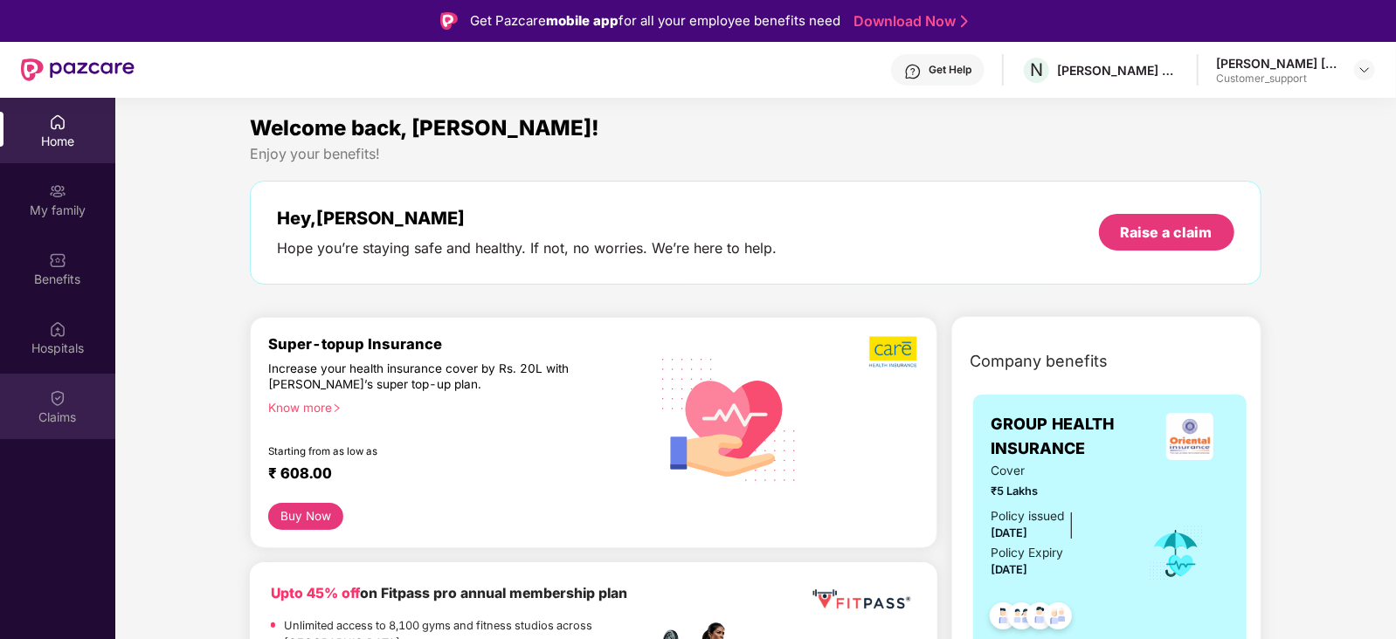
click at [50, 399] on img at bounding box center [57, 398] width 17 height 17
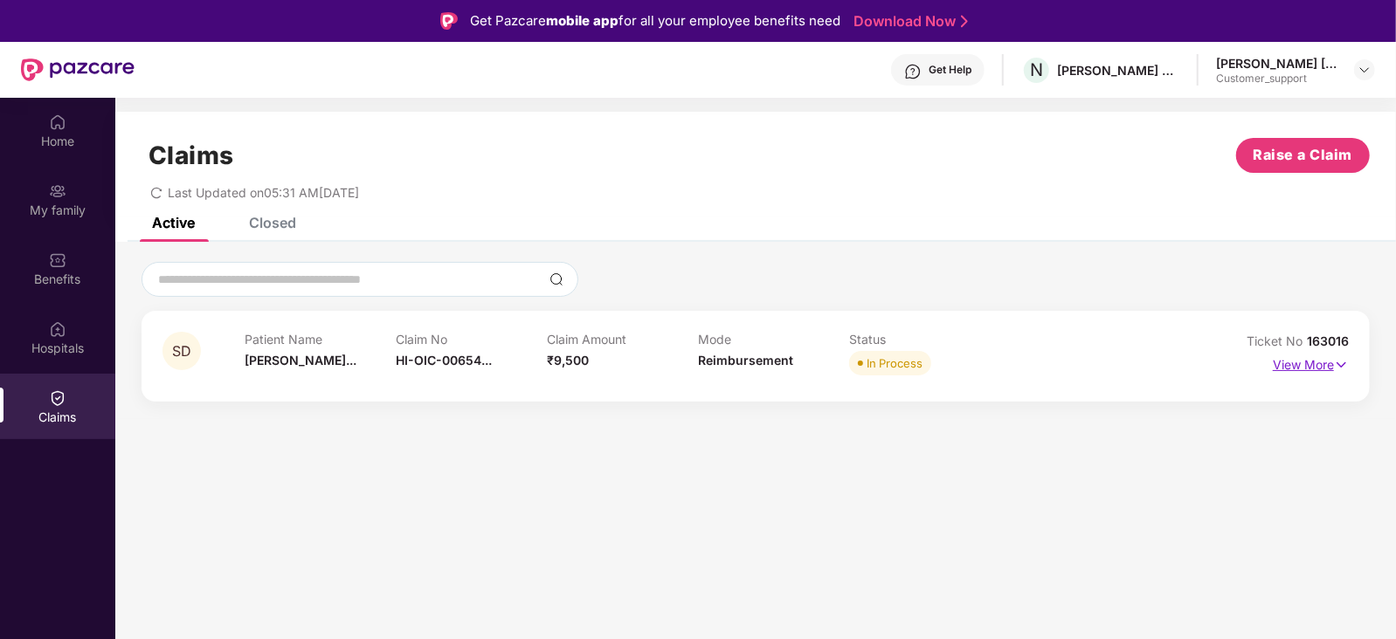
click at [1299, 369] on p "View More" at bounding box center [1311, 363] width 76 height 24
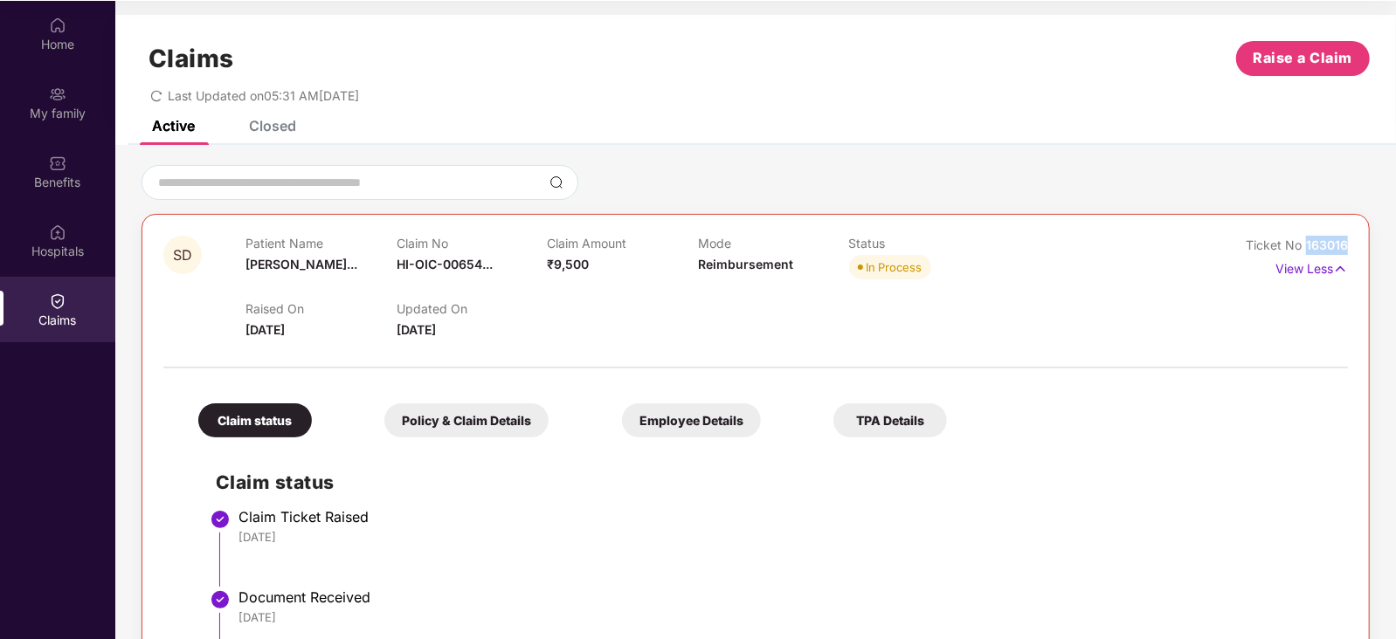
drag, startPoint x: 1351, startPoint y: 239, endPoint x: 1306, endPoint y: 245, distance: 45.8
click at [1306, 245] on div "SD Patient Name [PERSON_NAME]... Claim No HI-OIC-00654... Claim Amount ₹9,500 M…" at bounding box center [756, 589] width 1228 height 750
copy span "163016"
click at [766, 325] on div "Raised On [DATE] Updated On [DATE]" at bounding box center [697, 312] width 905 height 56
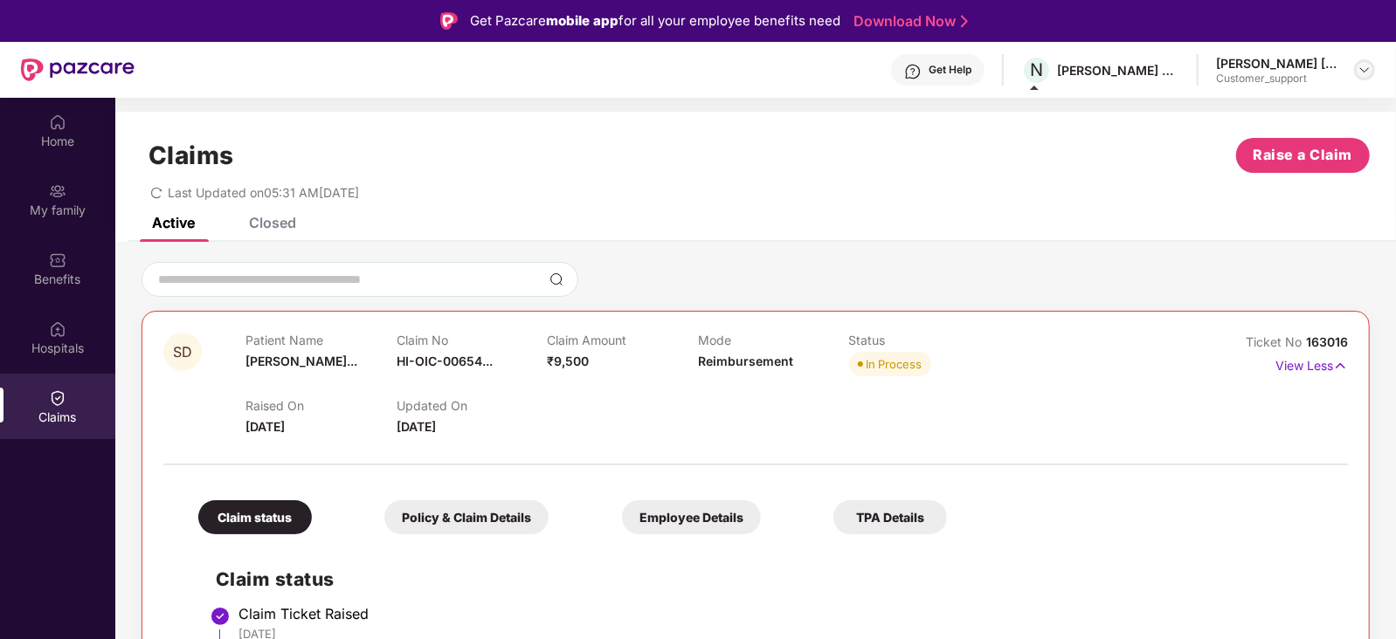
click at [1368, 72] on img at bounding box center [1365, 70] width 14 height 14
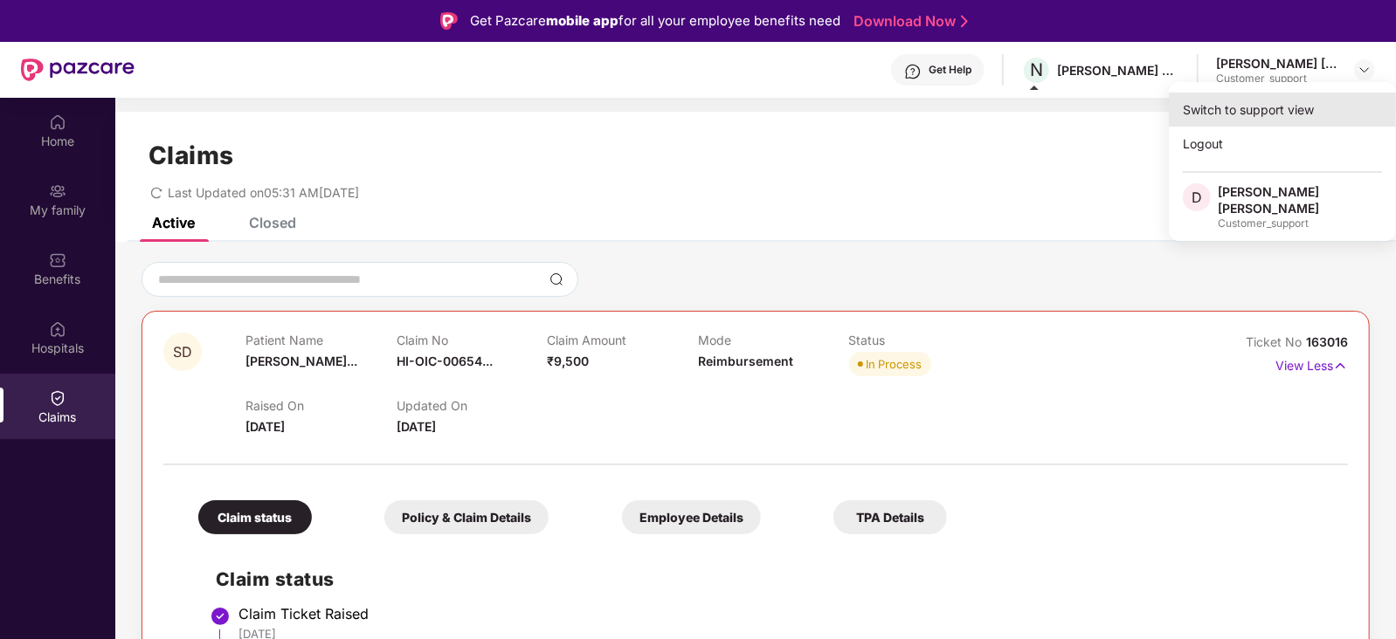
click at [1266, 111] on div "Switch to support view" at bounding box center [1282, 110] width 227 height 34
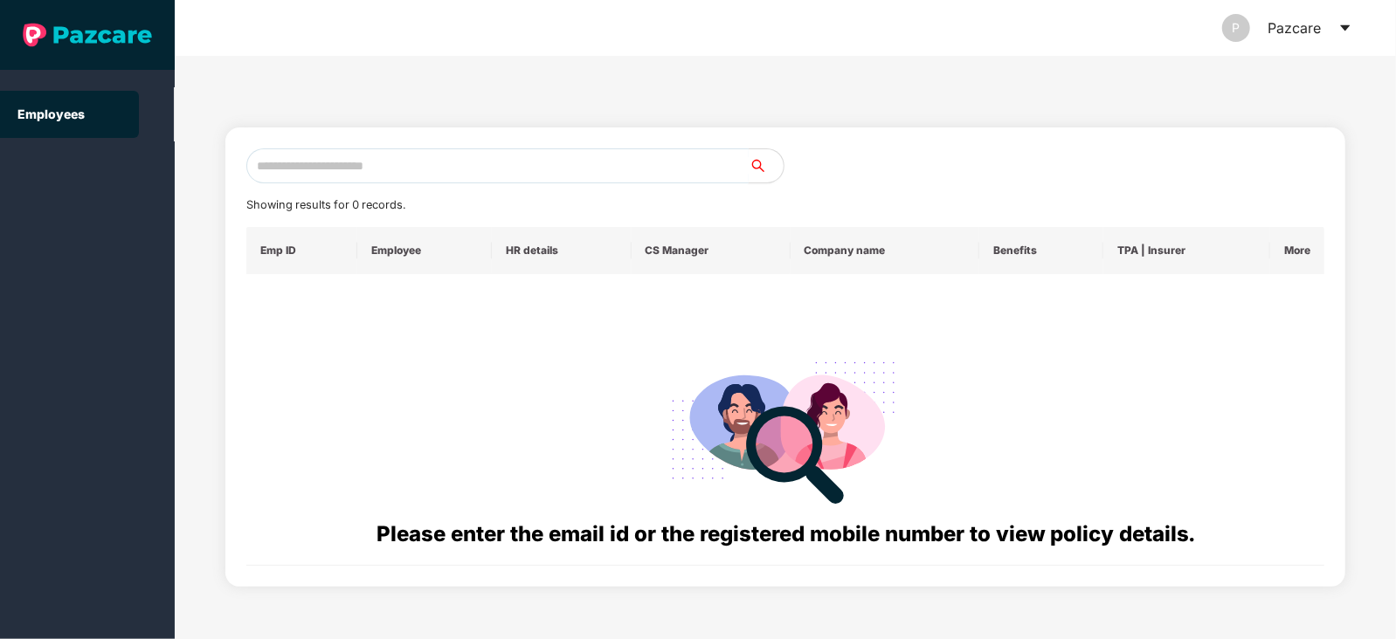
click at [527, 155] on input "text" at bounding box center [497, 166] width 502 height 35
paste input "**********"
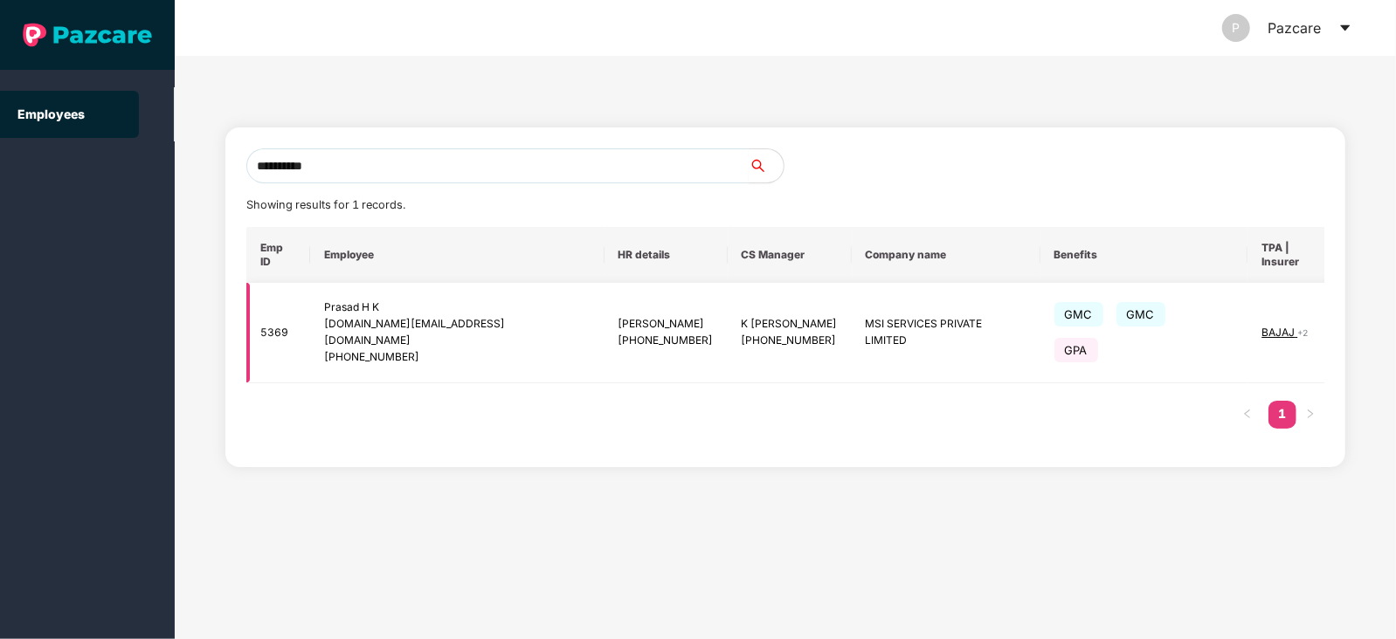
type input "**********"
click at [1363, 321] on img at bounding box center [1375, 333] width 24 height 24
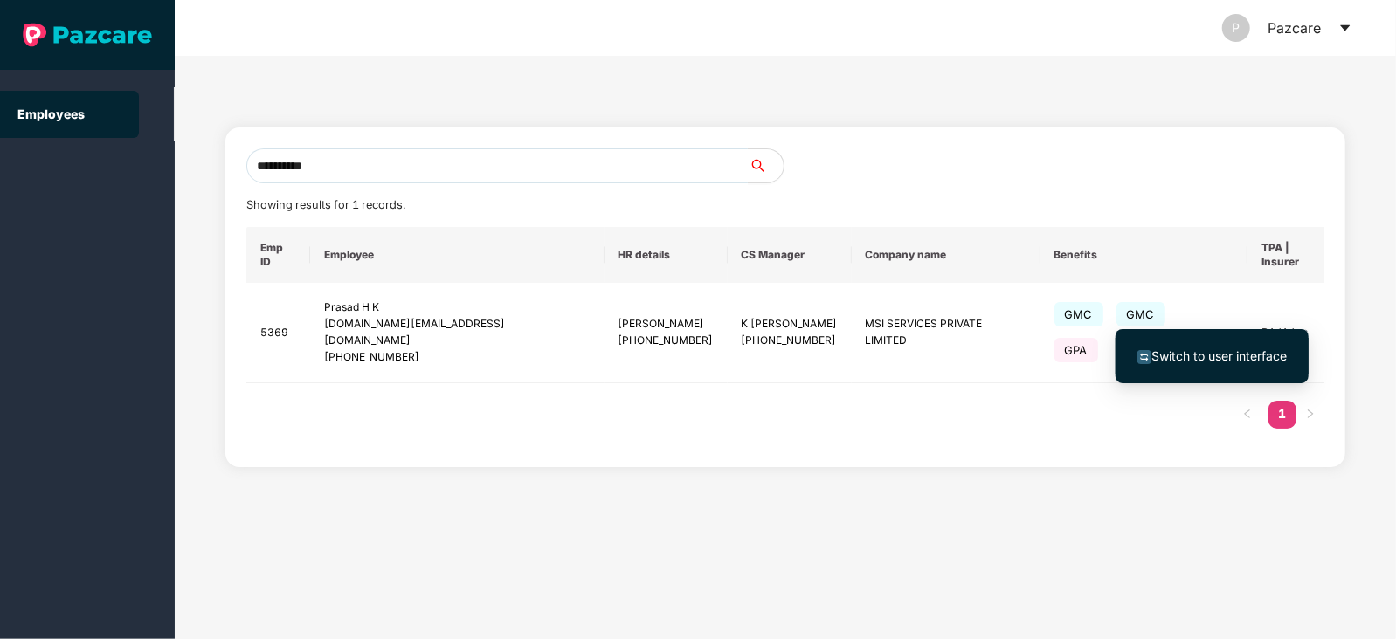
click at [1230, 359] on span "Switch to user interface" at bounding box center [1218, 356] width 135 height 15
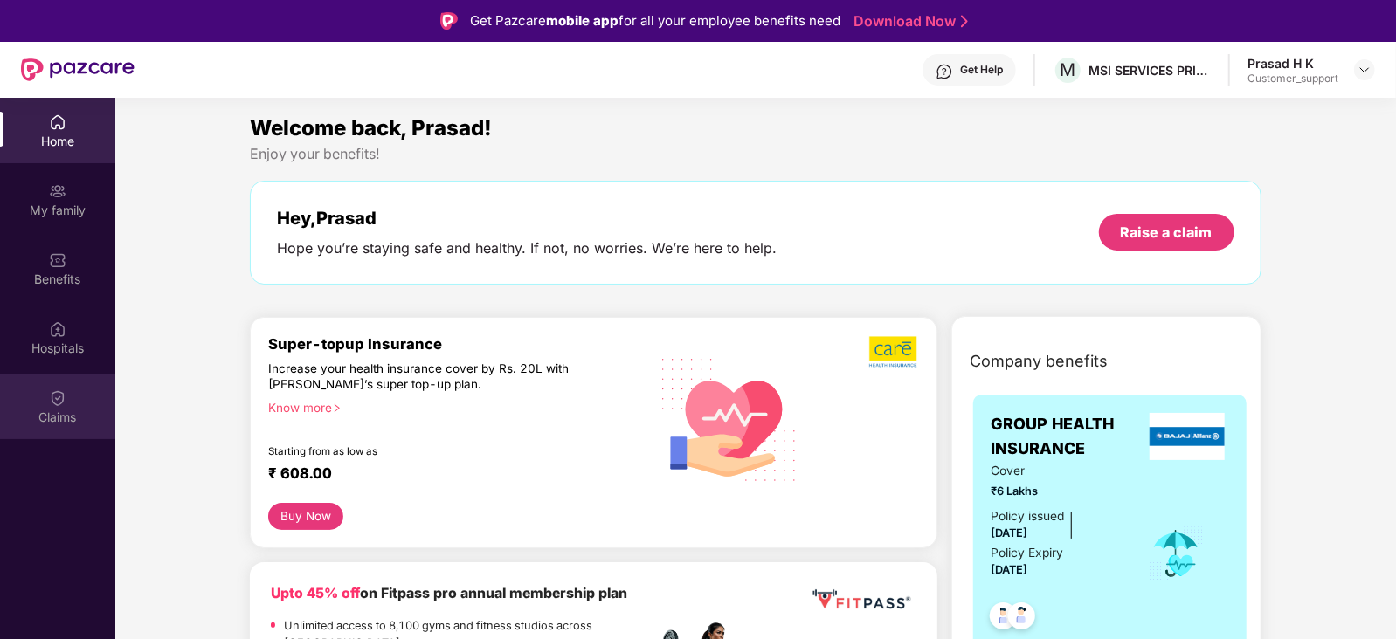
click at [67, 409] on div "Claims" at bounding box center [57, 417] width 115 height 17
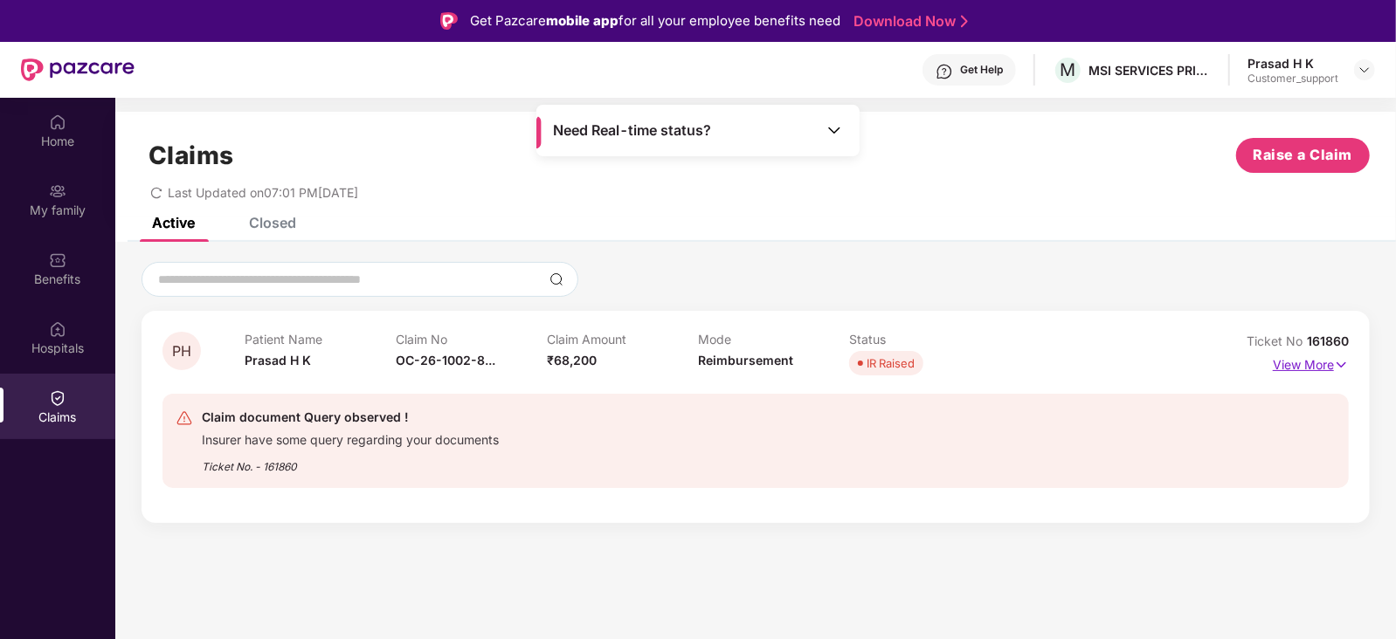
click at [1329, 364] on p "View More" at bounding box center [1311, 363] width 76 height 24
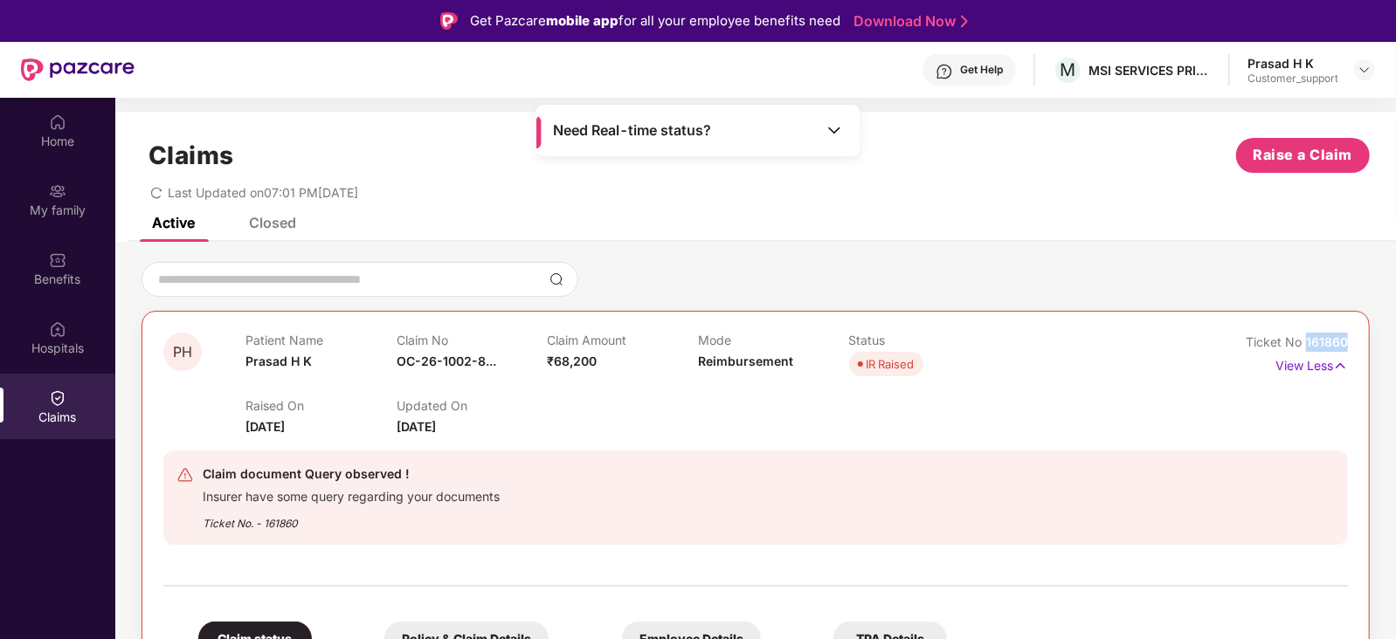
drag, startPoint x: 1351, startPoint y: 340, endPoint x: 1305, endPoint y: 343, distance: 45.6
copy span "161860"
click at [556, 424] on div "Raised On [DATE] Updated On [DATE]" at bounding box center [697, 409] width 905 height 56
click at [1365, 65] on img at bounding box center [1365, 70] width 14 height 14
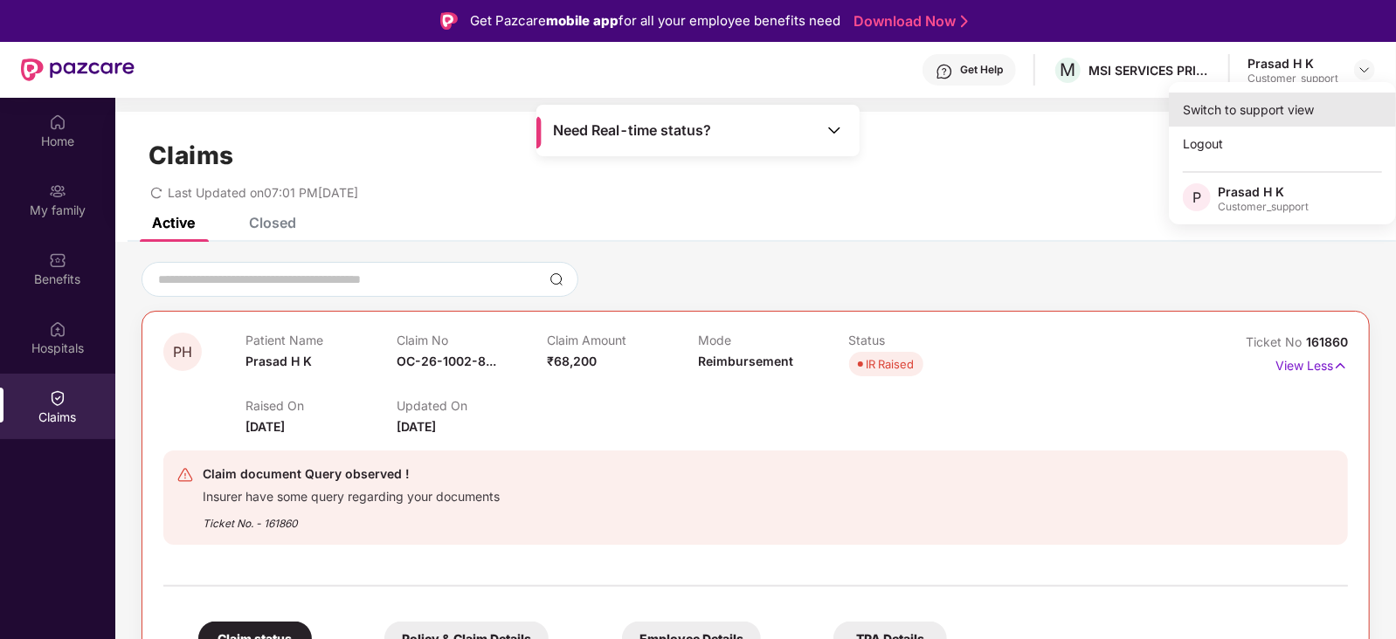
click at [1310, 96] on div "Switch to support view" at bounding box center [1282, 110] width 227 height 34
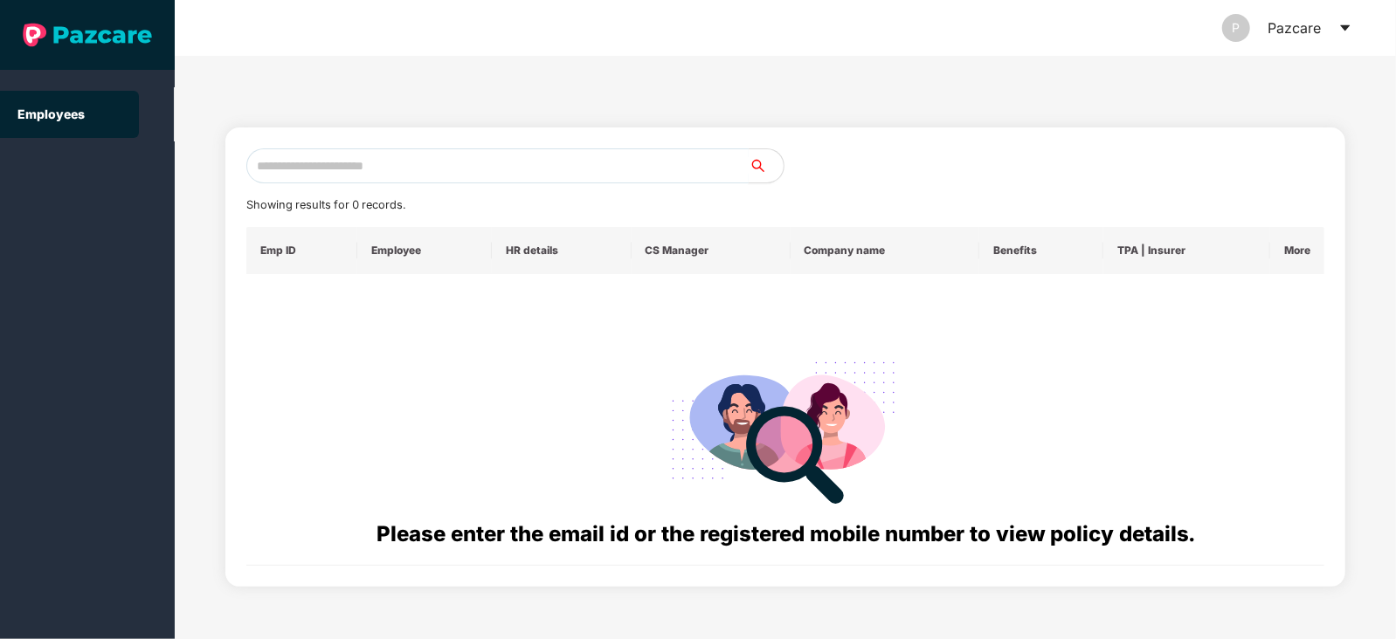
click at [589, 159] on input "text" at bounding box center [497, 166] width 502 height 35
paste input "**********"
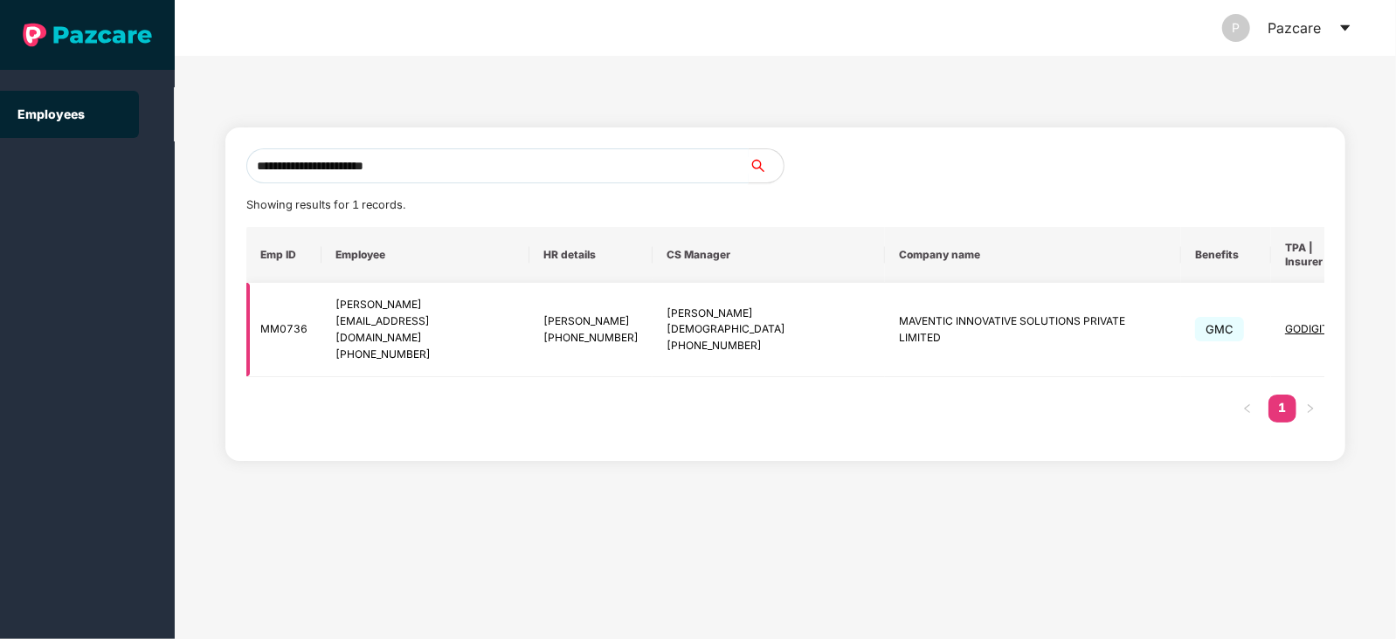
type input "**********"
click at [1387, 318] on img at bounding box center [1399, 330] width 24 height 24
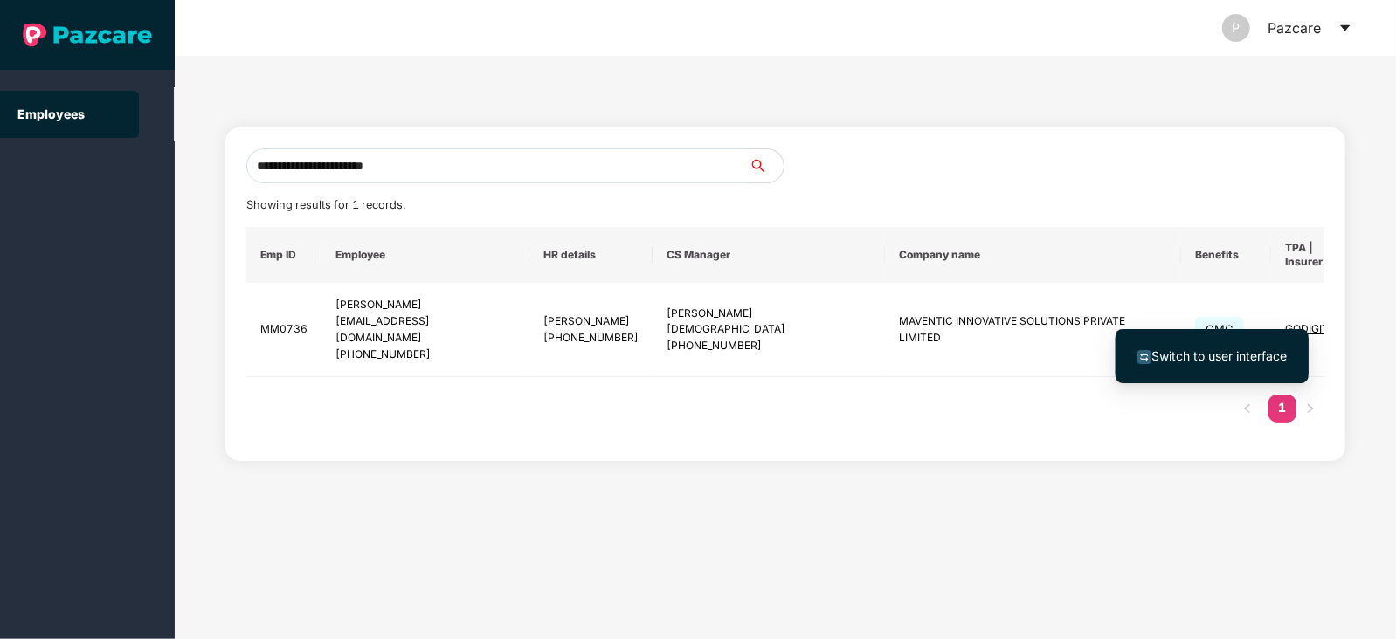
click at [1232, 353] on span "Switch to user interface" at bounding box center [1218, 356] width 135 height 15
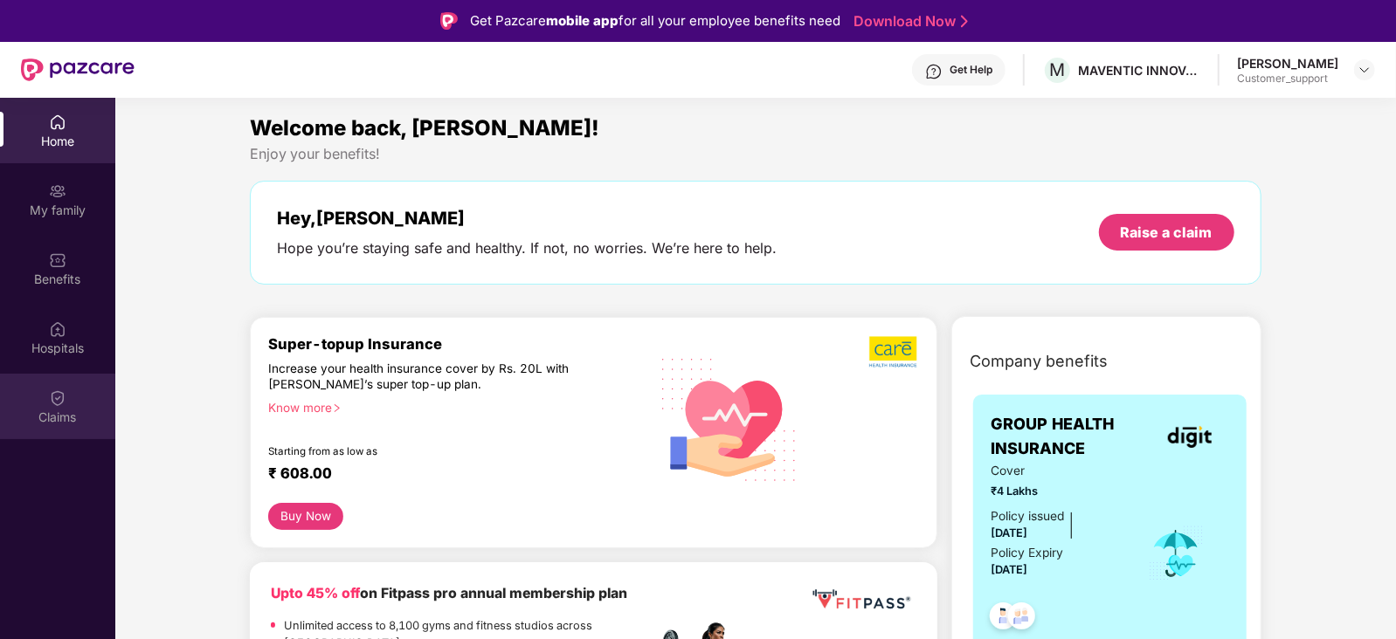
click at [59, 419] on div "Claims" at bounding box center [57, 417] width 115 height 17
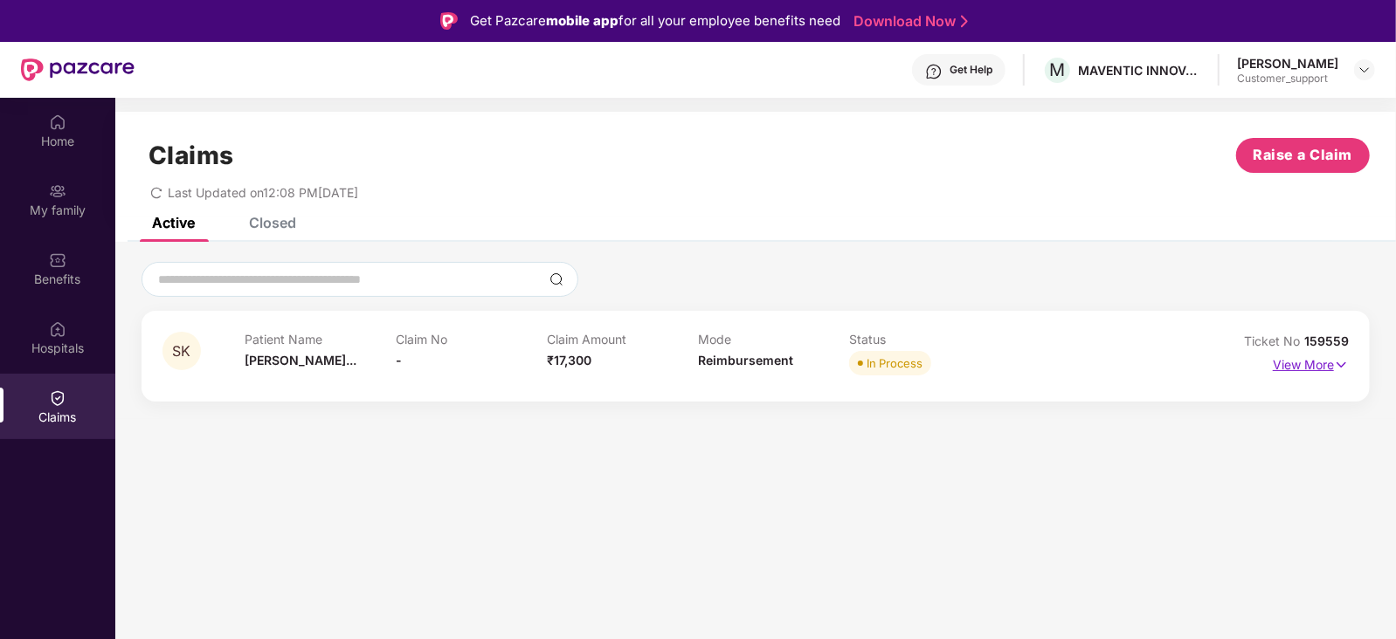
click at [1319, 369] on p "View More" at bounding box center [1311, 363] width 76 height 24
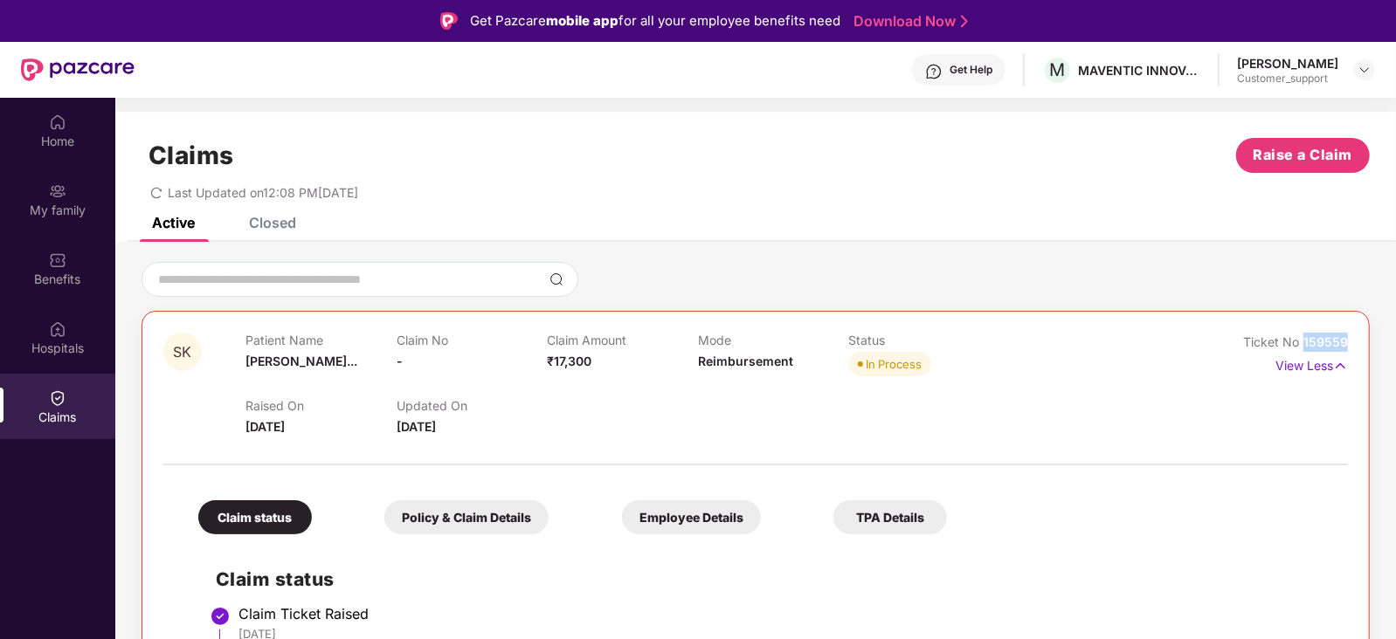
drag, startPoint x: 1351, startPoint y: 341, endPoint x: 1304, endPoint y: 346, distance: 47.5
copy span "159559"
click at [660, 418] on div "Raised On [DATE] Updated On [DATE]" at bounding box center [697, 409] width 905 height 56
click at [77, 254] on div "Benefits" at bounding box center [57, 269] width 115 height 66
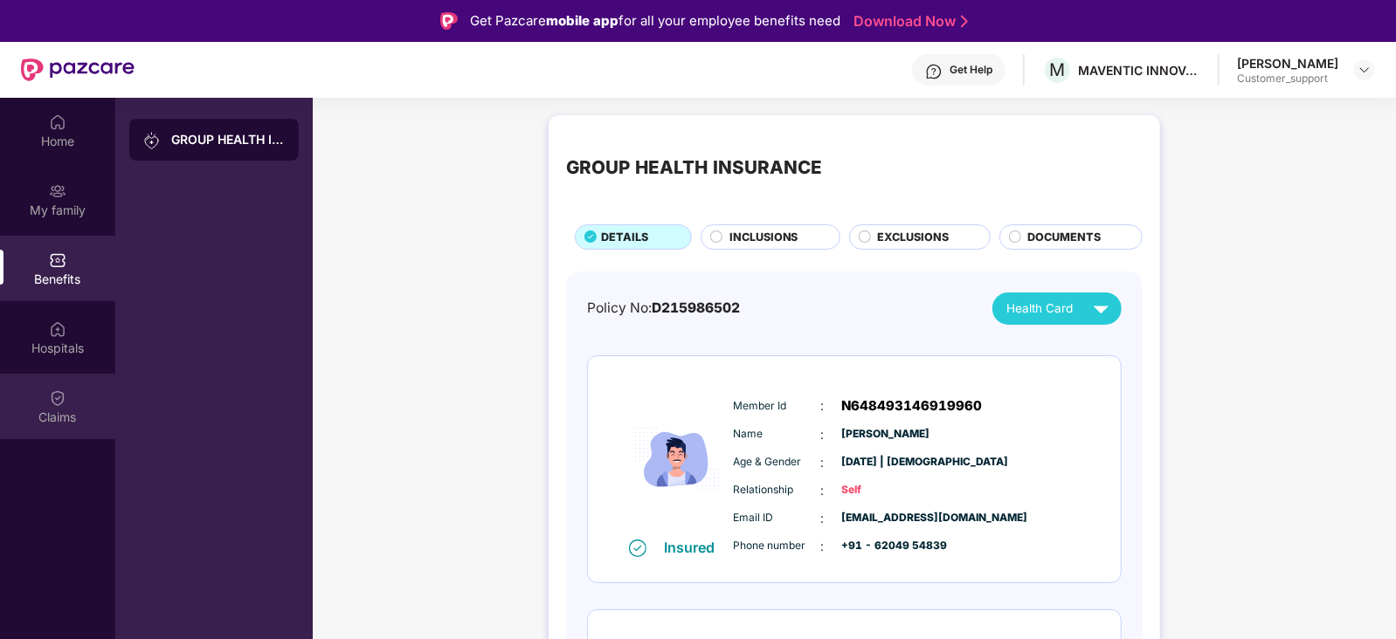
click at [59, 397] on img at bounding box center [57, 398] width 17 height 17
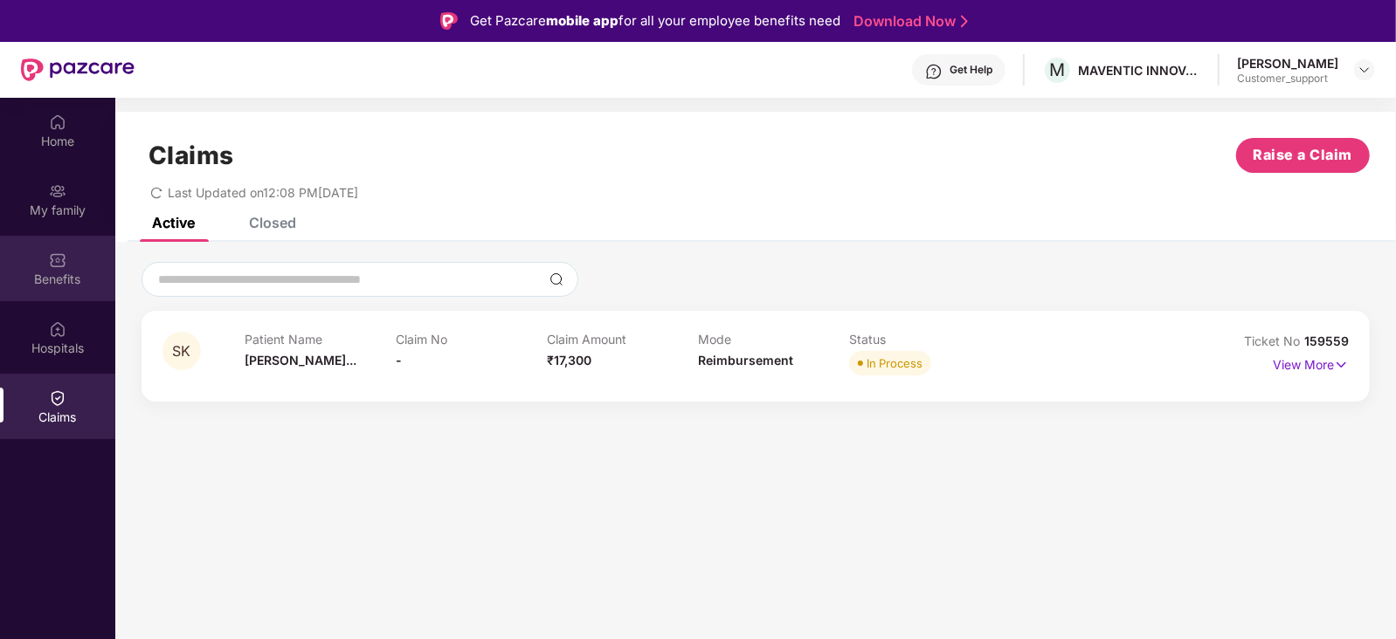
click at [69, 266] on div "Benefits" at bounding box center [57, 269] width 115 height 66
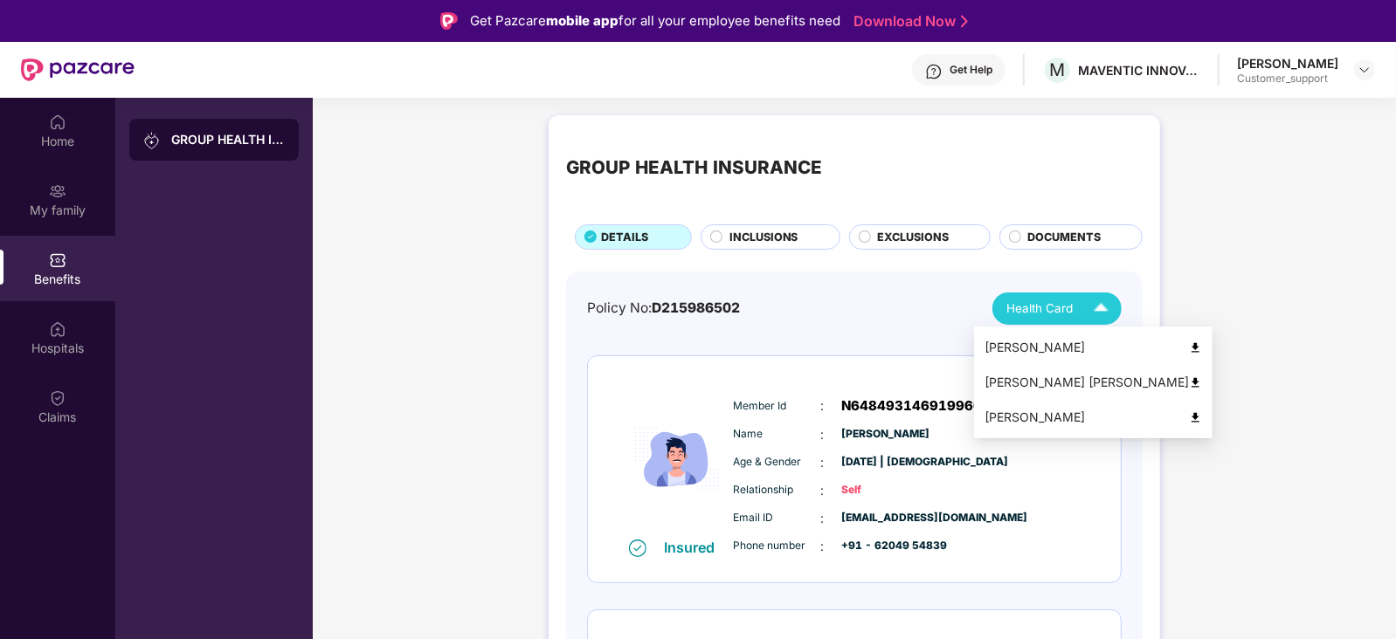
click at [1037, 316] on span "Health Card" at bounding box center [1039, 309] width 66 height 18
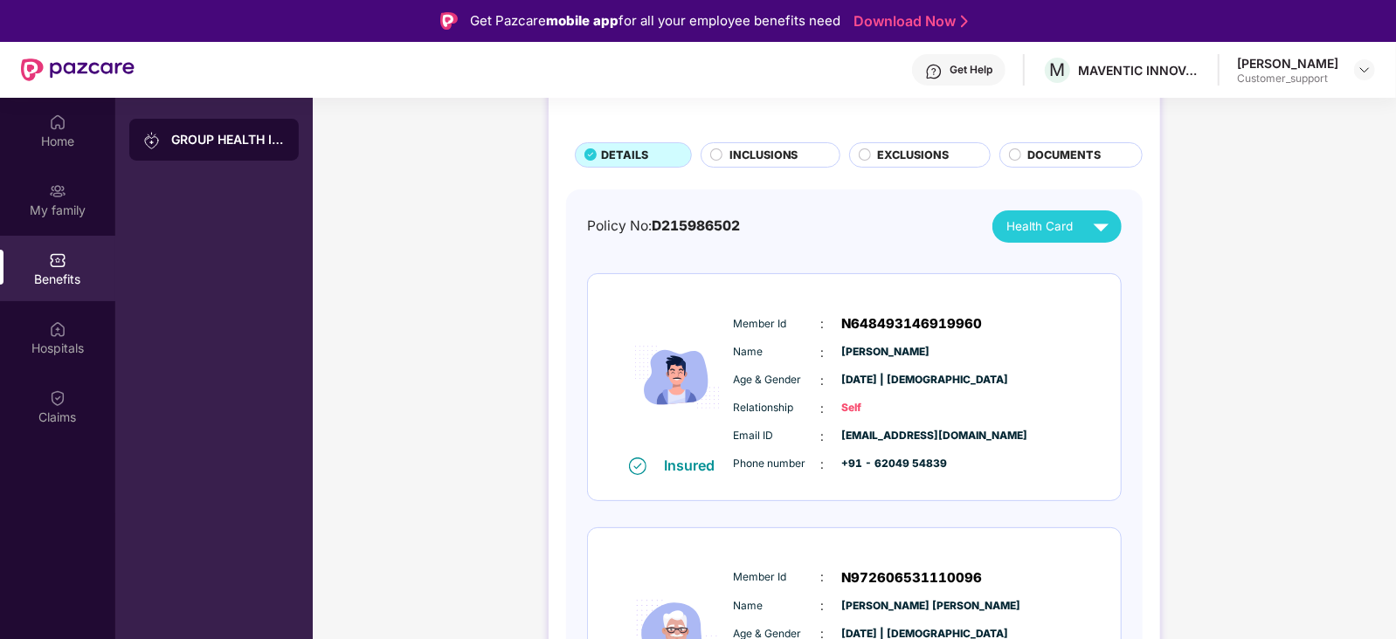
scroll to position [80, 0]
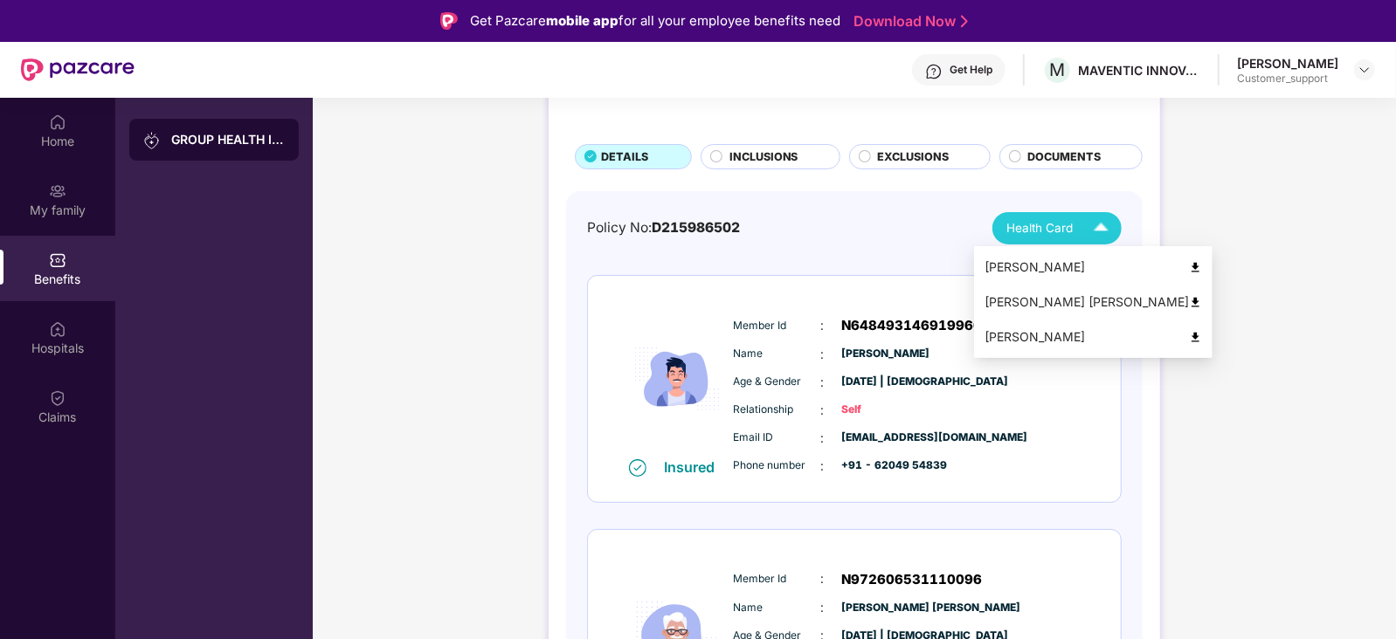
click at [1086, 225] on img at bounding box center [1101, 228] width 31 height 31
click at [1074, 301] on div "[PERSON_NAME] [PERSON_NAME]" at bounding box center [1094, 302] width 218 height 19
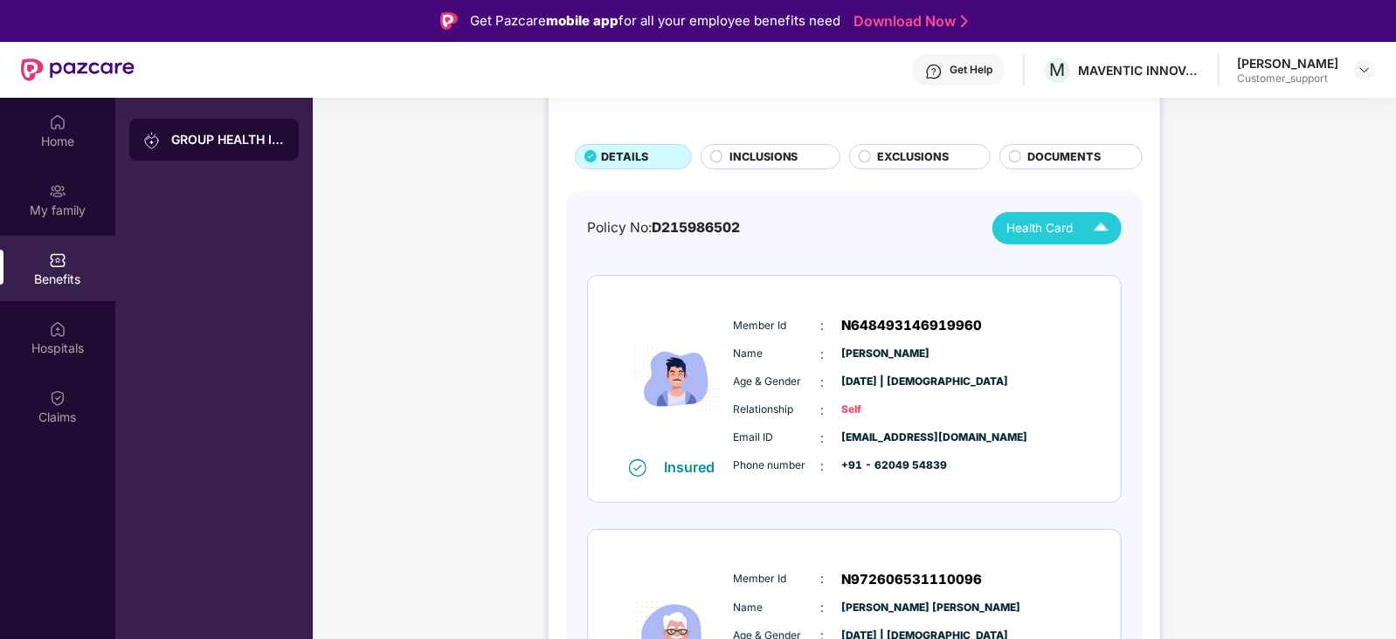
scroll to position [0, 0]
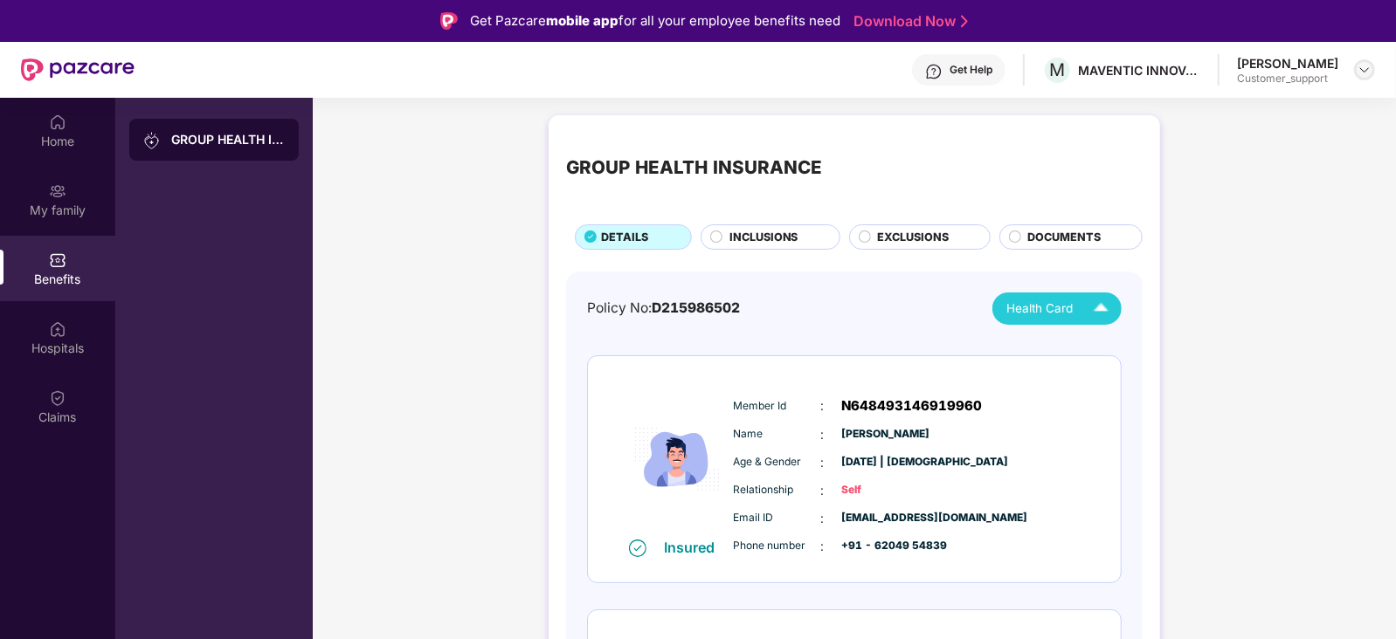
click at [1365, 68] on img at bounding box center [1365, 70] width 14 height 14
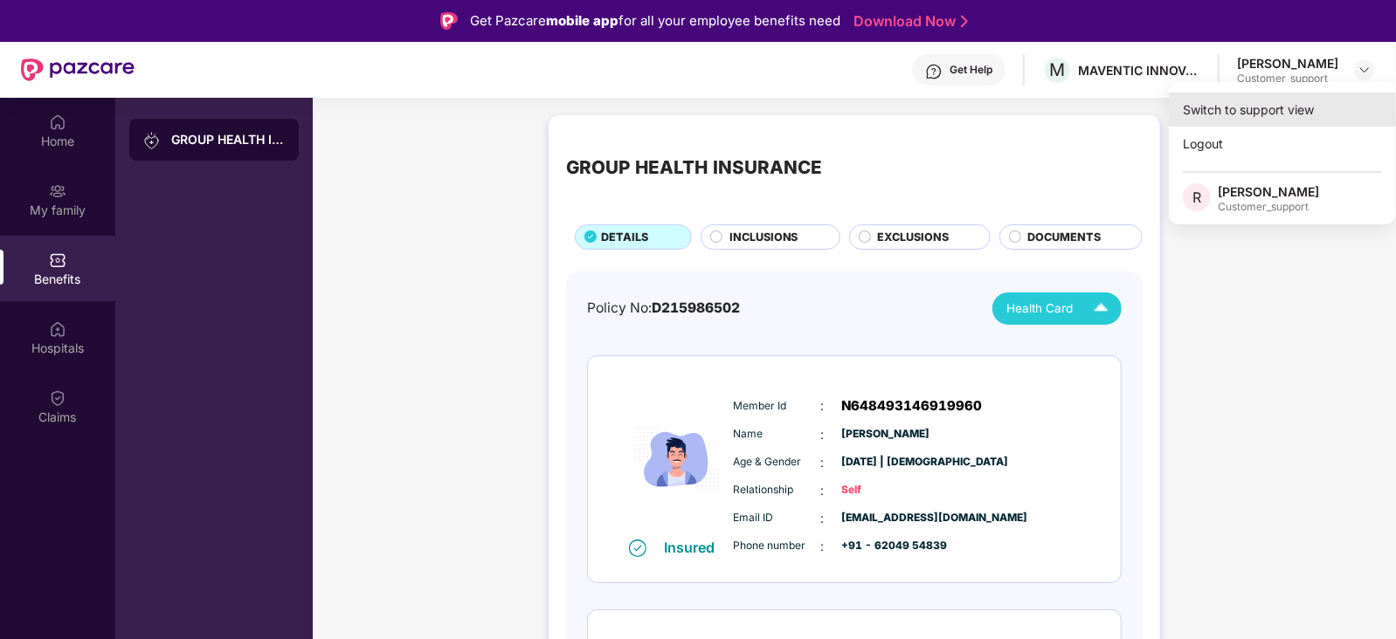
click at [1292, 103] on div "Switch to support view" at bounding box center [1282, 110] width 227 height 34
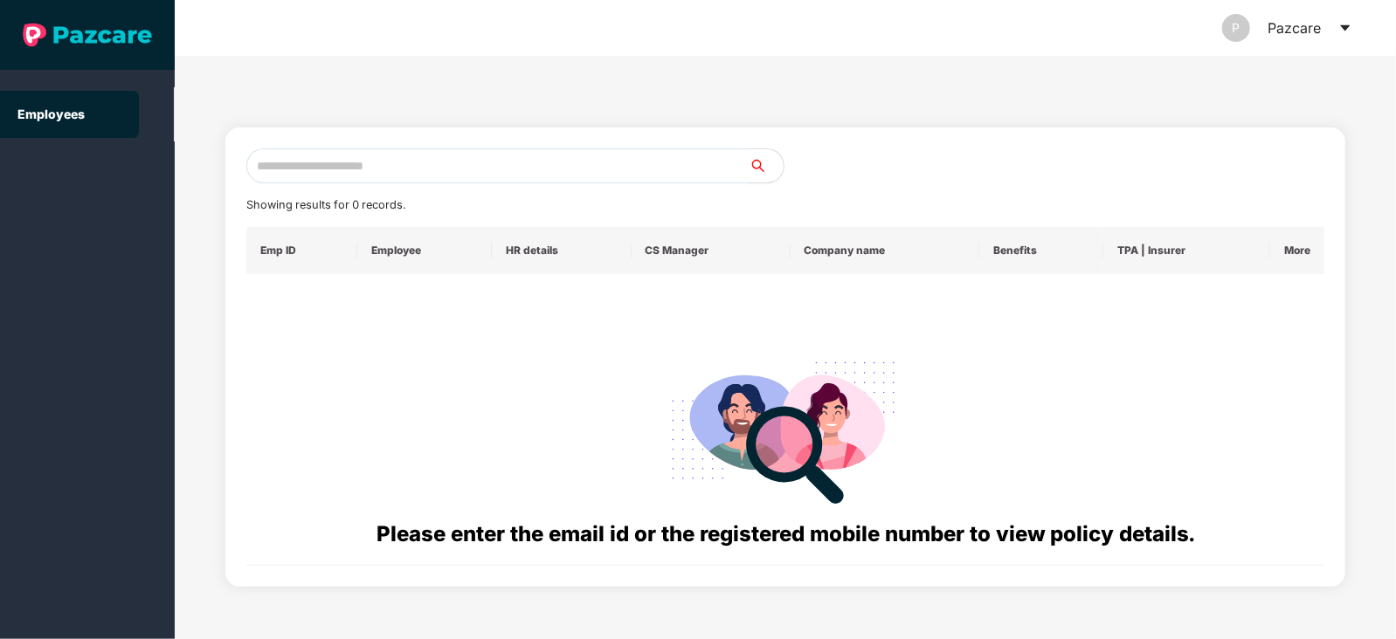
click at [611, 162] on input "text" at bounding box center [497, 166] width 502 height 35
paste input "**********"
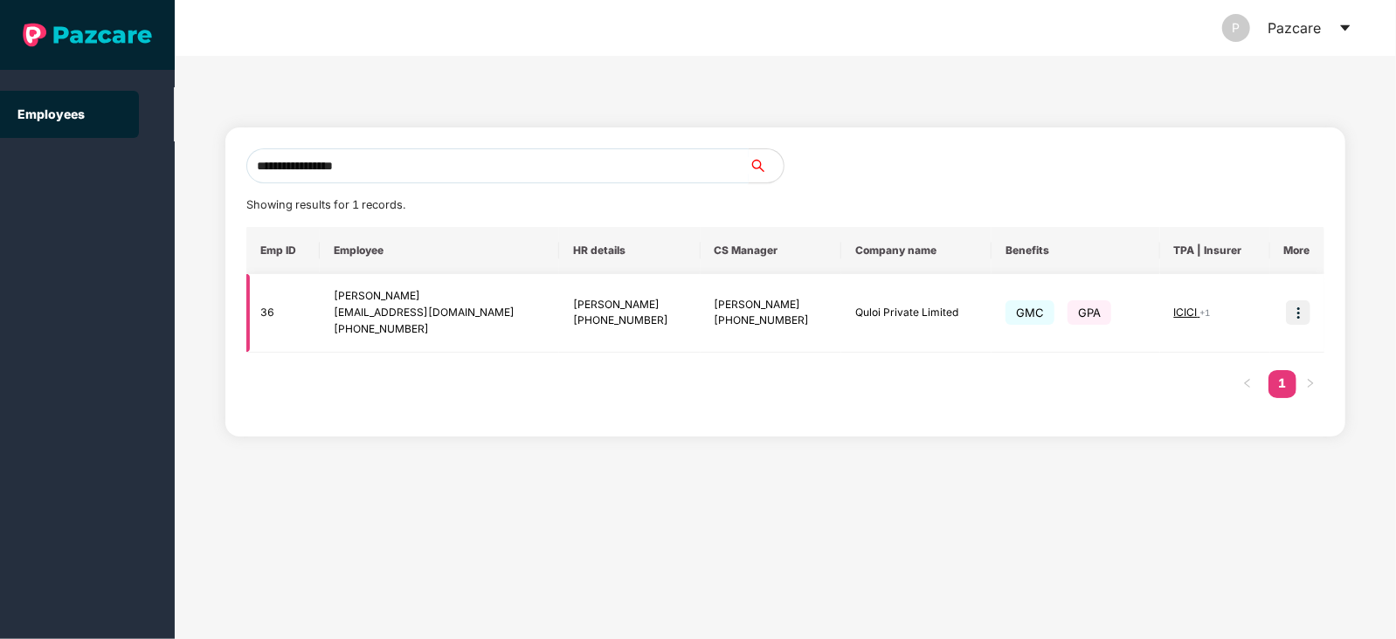
type input "**********"
click at [1299, 317] on img at bounding box center [1298, 313] width 24 height 24
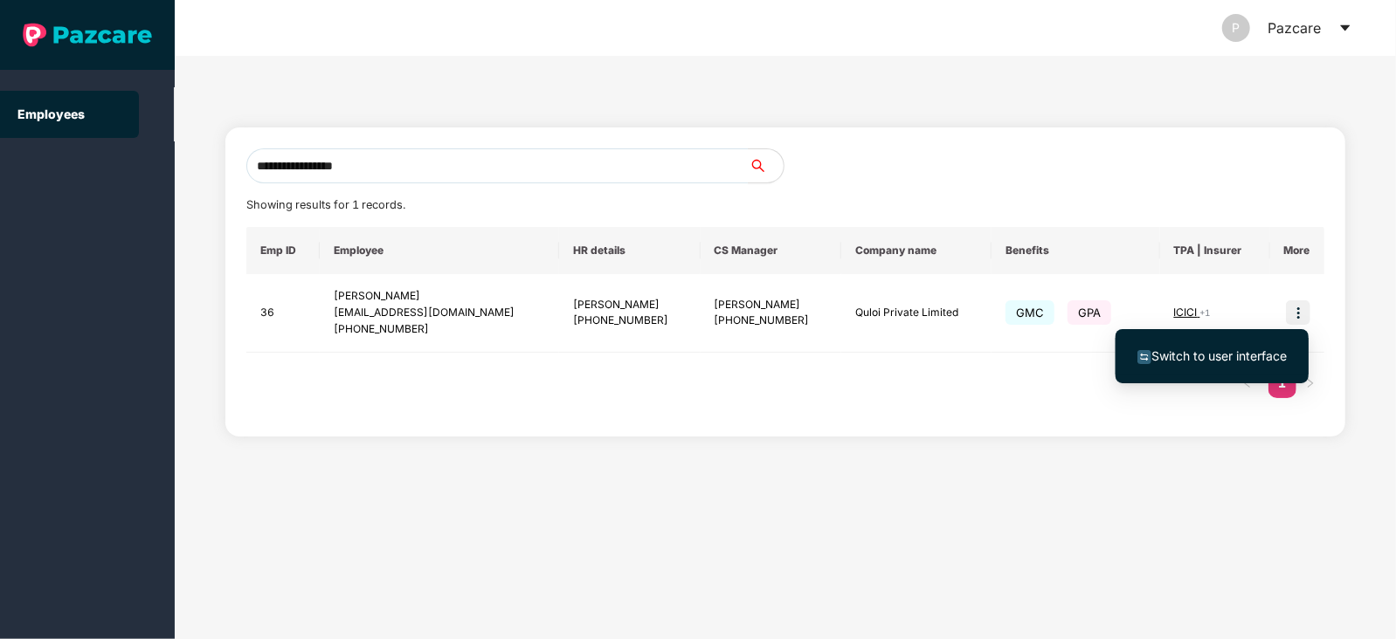
click at [1223, 356] on span "Switch to user interface" at bounding box center [1218, 356] width 135 height 15
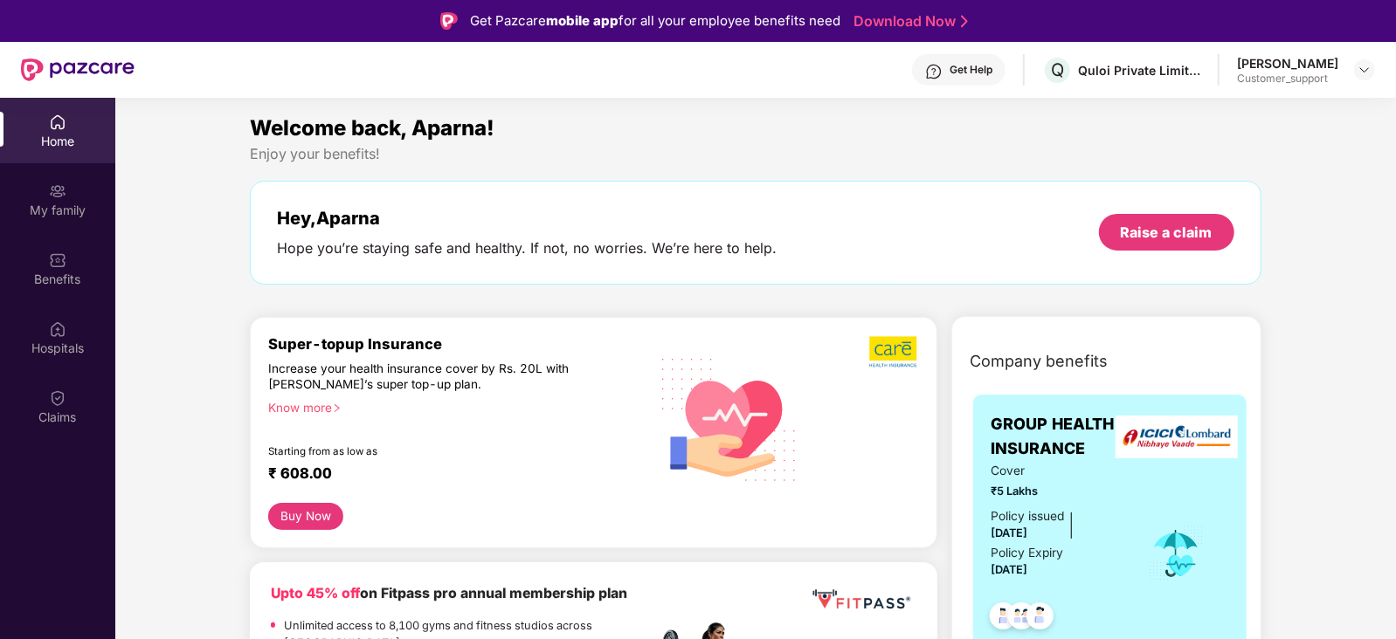
click at [955, 66] on div "Get Help" at bounding box center [971, 70] width 43 height 14
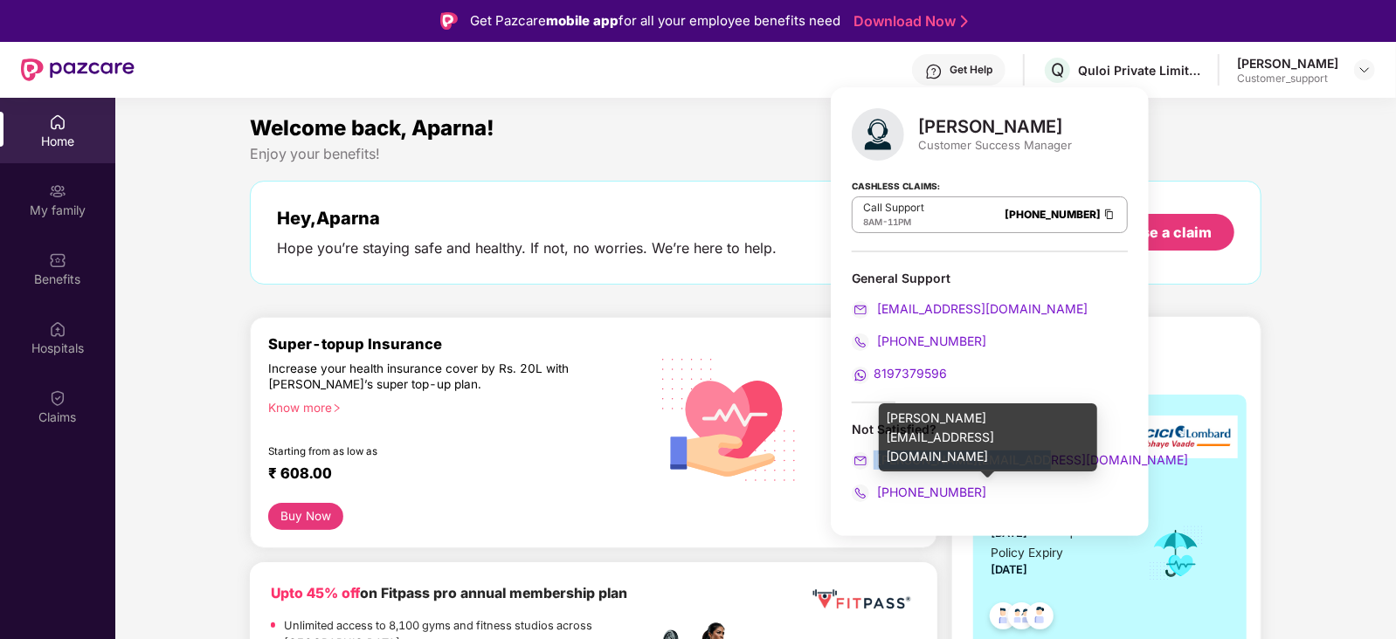
drag, startPoint x: 1030, startPoint y: 455, endPoint x: 874, endPoint y: 465, distance: 156.7
click at [874, 465] on div "[PERSON_NAME][EMAIL_ADDRESS][DOMAIN_NAME]" at bounding box center [990, 460] width 276 height 19
copy span "[PERSON_NAME][EMAIL_ADDRESS][DOMAIN_NAME]"
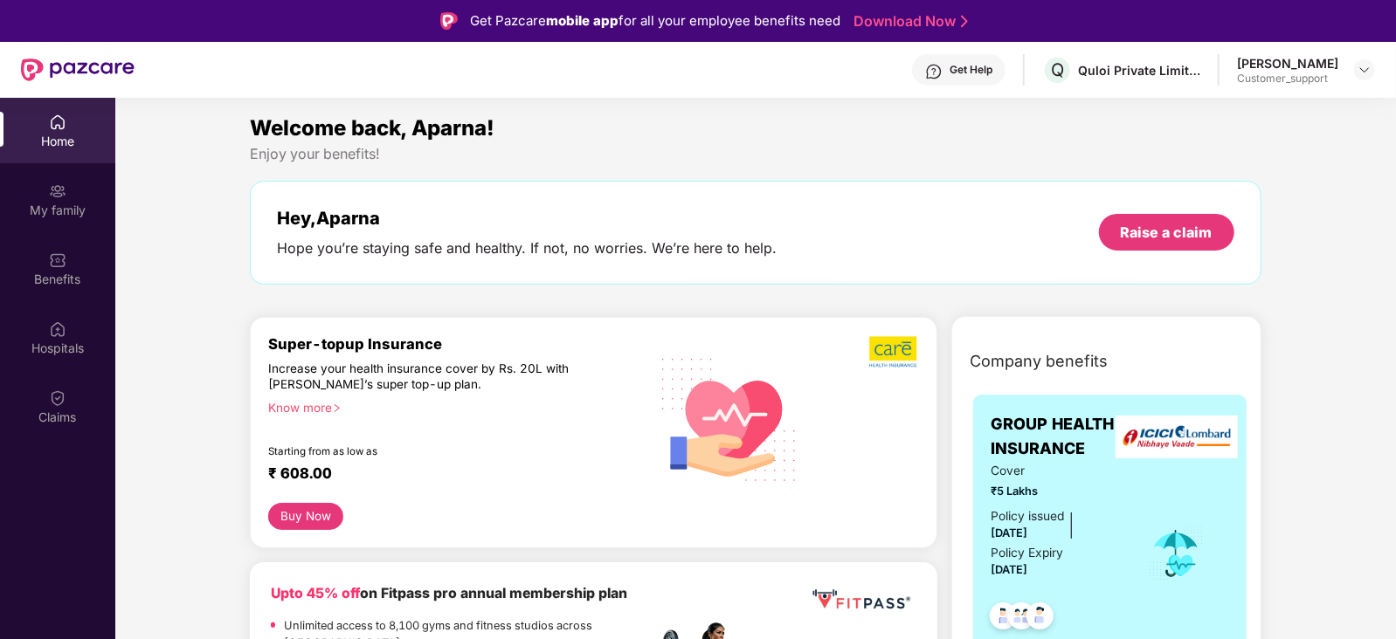
click at [732, 246] on div "Hope you’re staying safe and healthy. If not, no worries. We’re here to help." at bounding box center [527, 248] width 500 height 18
click at [974, 64] on div "Get Help" at bounding box center [971, 70] width 43 height 14
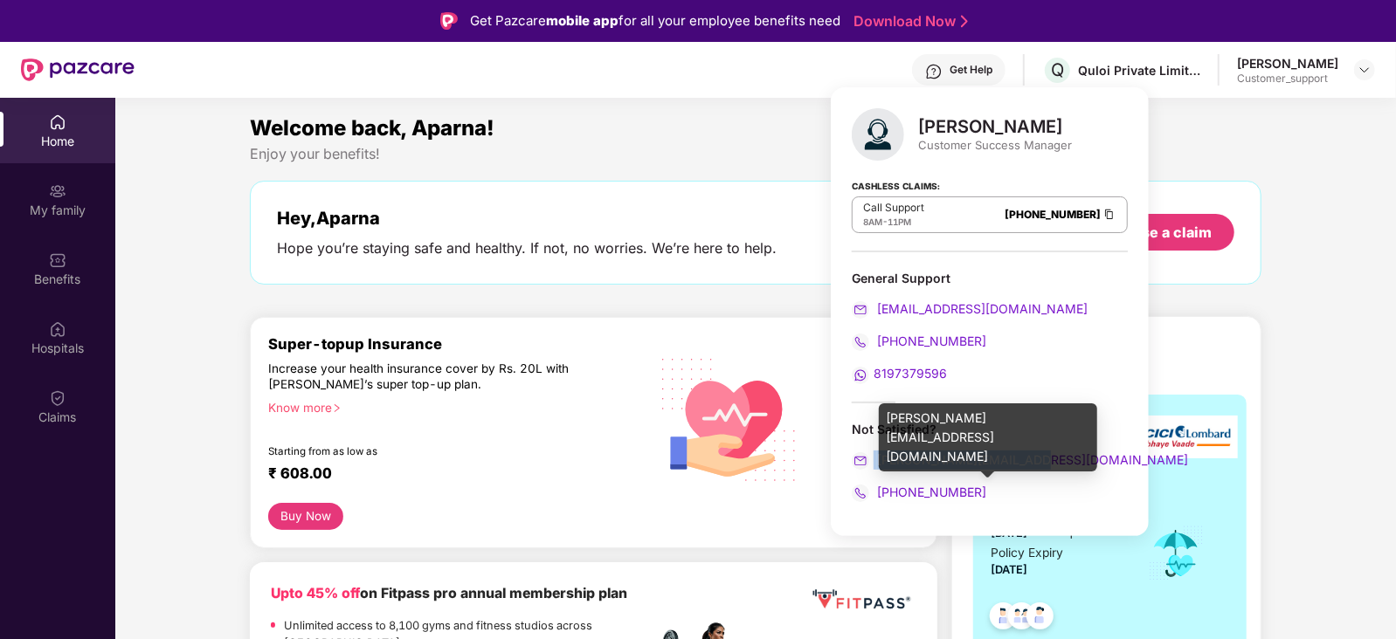
drag, startPoint x: 1030, startPoint y: 456, endPoint x: 874, endPoint y: 460, distance: 155.5
click at [874, 460] on div "[PERSON_NAME][EMAIL_ADDRESS][DOMAIN_NAME]" at bounding box center [990, 460] width 276 height 19
copy span "[PERSON_NAME][EMAIL_ADDRESS][DOMAIN_NAME]"
